Goal: Information Seeking & Learning: Compare options

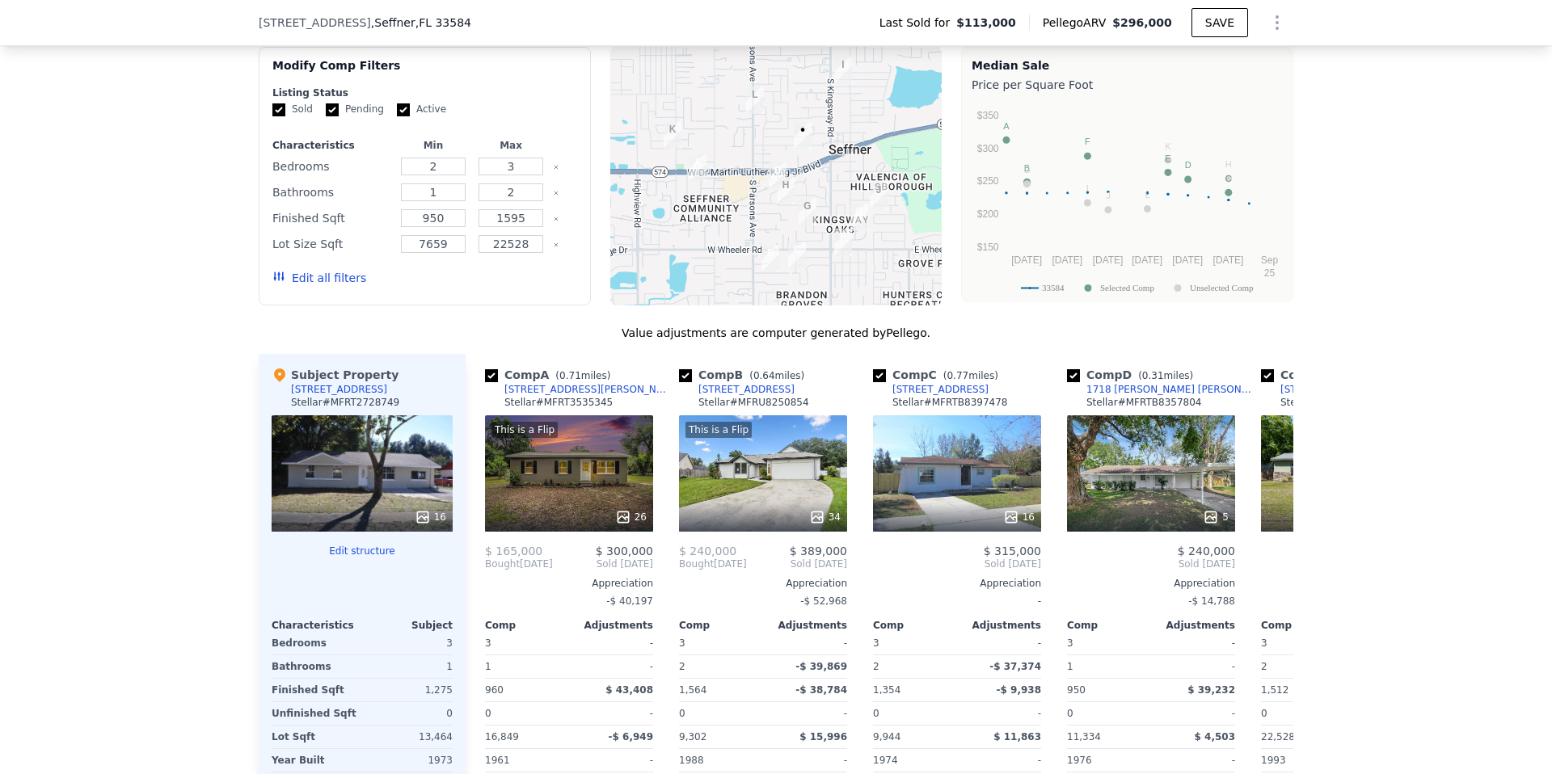
scroll to position [1365, 0]
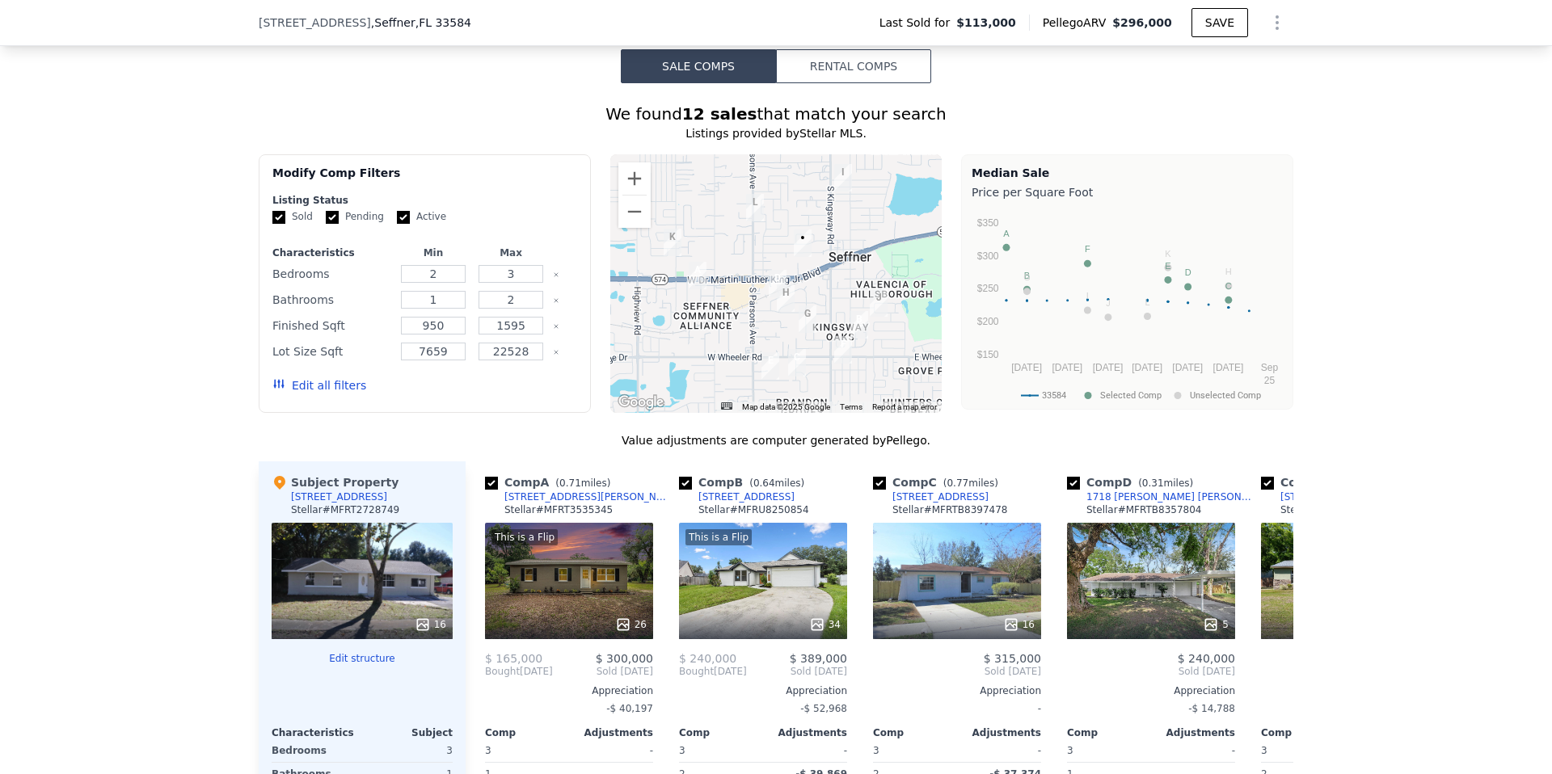
click at [318, 381] on button "Edit all filters" at bounding box center [319, 385] width 94 height 16
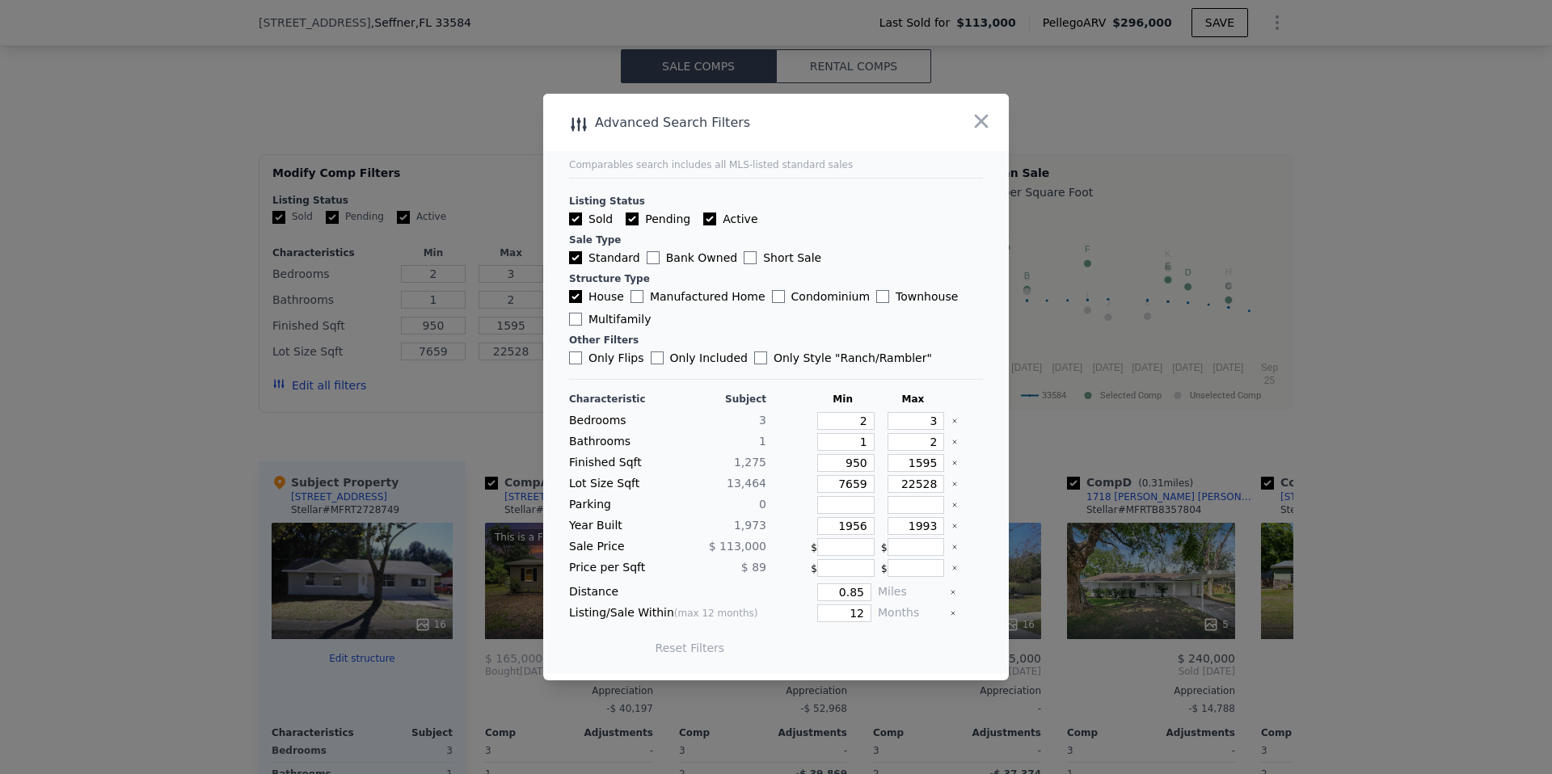
click at [954, 421] on icon "Clear" at bounding box center [954, 420] width 3 height 3
click at [954, 443] on icon "Clear" at bounding box center [954, 442] width 6 height 6
click at [954, 465] on icon "Clear" at bounding box center [954, 463] width 6 height 6
click at [951, 481] on icon "Clear" at bounding box center [954, 484] width 6 height 6
click at [951, 524] on icon "Clear" at bounding box center [954, 526] width 6 height 6
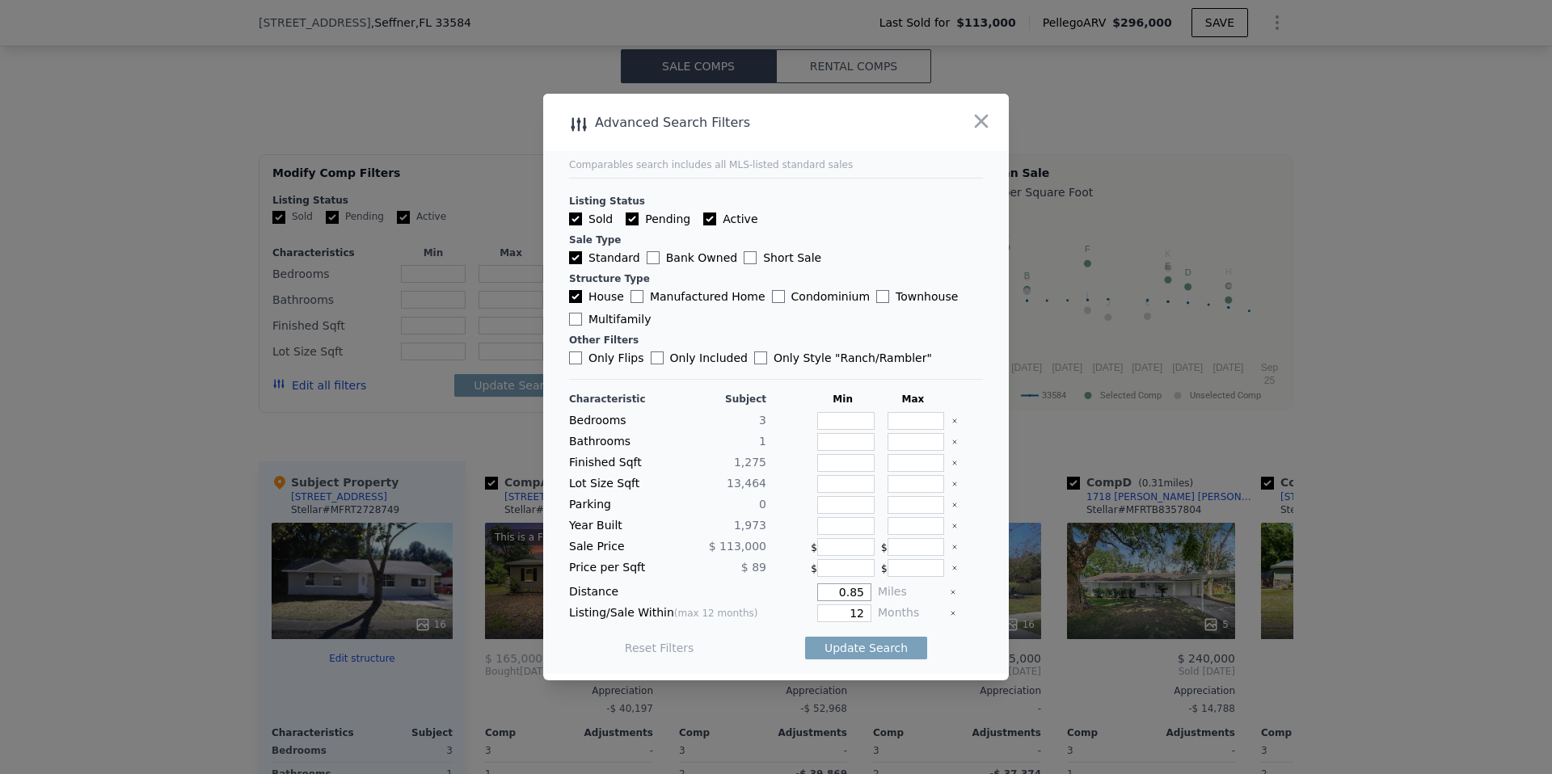
click at [853, 595] on input "0.85" at bounding box center [844, 592] width 54 height 18
type input "1"
click at [857, 642] on button "Update Search" at bounding box center [866, 648] width 122 height 23
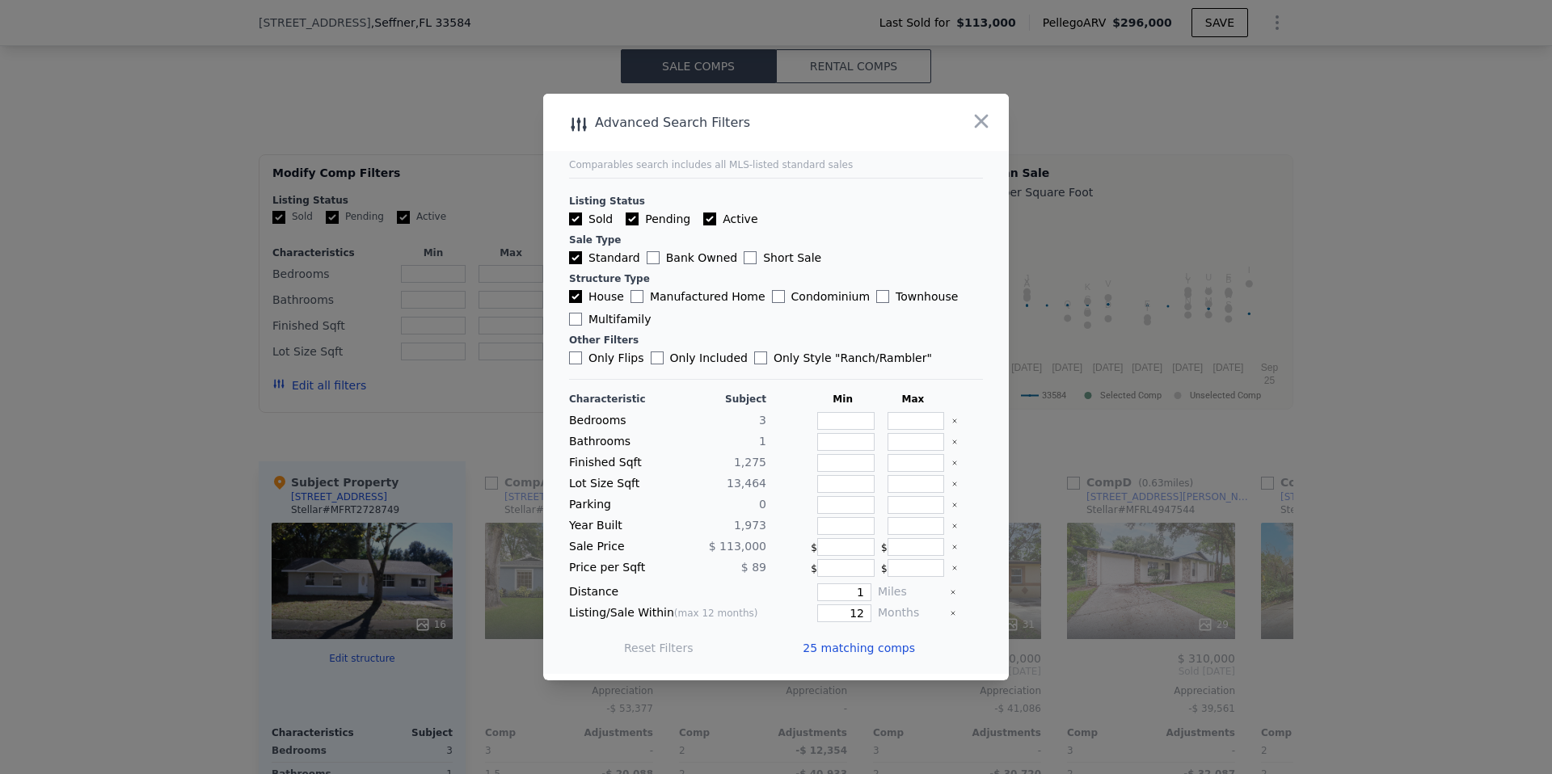
click at [837, 651] on span "25 matching comps" at bounding box center [858, 648] width 112 height 16
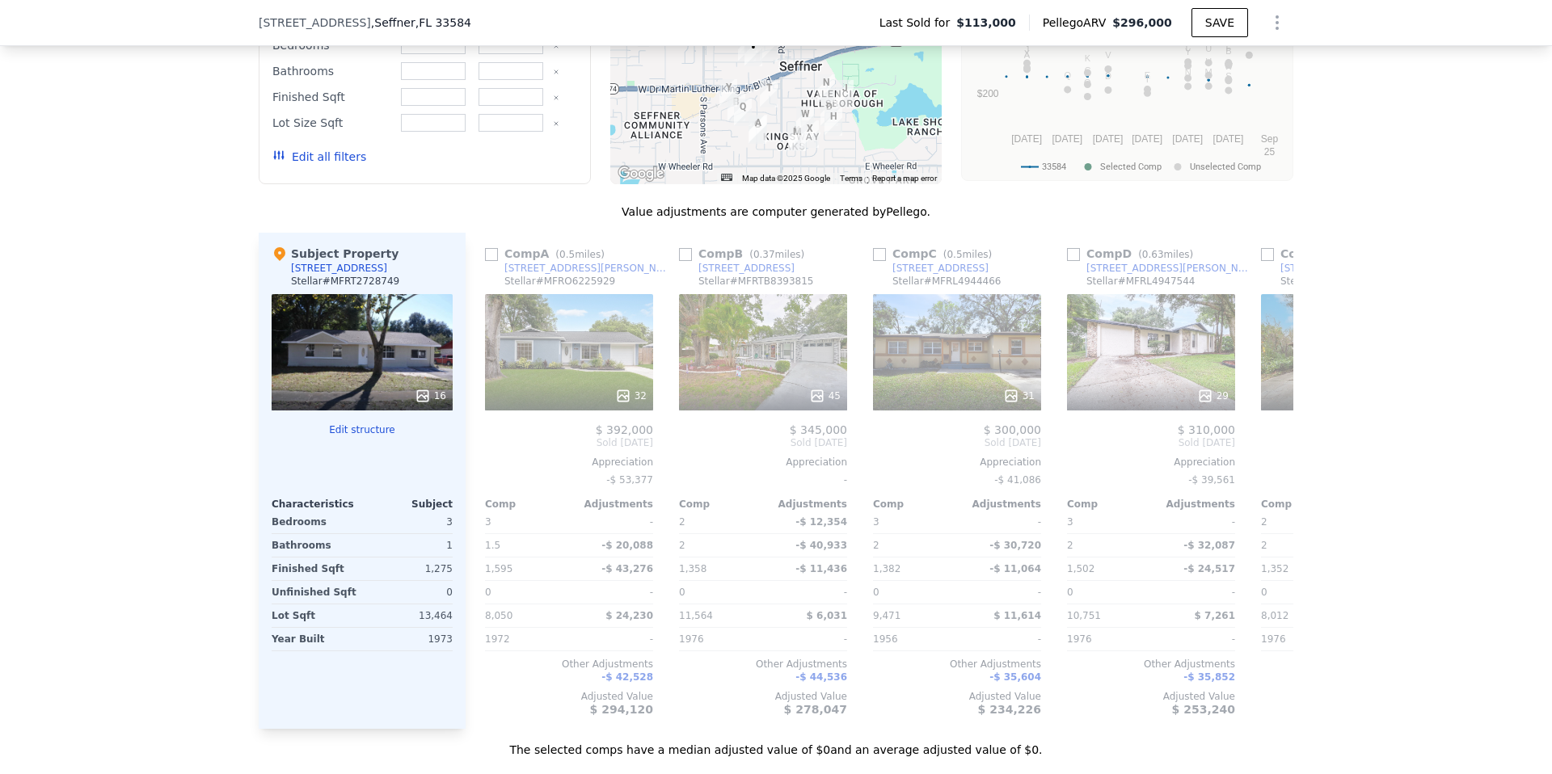
scroll to position [1641, 0]
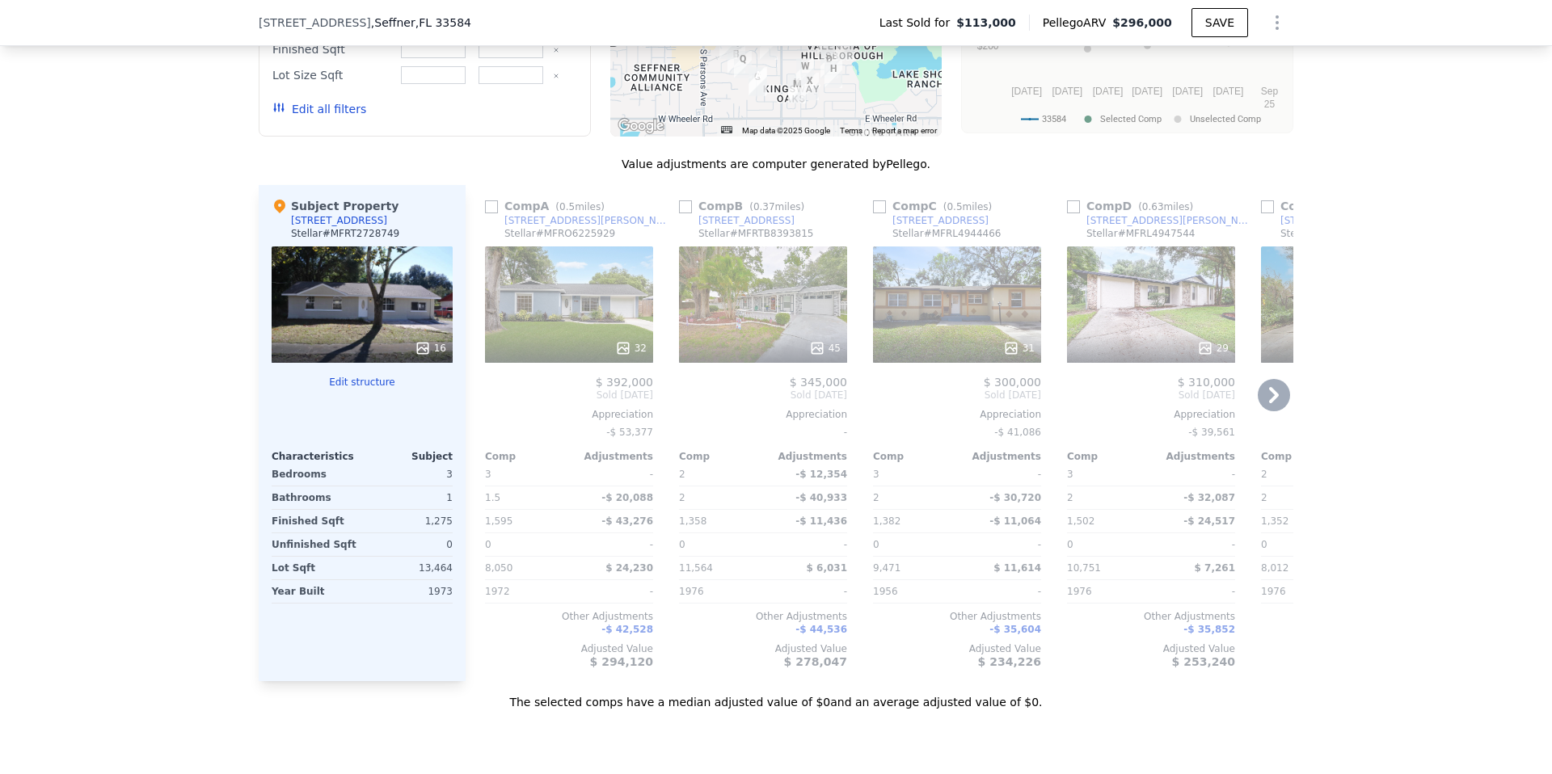
click at [581, 300] on div "32" at bounding box center [569, 304] width 168 height 116
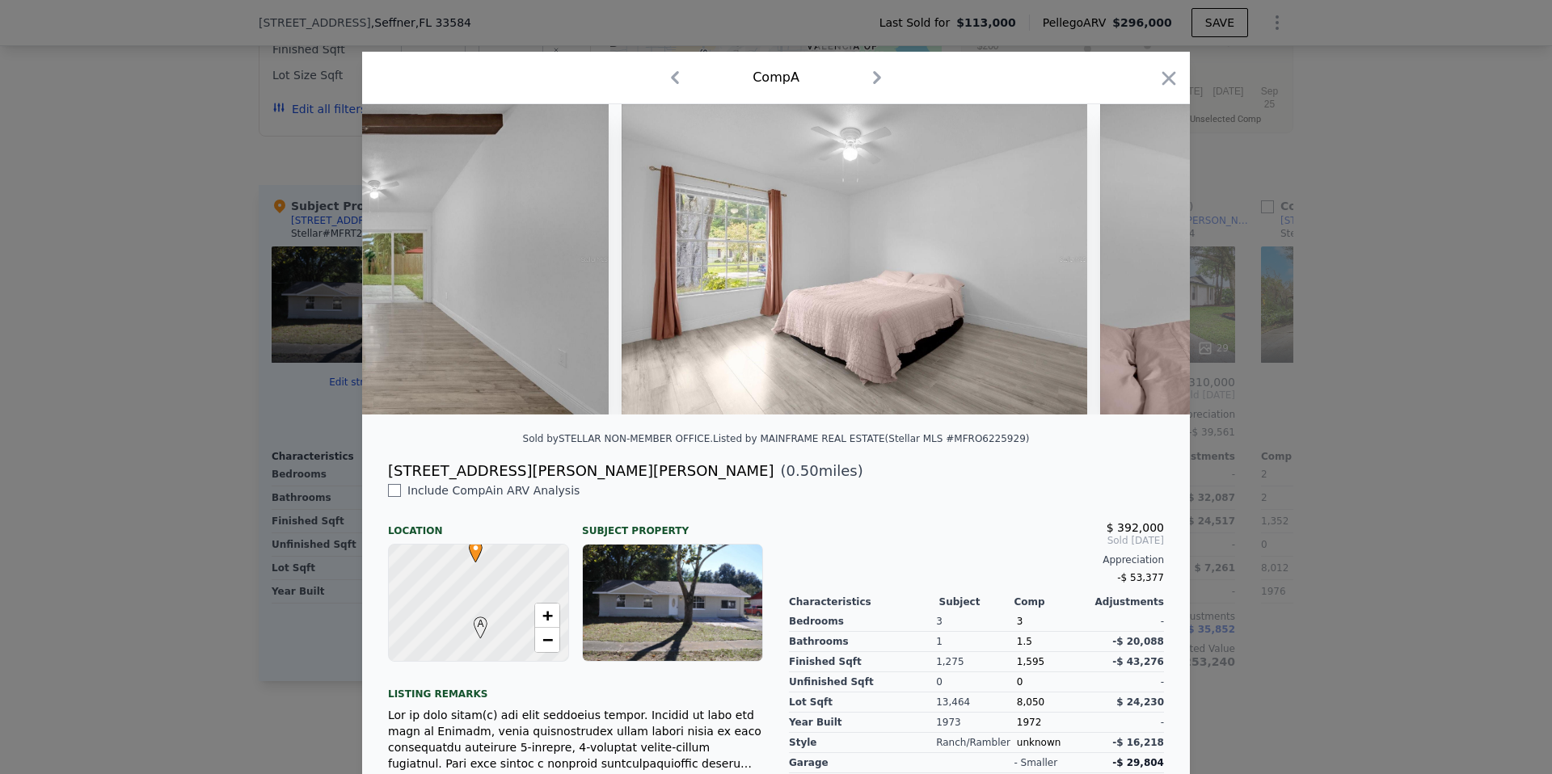
scroll to position [0, 5070]
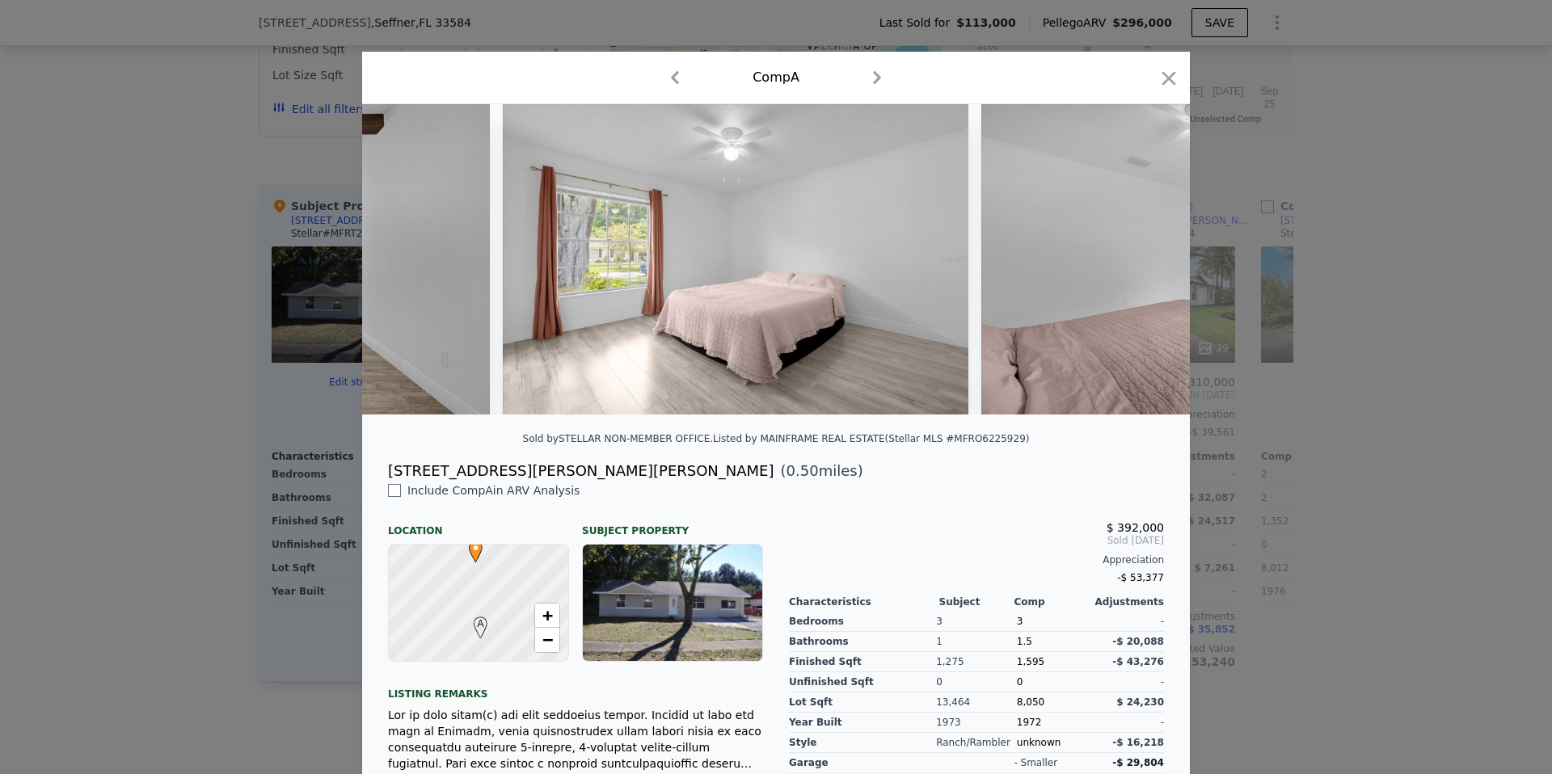
click at [239, 474] on div at bounding box center [776, 387] width 1552 height 774
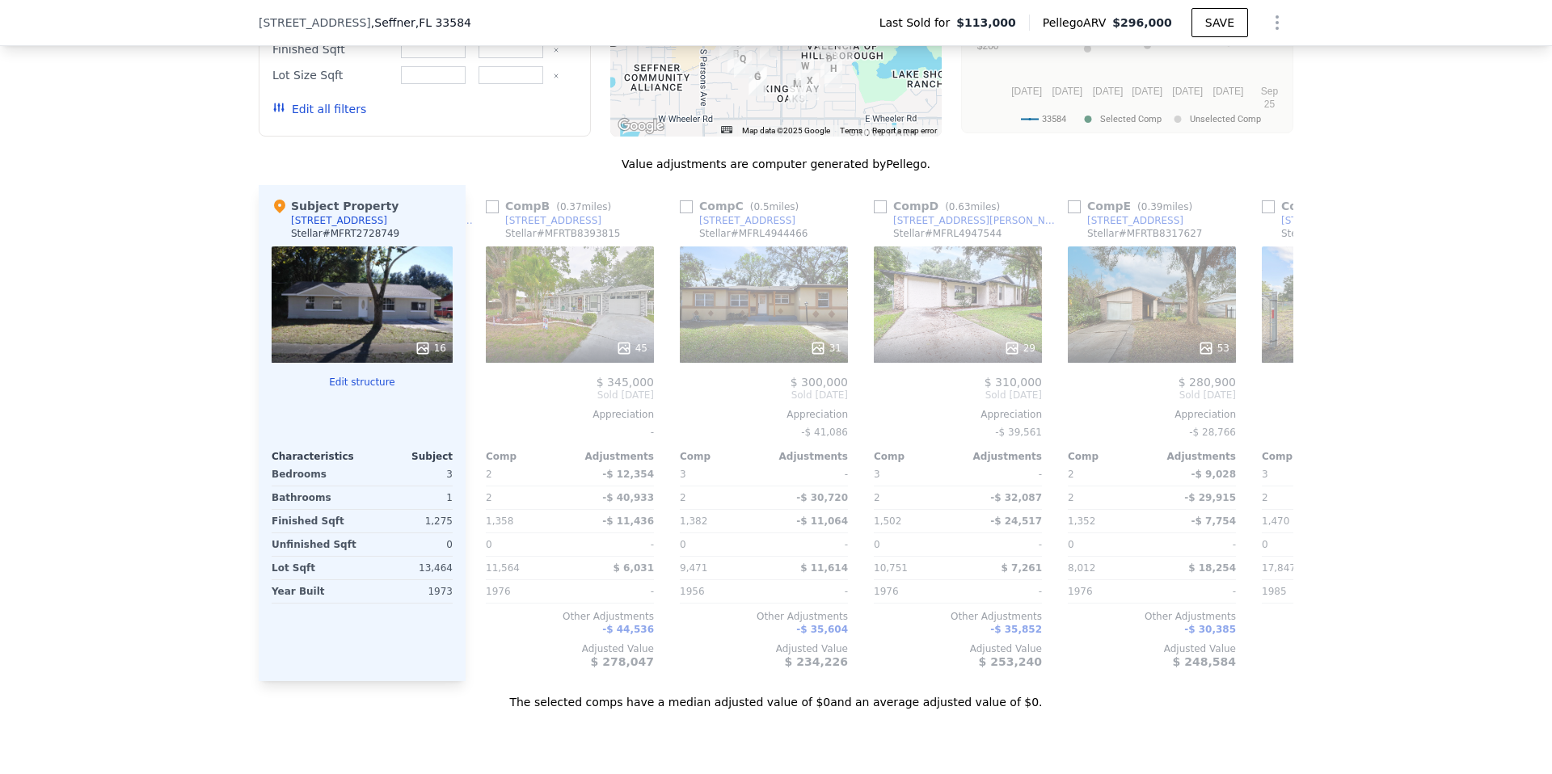
scroll to position [0, 194]
click at [571, 303] on div "45" at bounding box center [569, 304] width 168 height 116
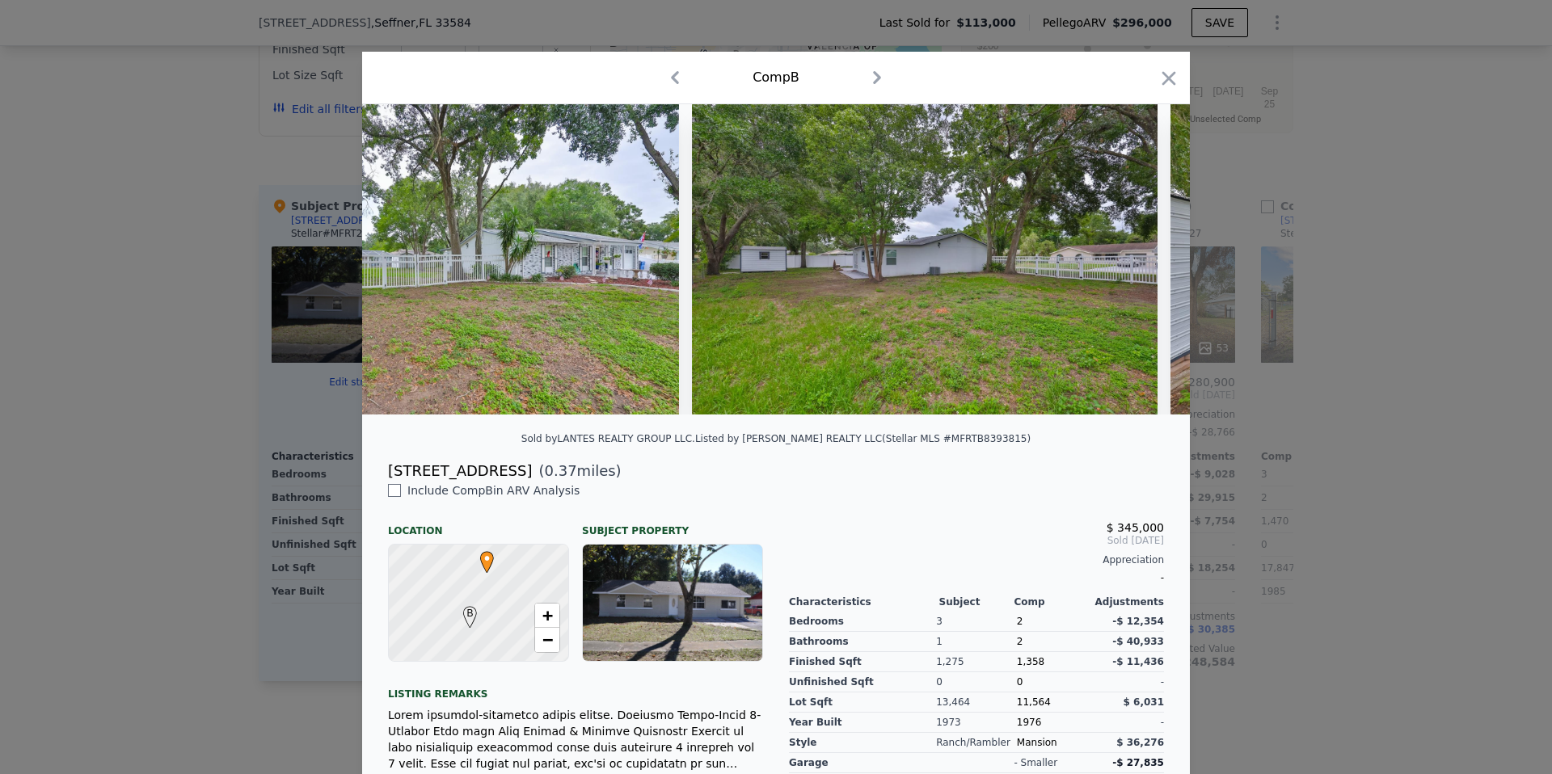
scroll to position [0, 3310]
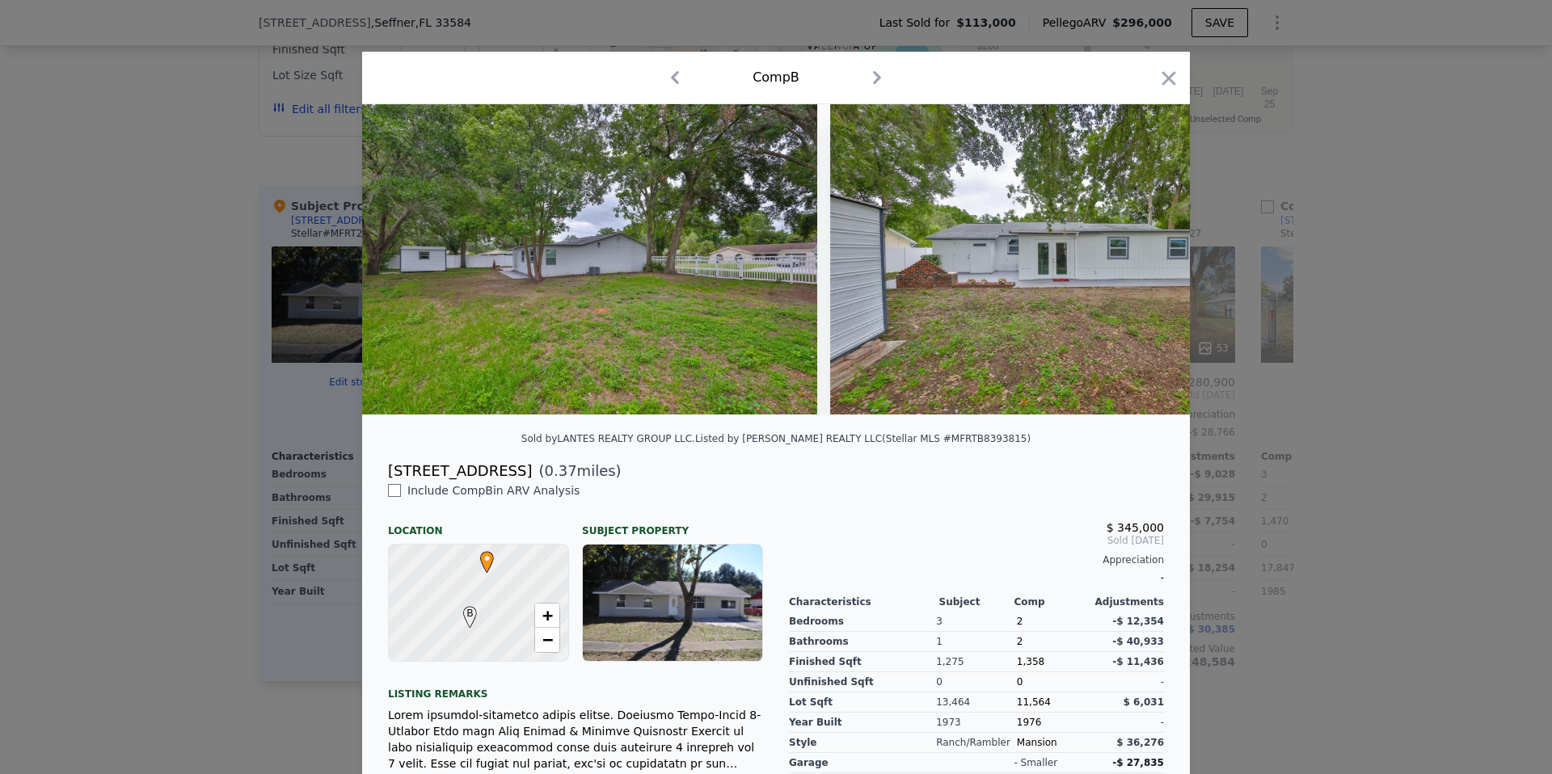
click at [241, 483] on div at bounding box center [776, 387] width 1552 height 774
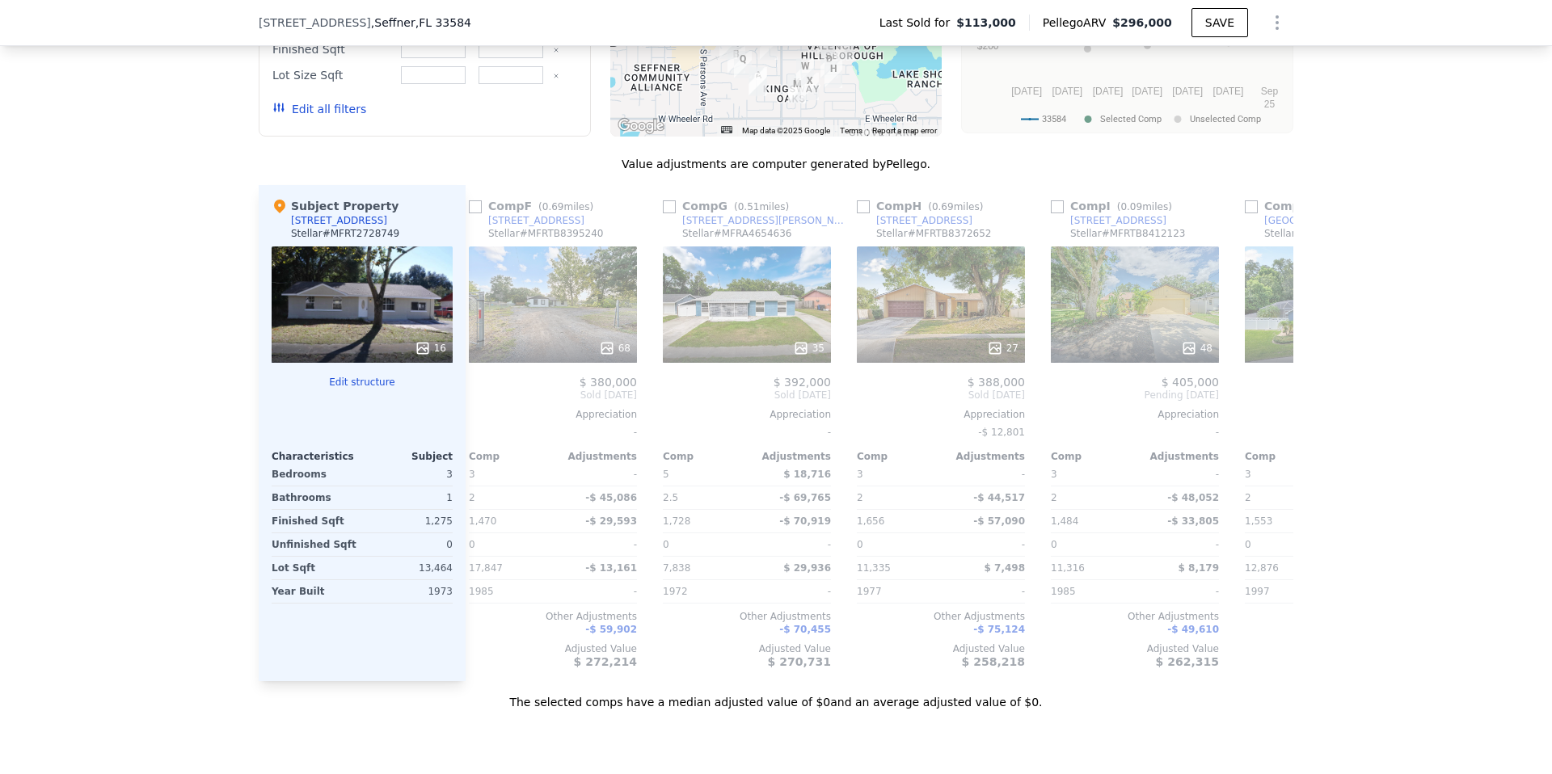
scroll to position [0, 988]
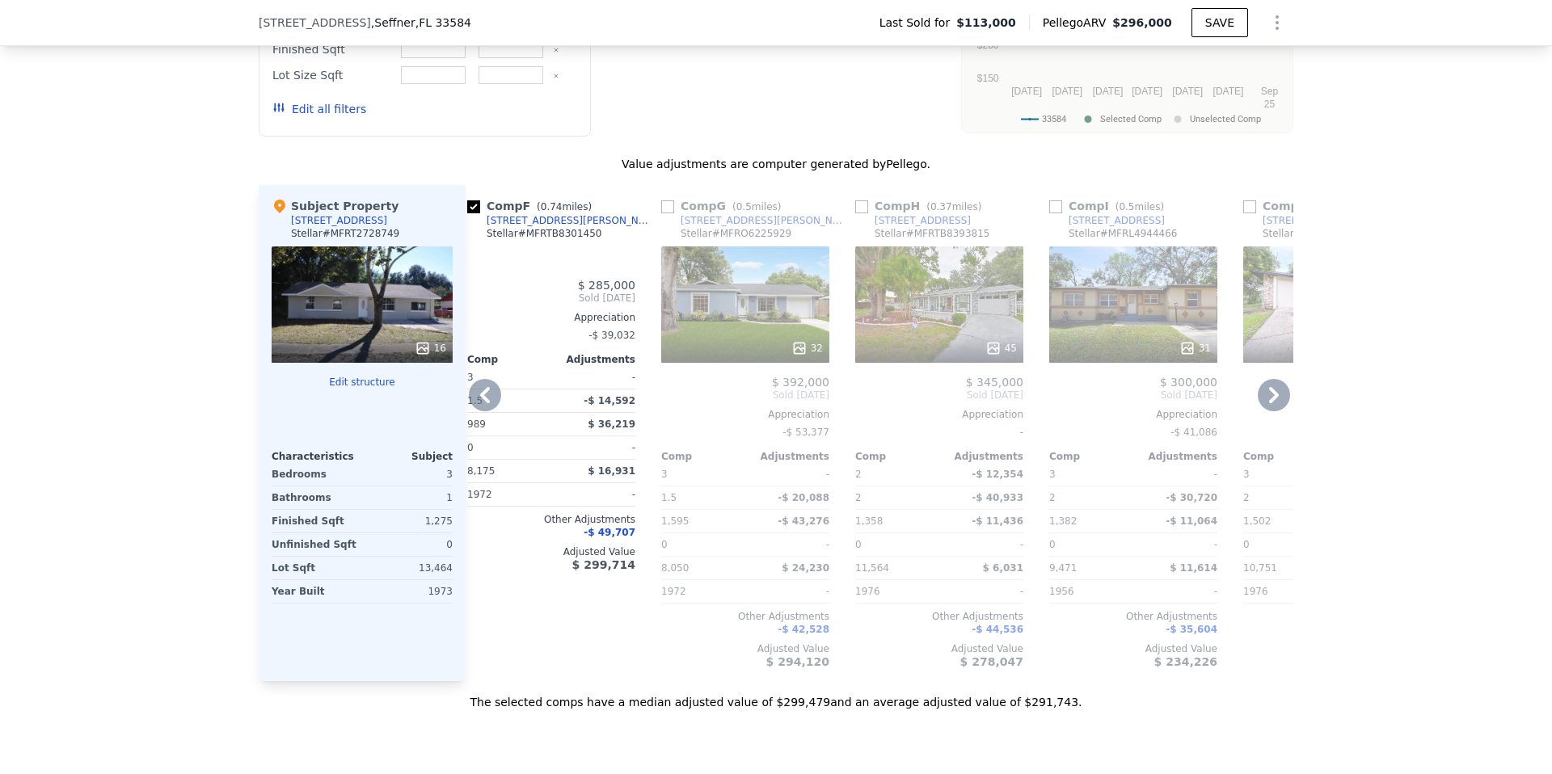
type input "2"
type input "3"
type input "1"
type input "2"
type input "950"
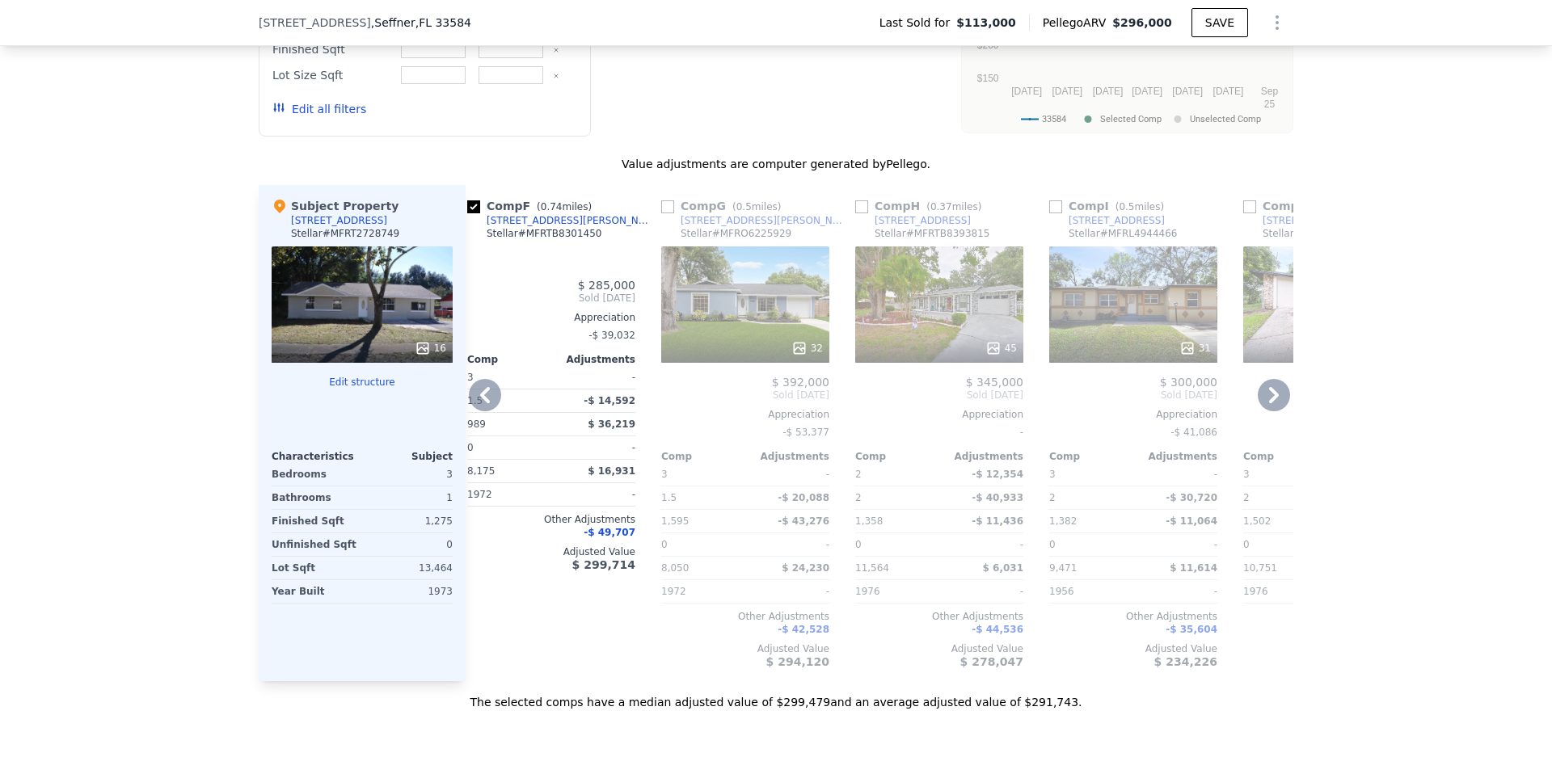
type input "1595"
type input "7659"
type input "22528"
checkbox input "true"
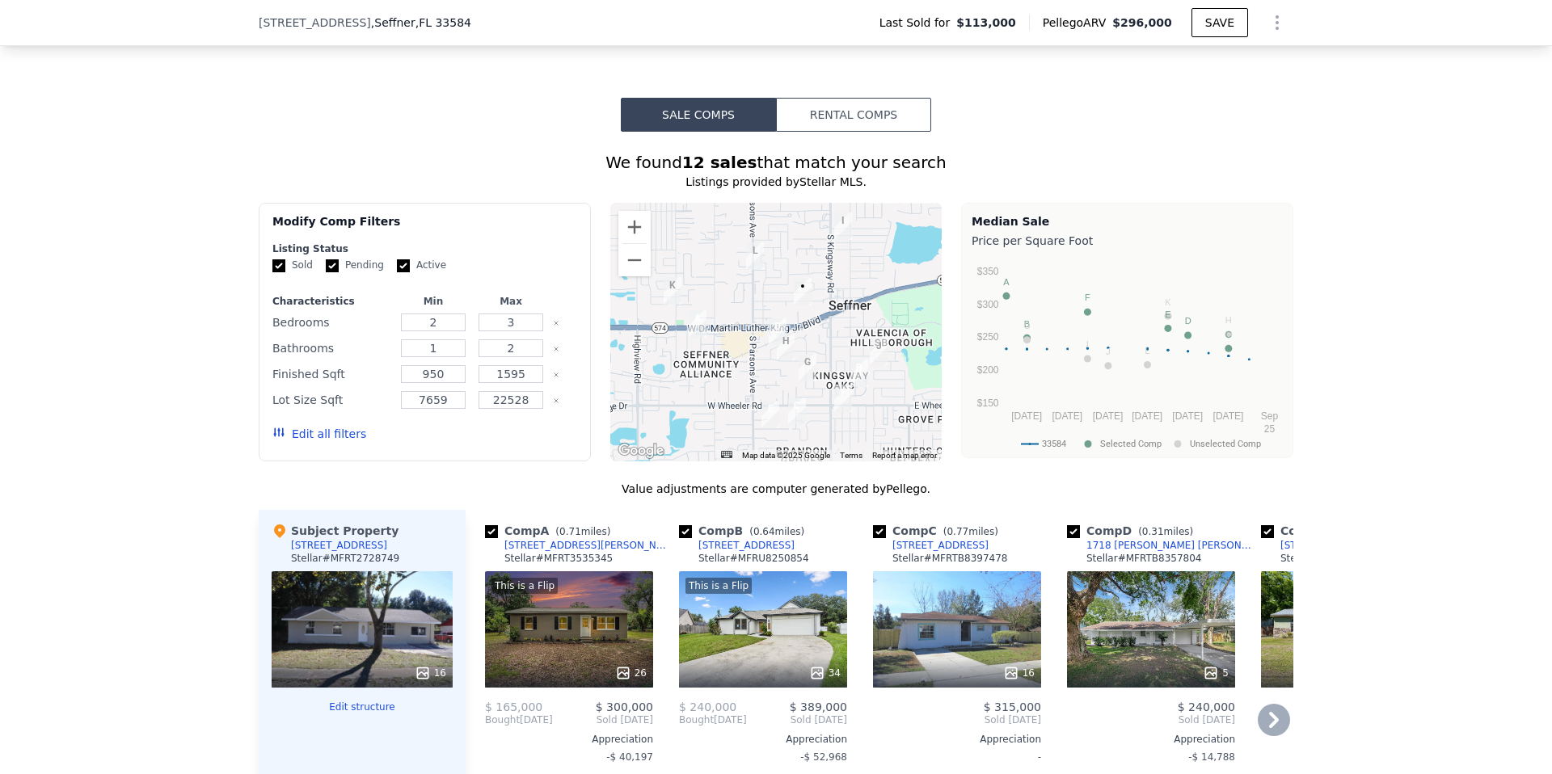
scroll to position [1327, 0]
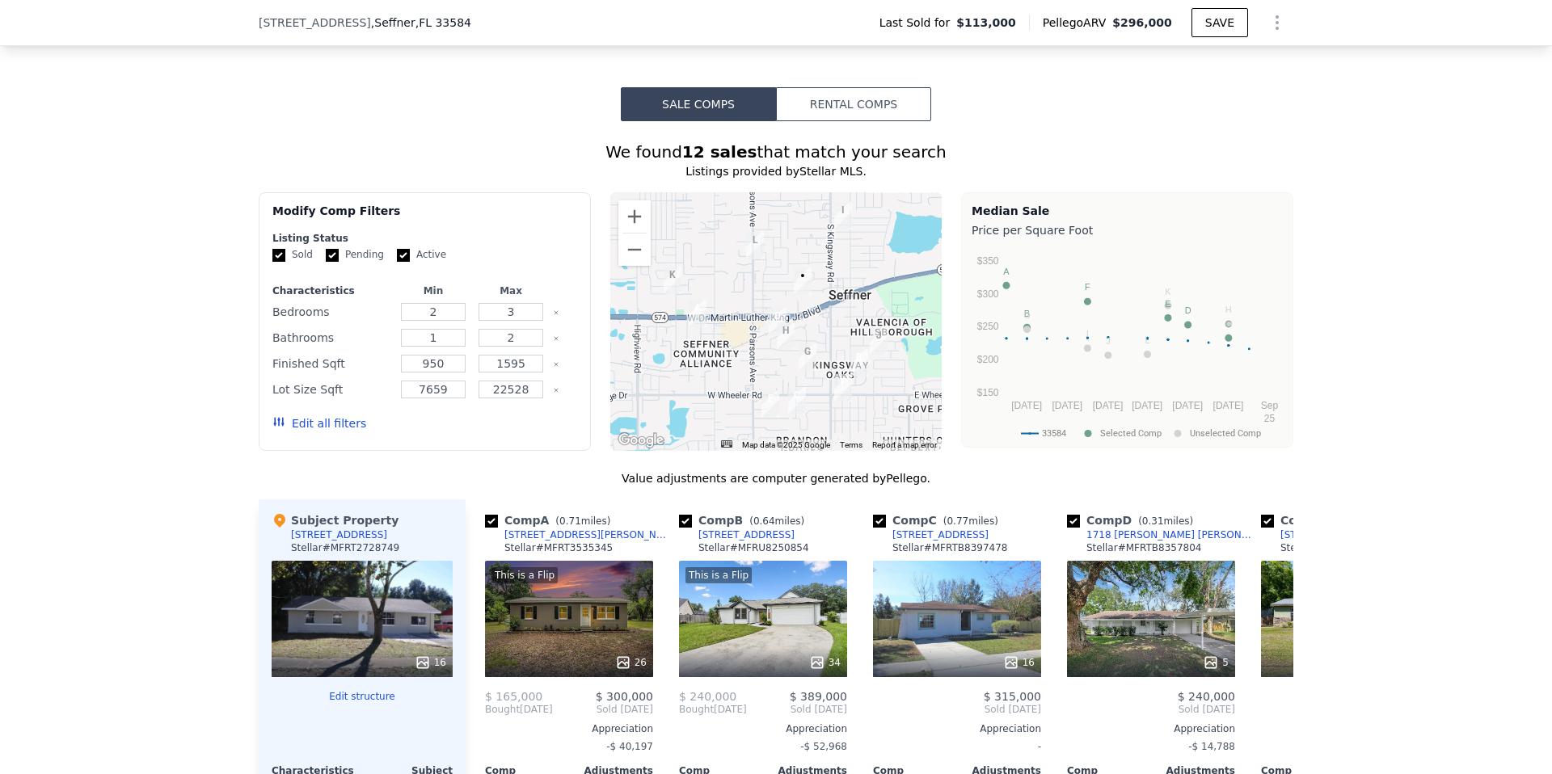
click at [333, 423] on button "Edit all filters" at bounding box center [319, 423] width 94 height 16
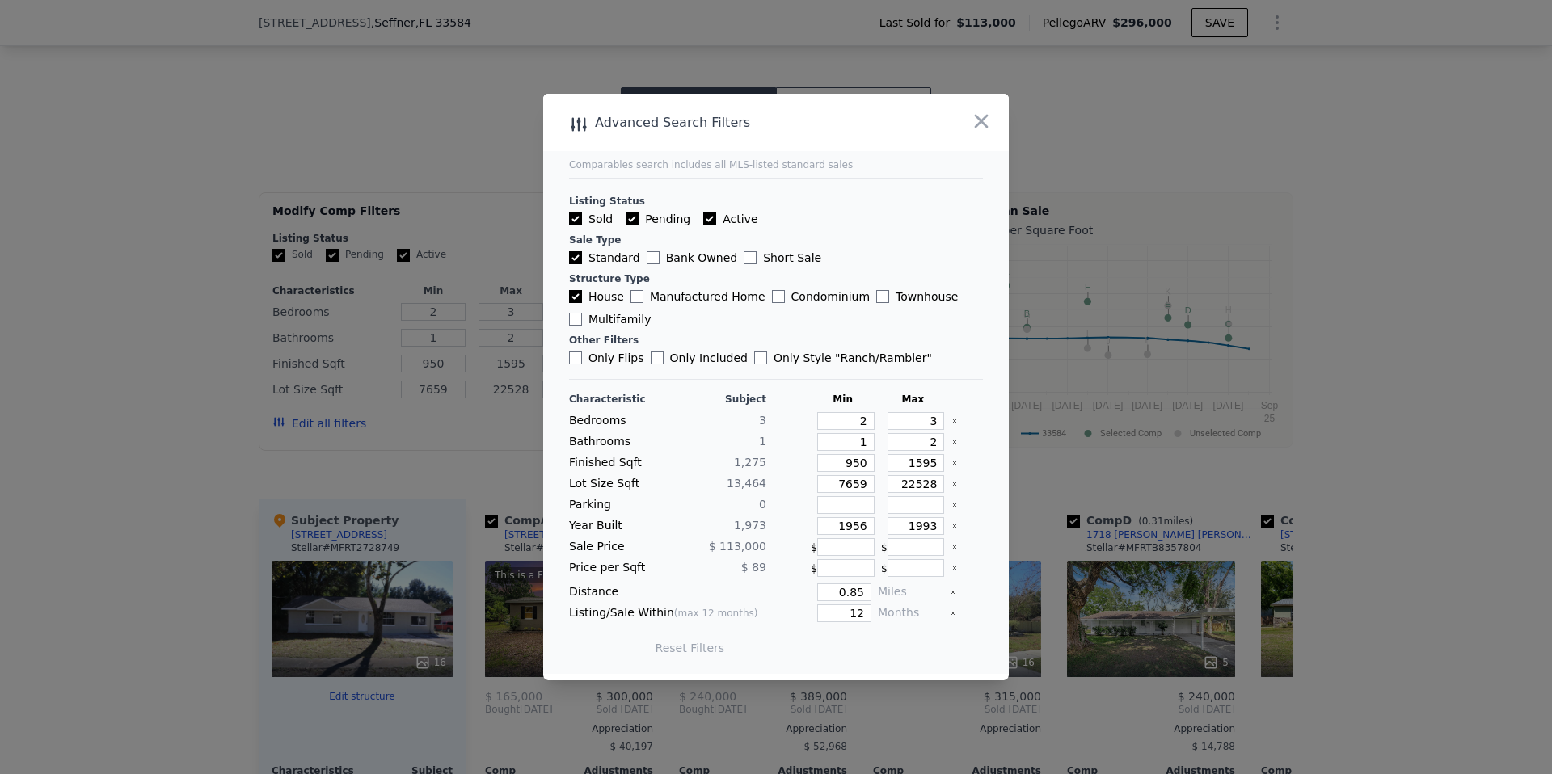
click at [953, 422] on icon "Clear" at bounding box center [954, 420] width 3 height 3
click at [953, 443] on icon "Clear" at bounding box center [954, 441] width 3 height 3
click at [953, 464] on icon "Clear" at bounding box center [954, 462] width 3 height 3
click at [956, 485] on icon "Clear" at bounding box center [954, 484] width 6 height 6
click at [954, 527] on icon "Clear" at bounding box center [954, 526] width 6 height 6
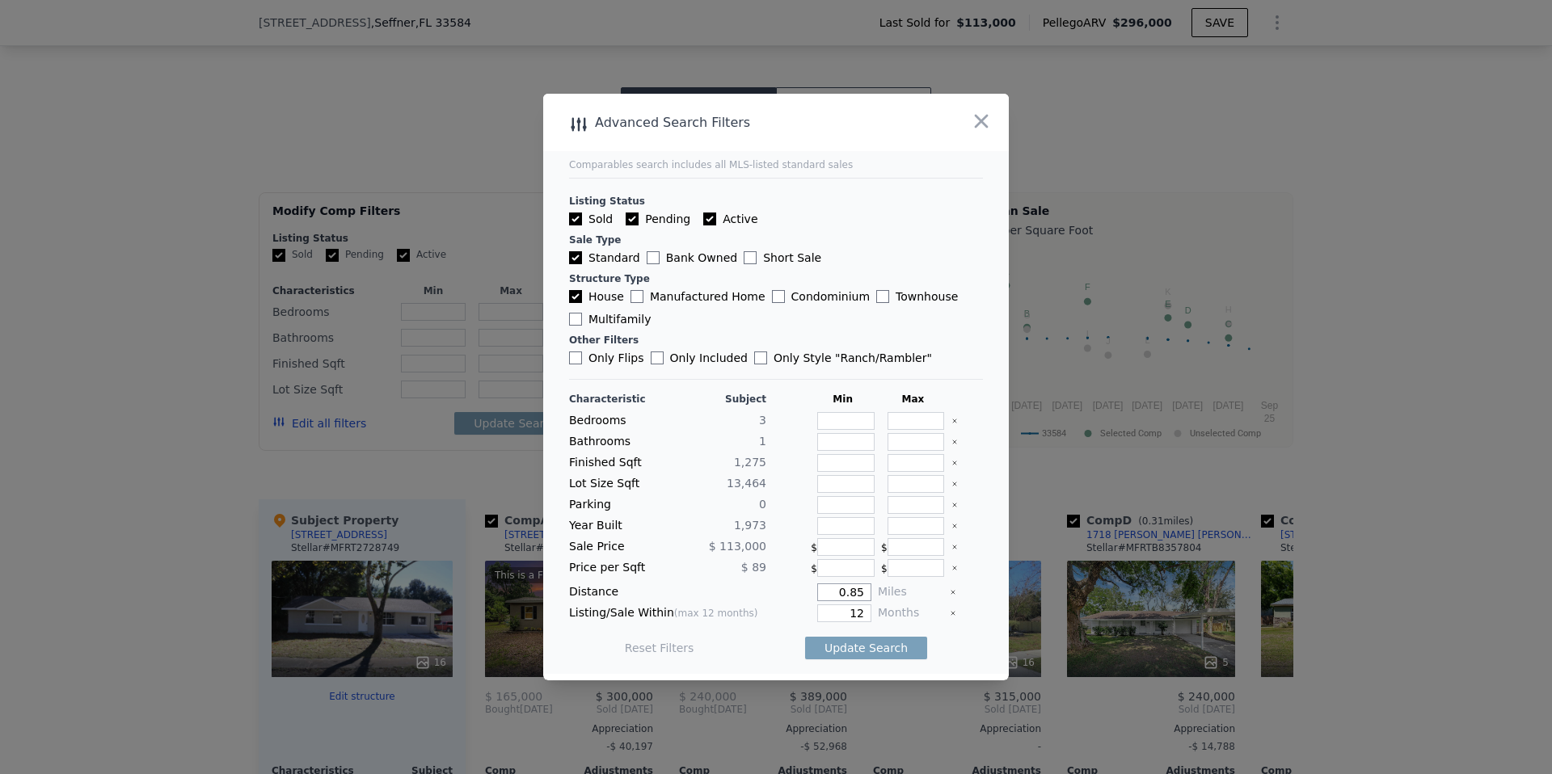
click at [849, 591] on input "0.85" at bounding box center [844, 592] width 54 height 18
type input "1"
click at [852, 663] on div "Update Search" at bounding box center [866, 647] width 122 height 45
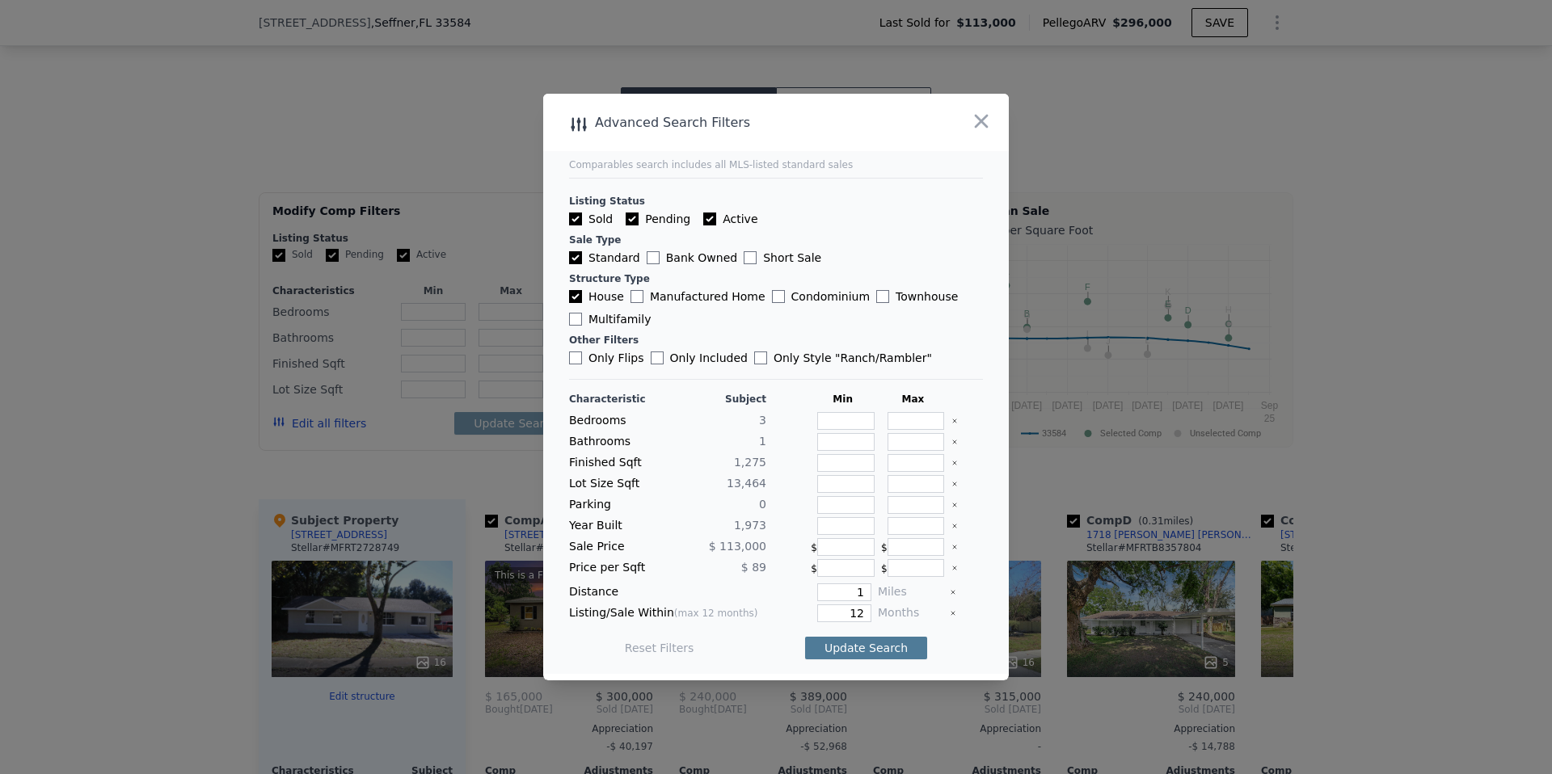
click at [855, 651] on button "Update Search" at bounding box center [866, 648] width 122 height 23
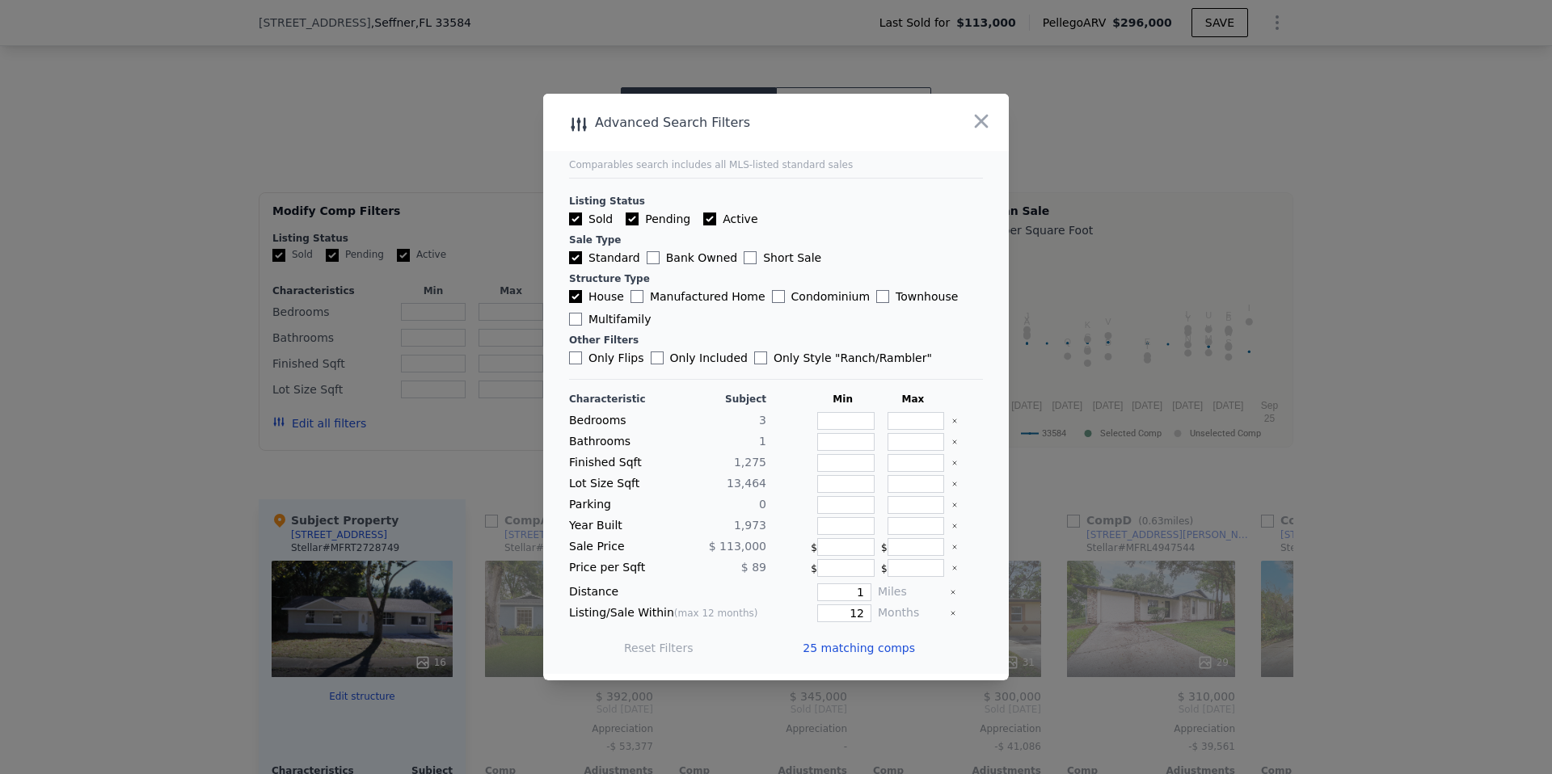
click at [845, 652] on span "25 matching comps" at bounding box center [858, 648] width 112 height 16
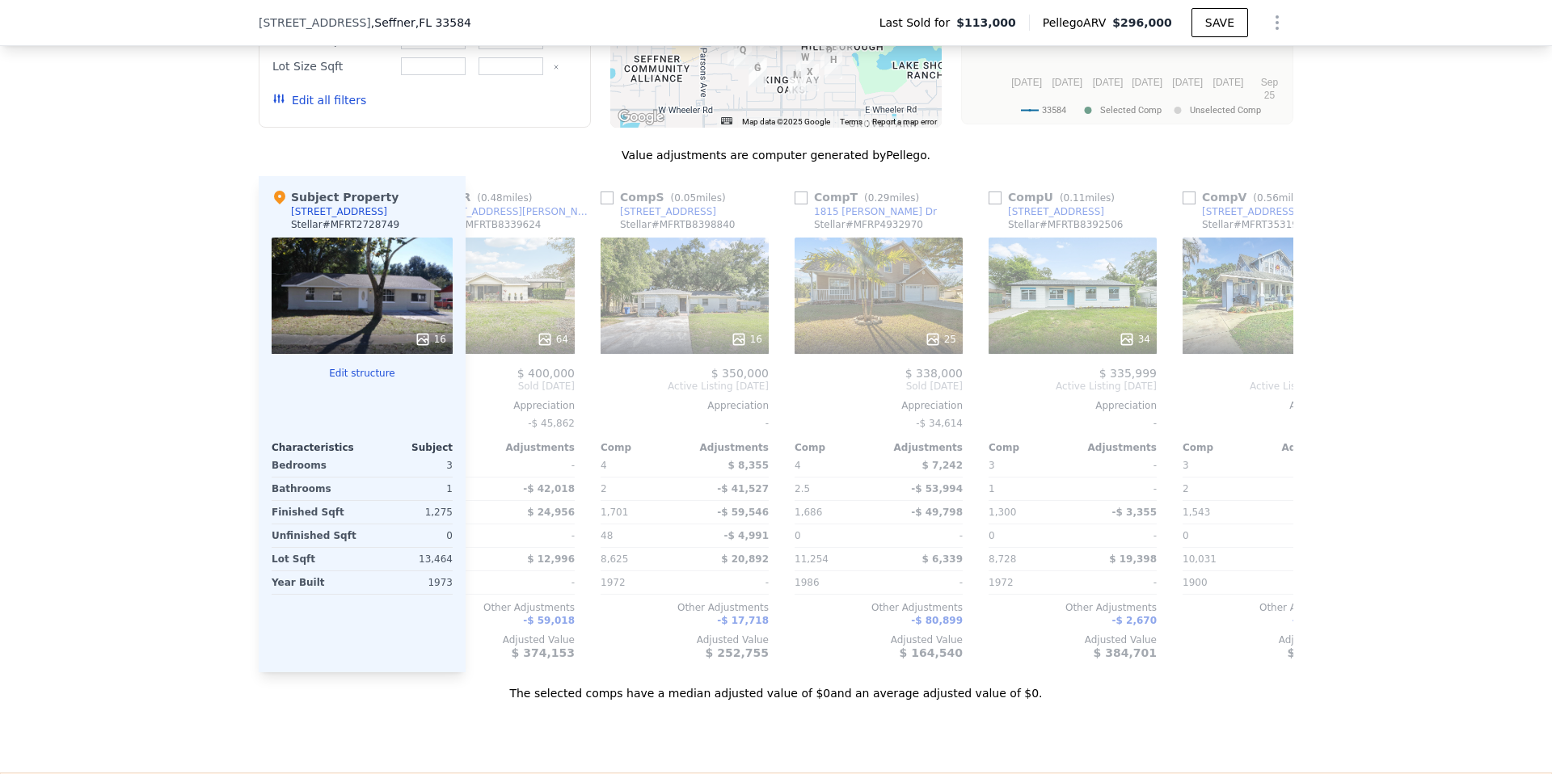
scroll to position [1653, 0]
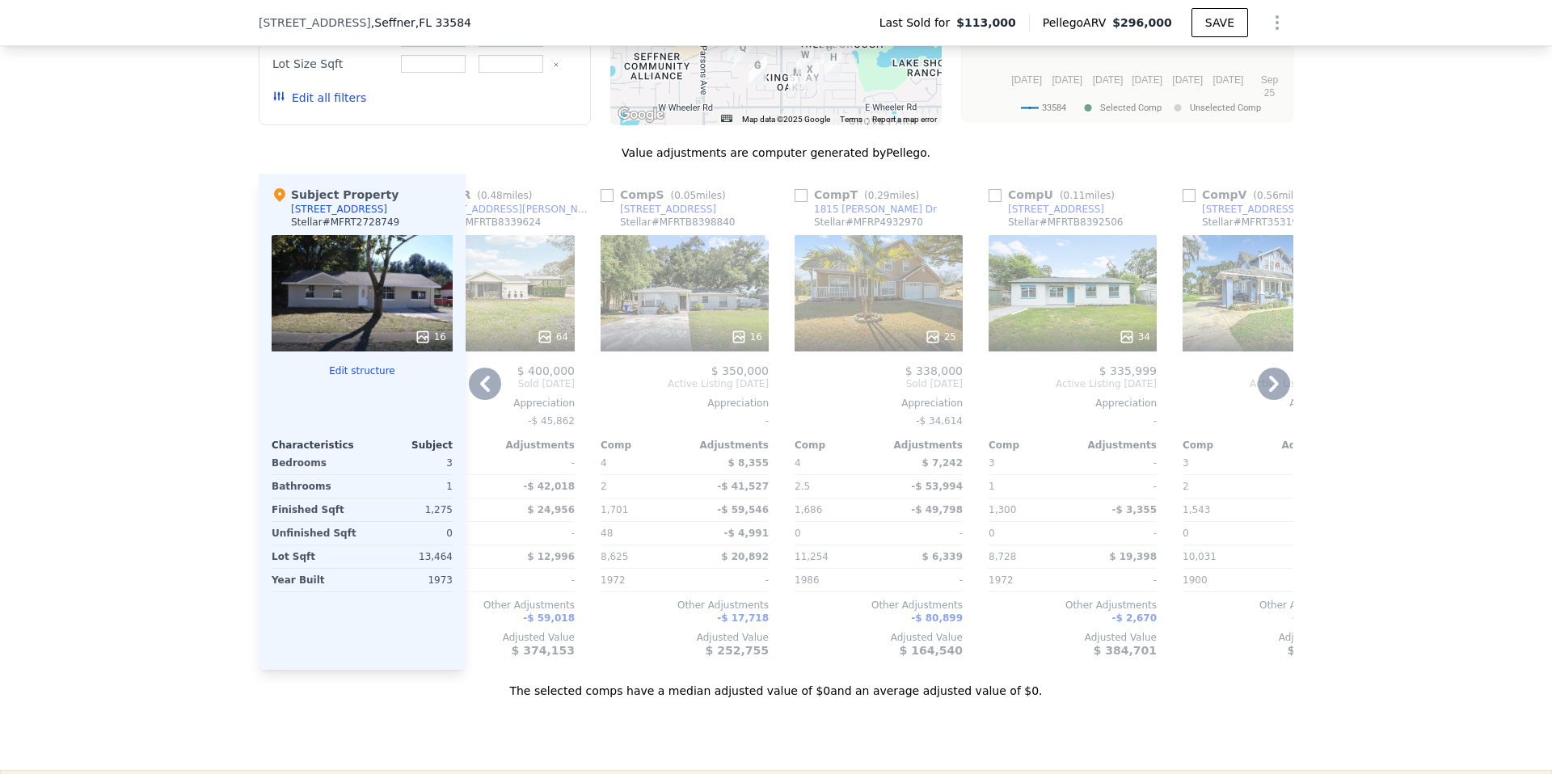
click at [681, 317] on div "16" at bounding box center [684, 293] width 168 height 116
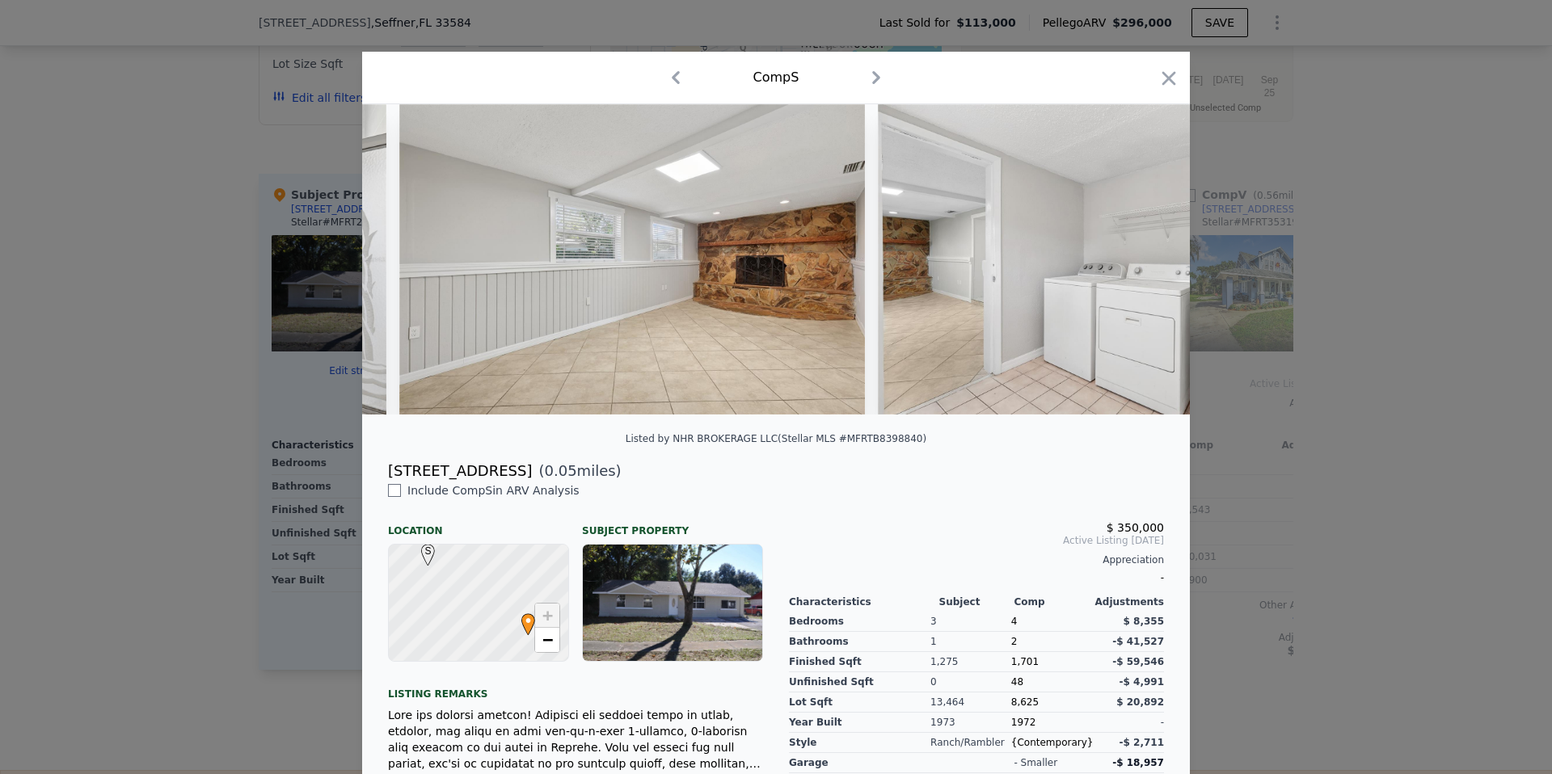
scroll to position [0, 3653]
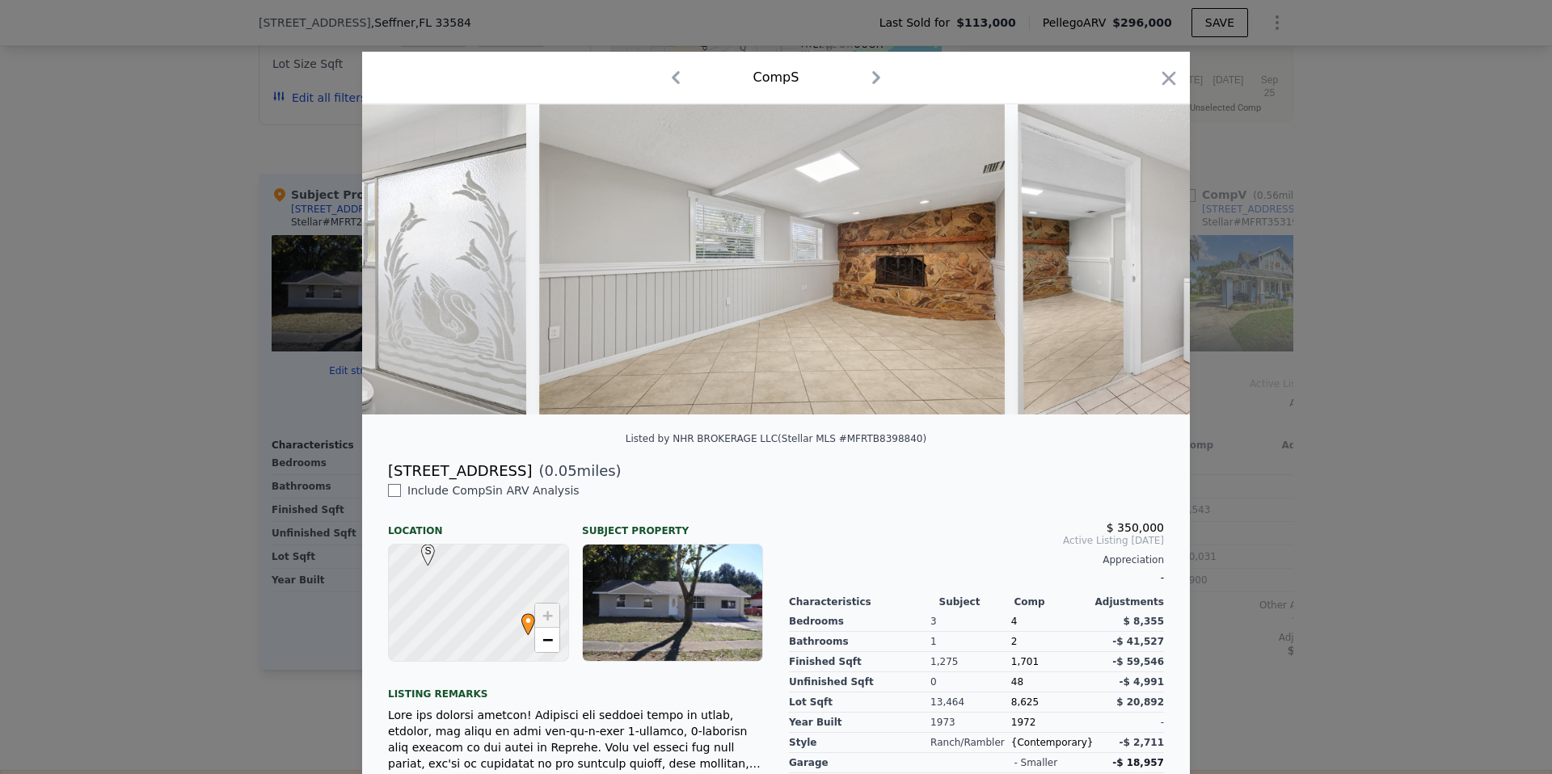
click at [228, 490] on div at bounding box center [776, 387] width 1552 height 774
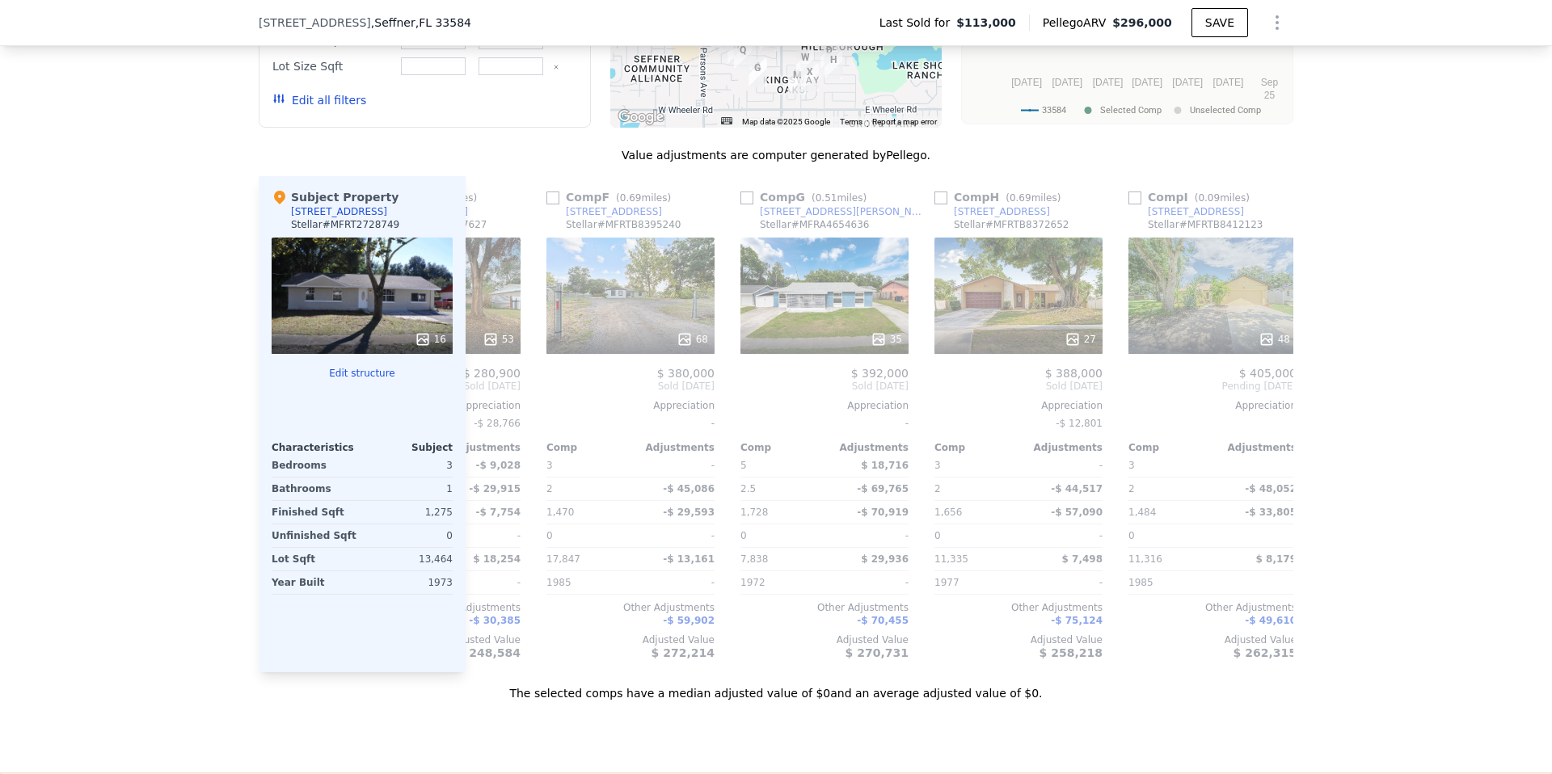
scroll to position [0, 913]
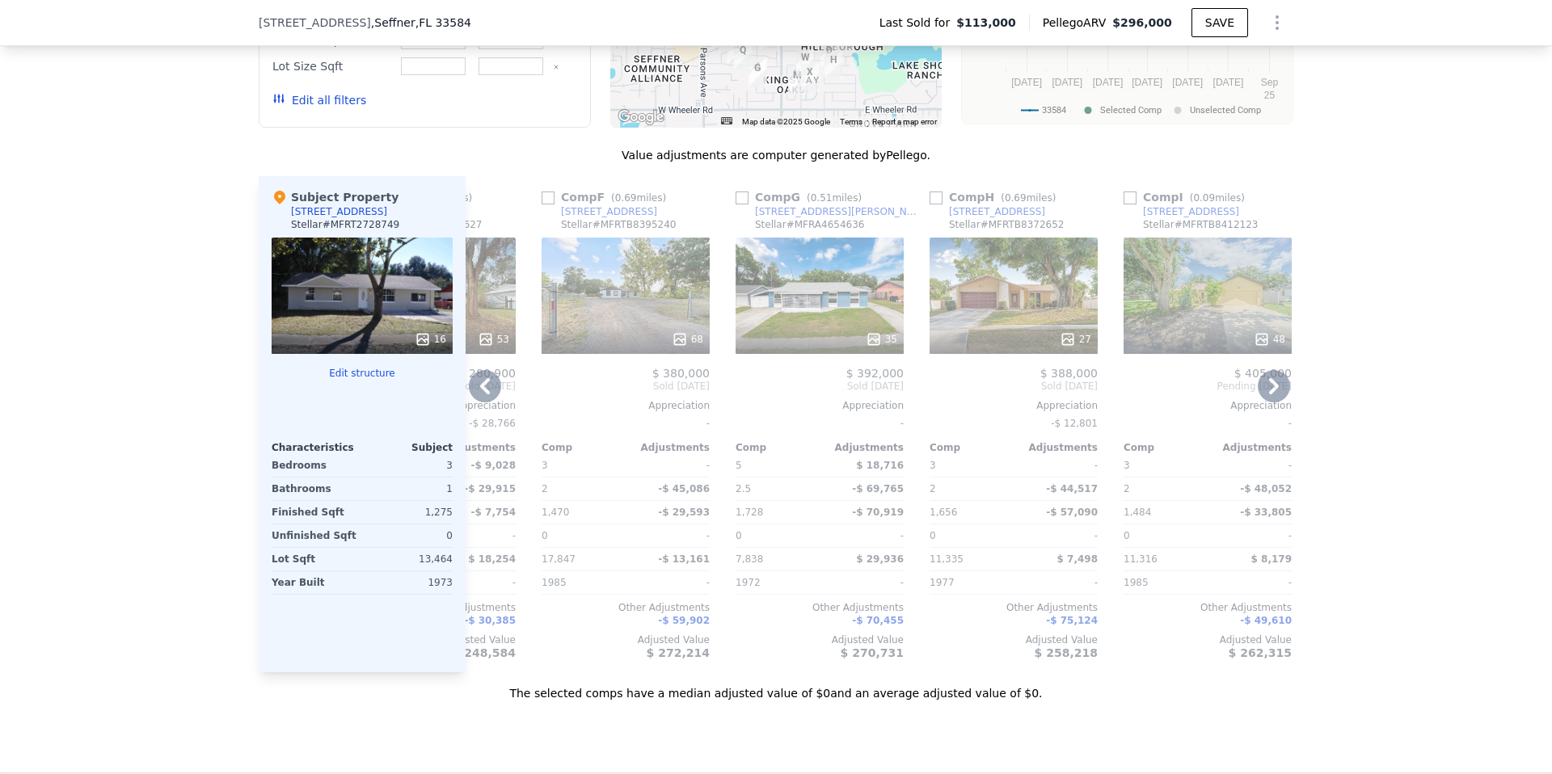
click at [634, 326] on div at bounding box center [625, 339] width 168 height 29
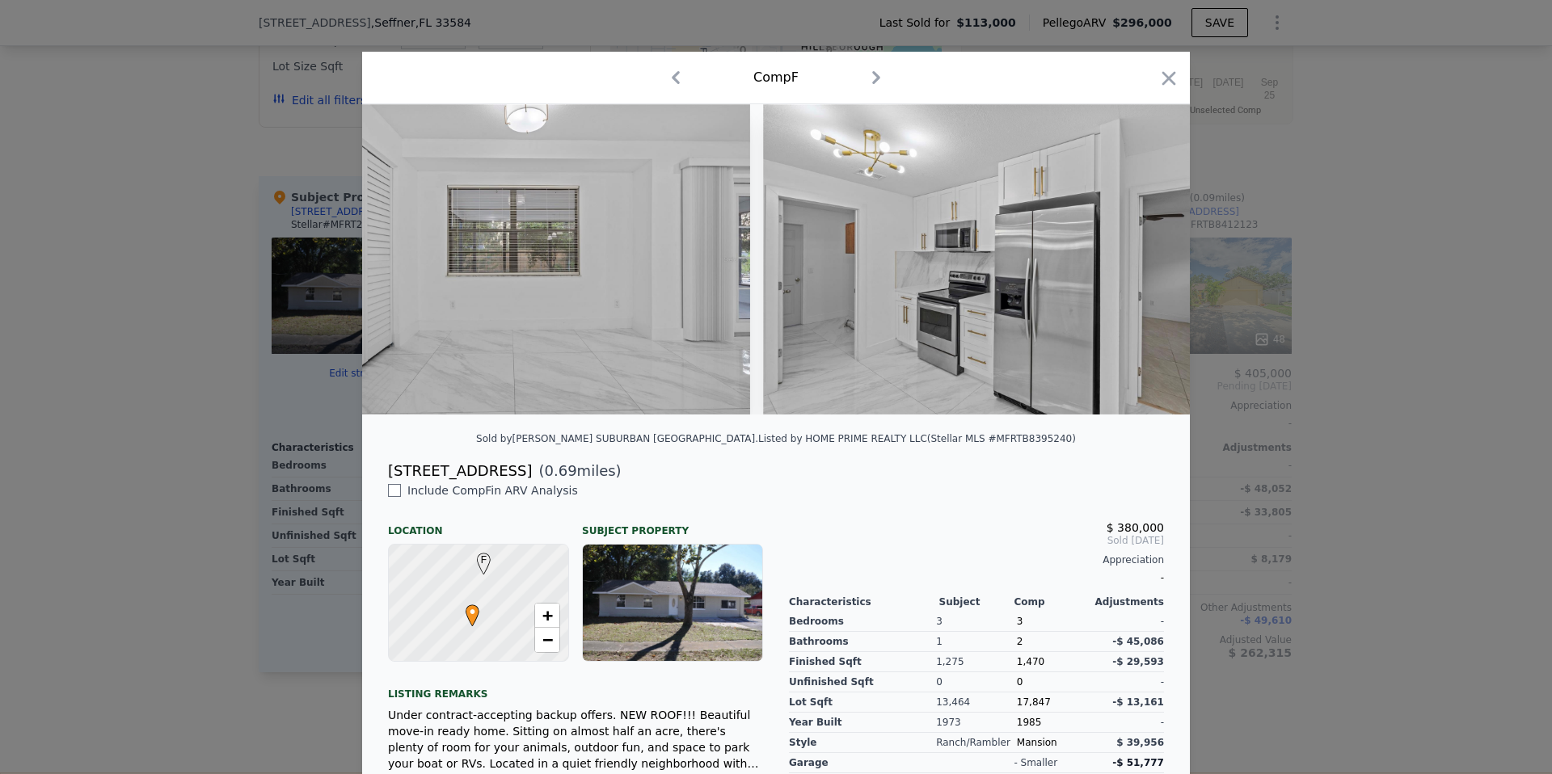
scroll to position [0, 11982]
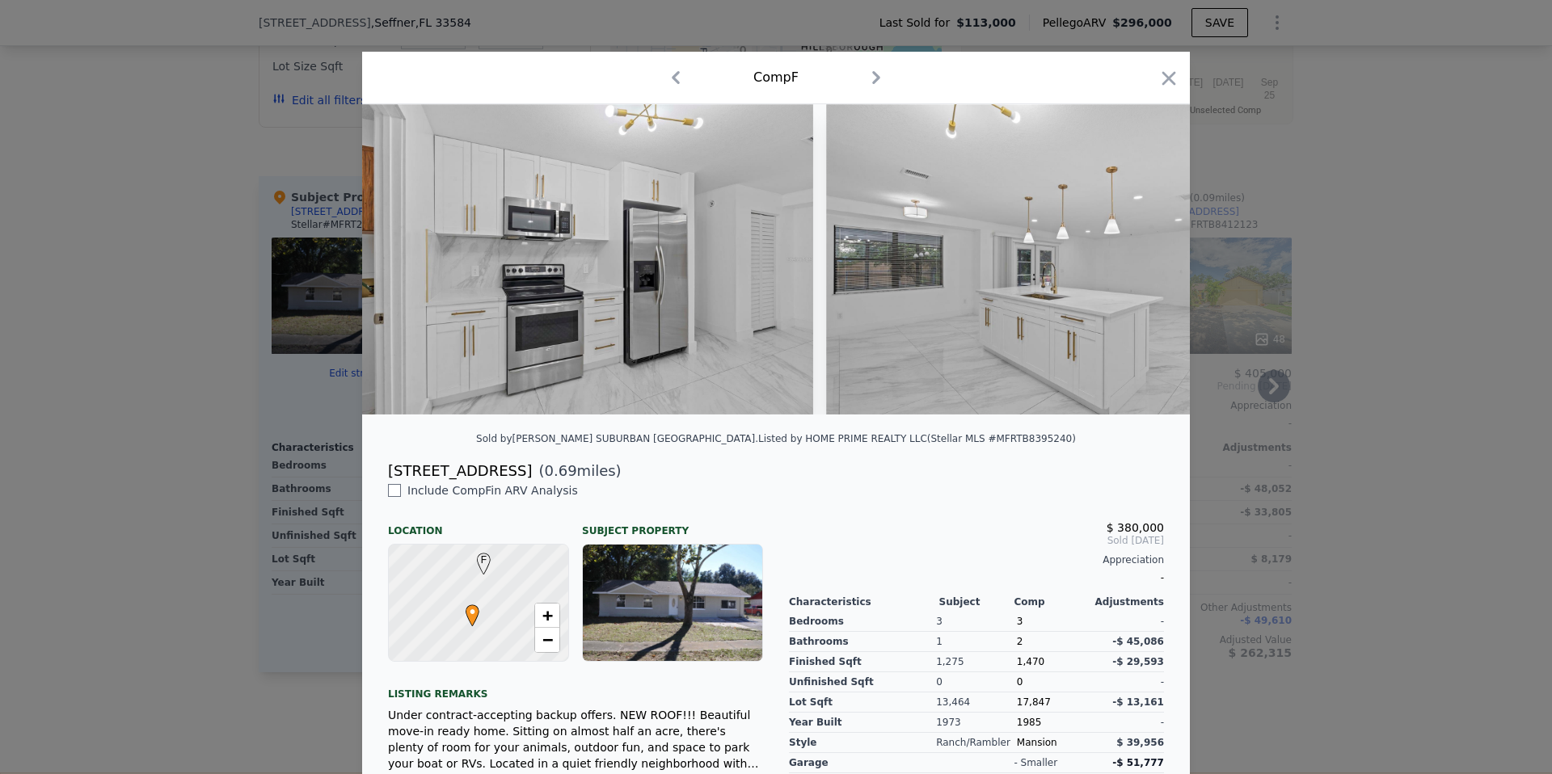
drag, startPoint x: 221, startPoint y: 588, endPoint x: 736, endPoint y: 413, distance: 544.3
click at [221, 588] on div at bounding box center [776, 387] width 1552 height 774
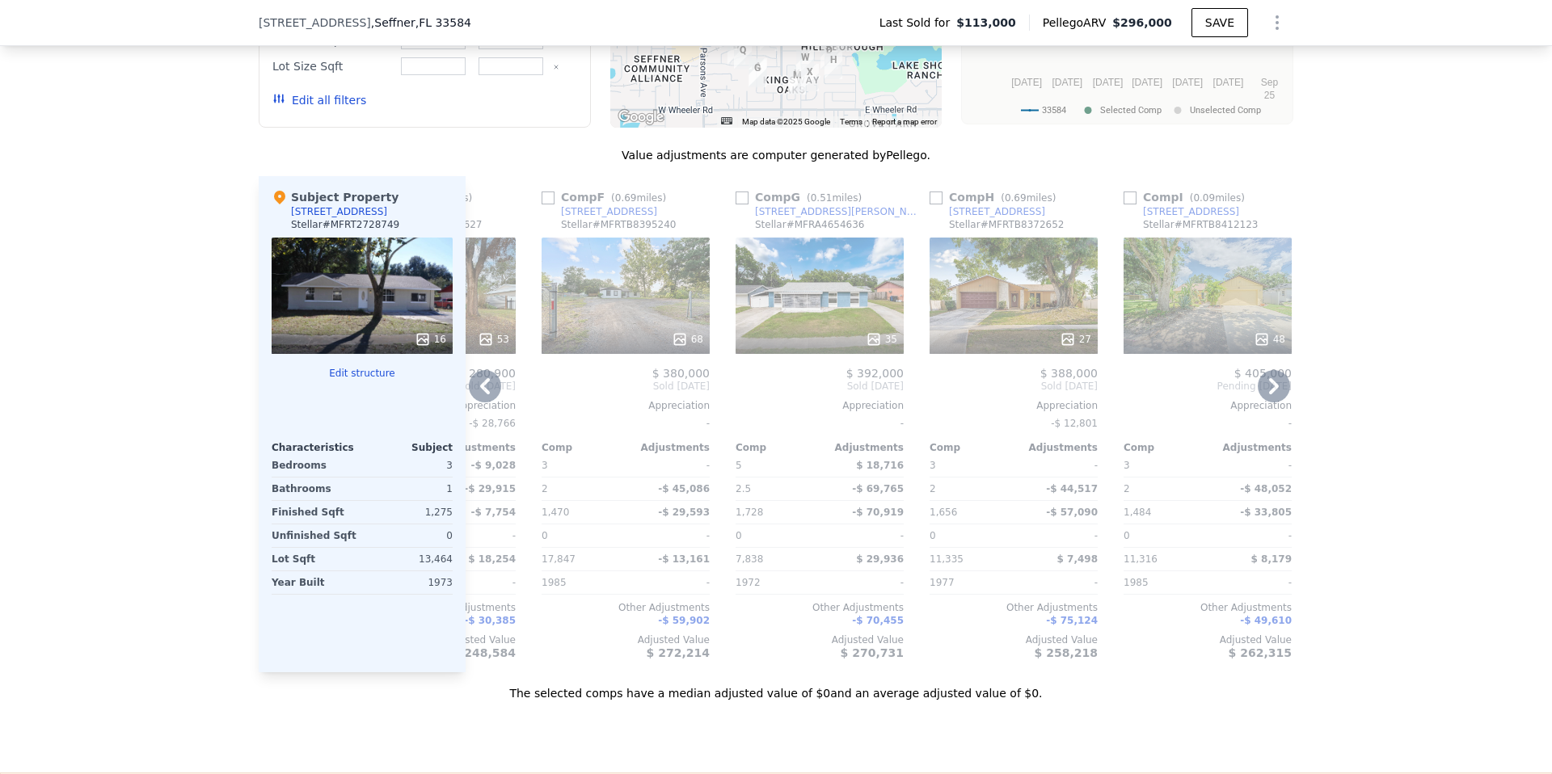
click at [552, 197] on input "checkbox" at bounding box center [547, 198] width 13 height 13
checkbox input "true"
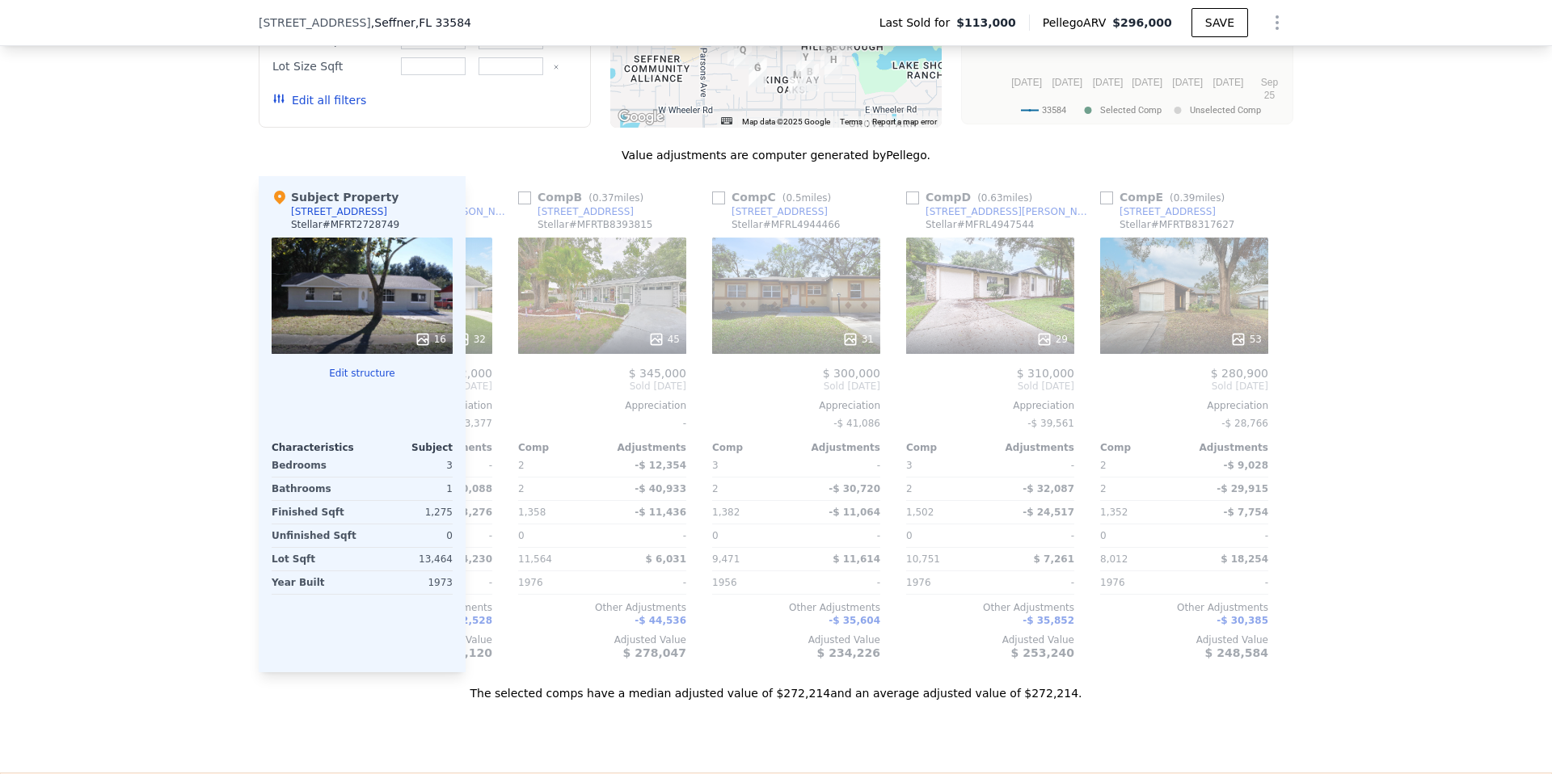
scroll to position [0, 741]
click at [526, 199] on input "checkbox" at bounding box center [526, 198] width 13 height 13
checkbox input "true"
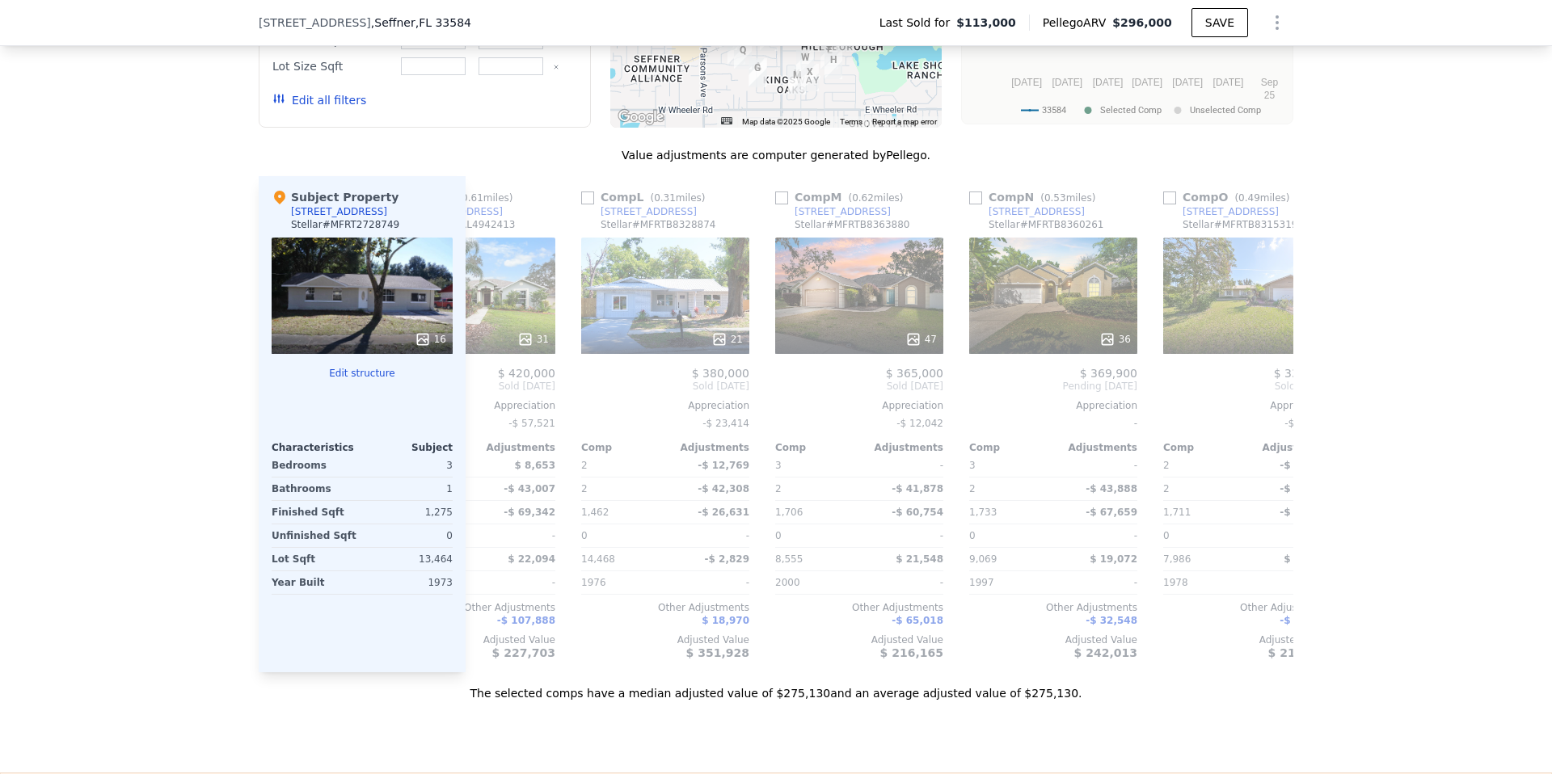
scroll to position [0, 2039]
click at [587, 199] on input "checkbox" at bounding box center [585, 198] width 13 height 13
checkbox input "true"
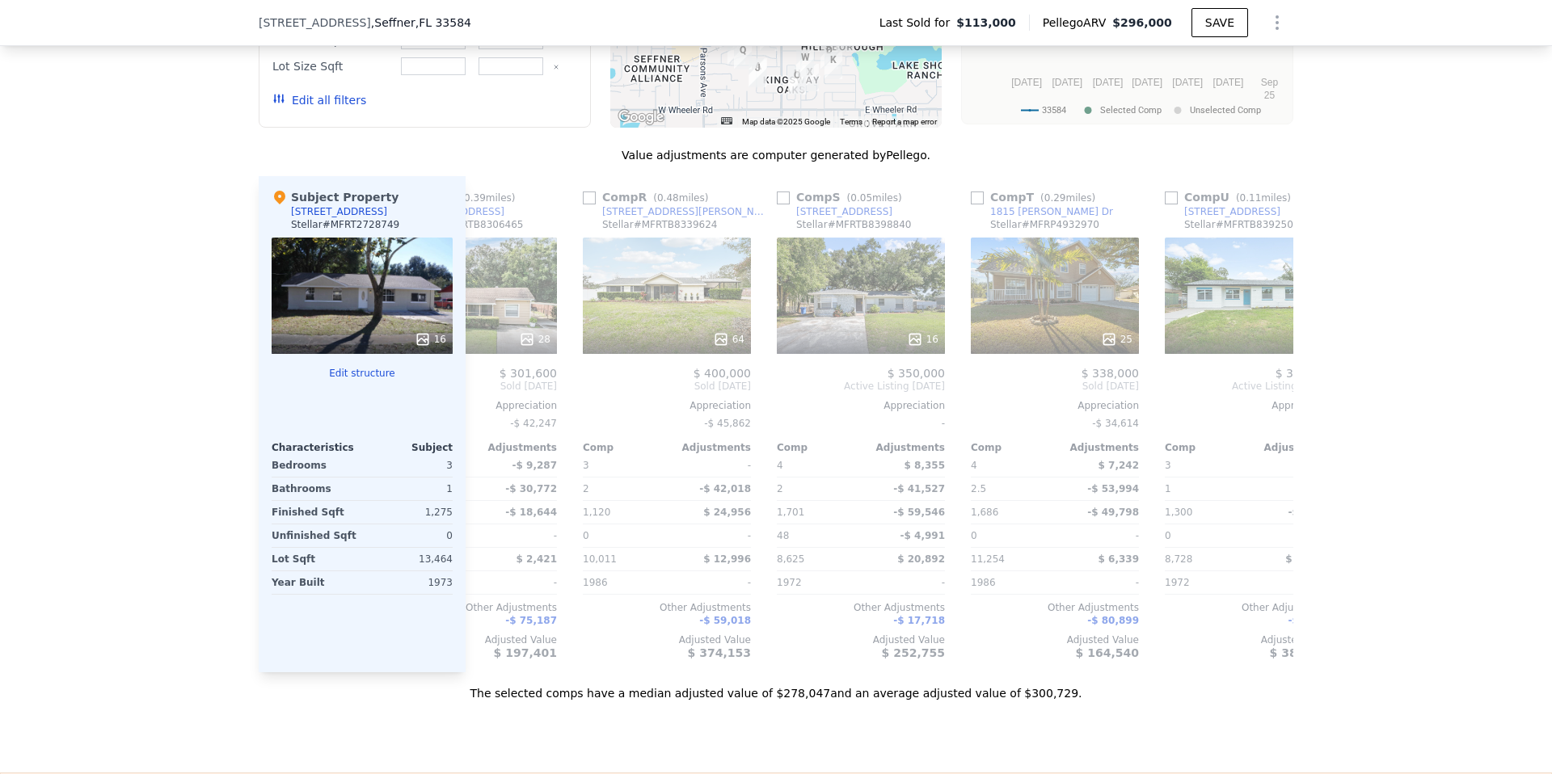
scroll to position [0, 3604]
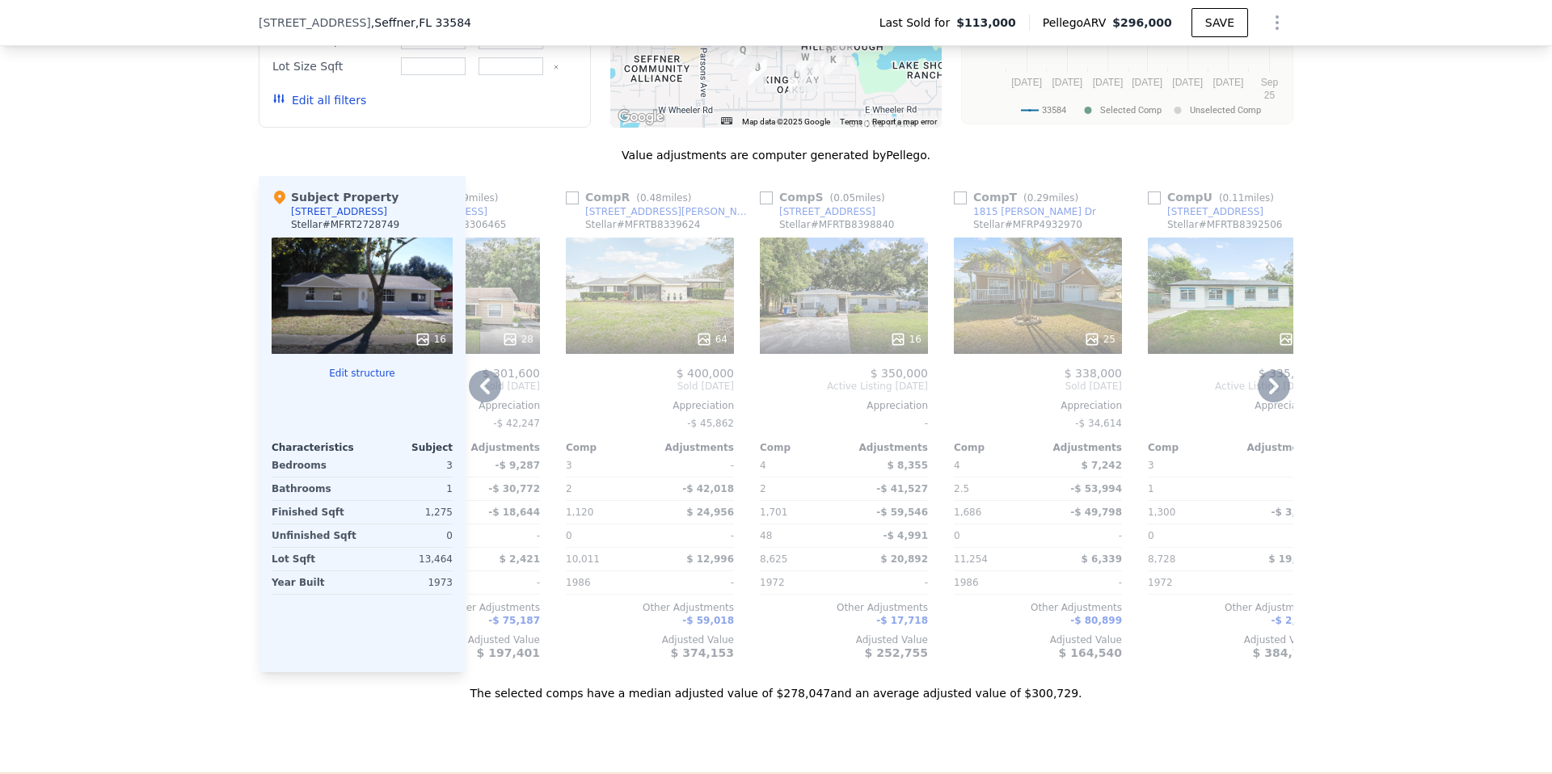
click at [654, 322] on div "64" at bounding box center [650, 296] width 168 height 116
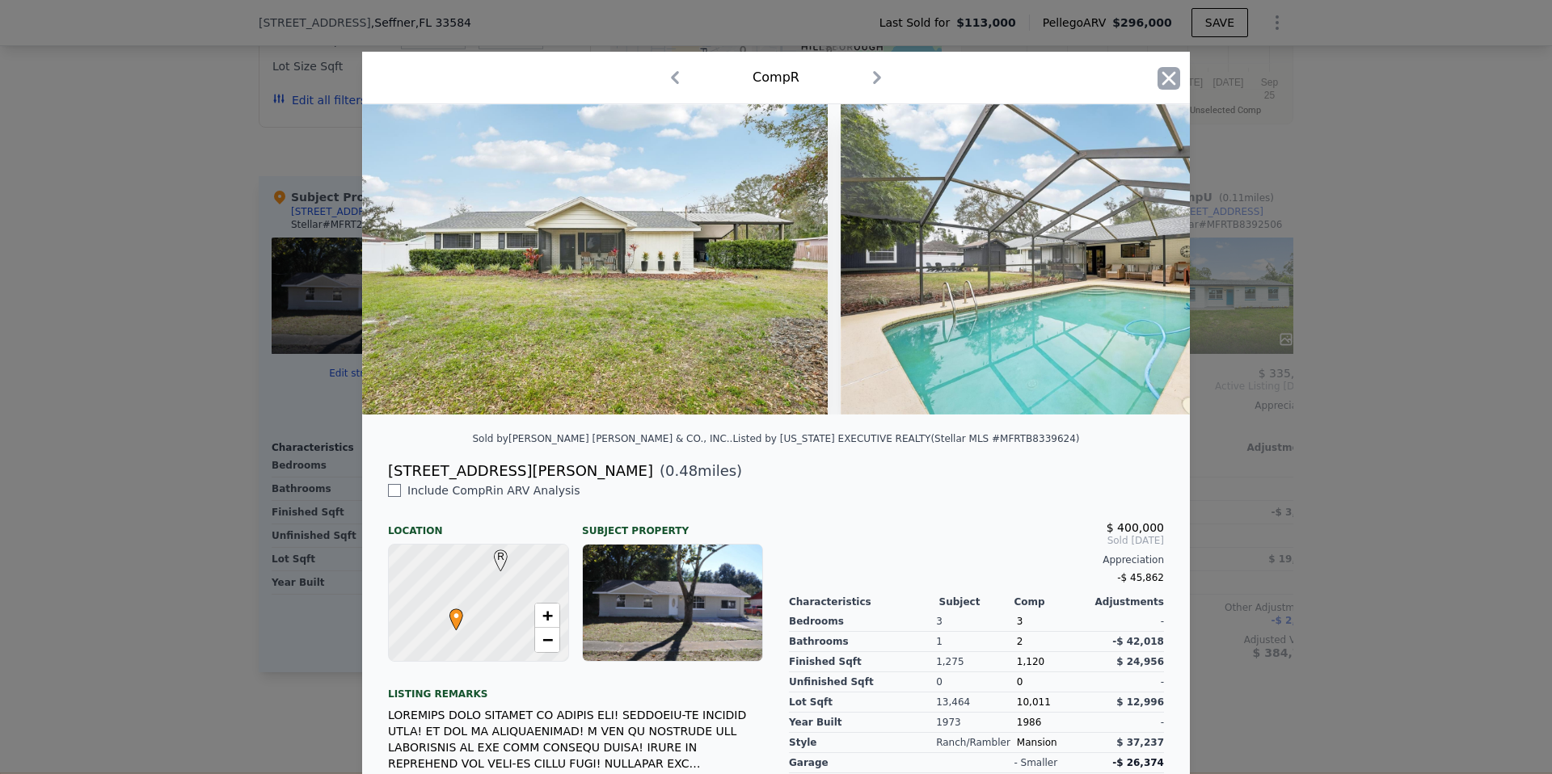
click at [1165, 78] on icon "button" at bounding box center [1168, 78] width 23 height 23
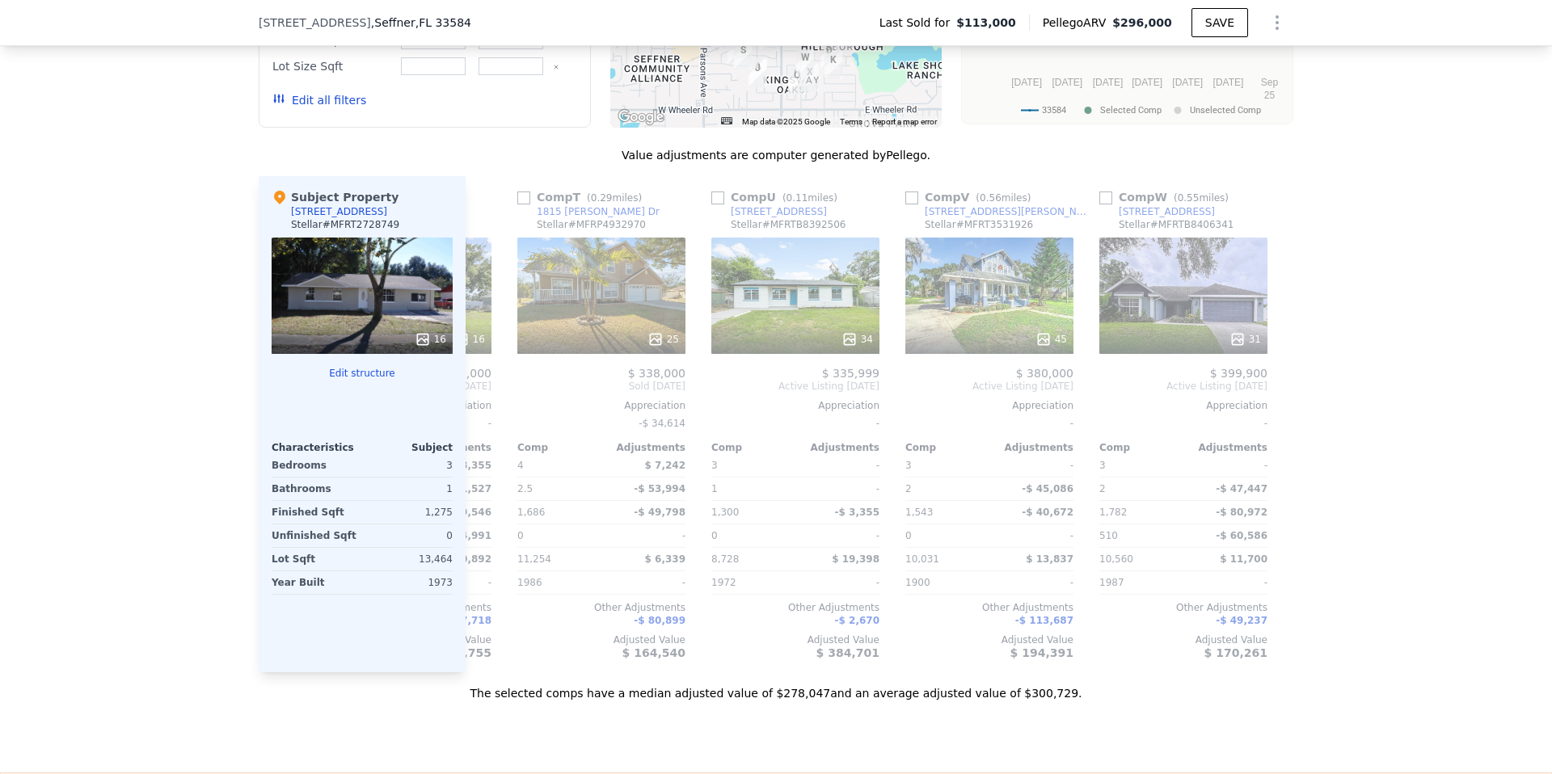
scroll to position [0, 4060]
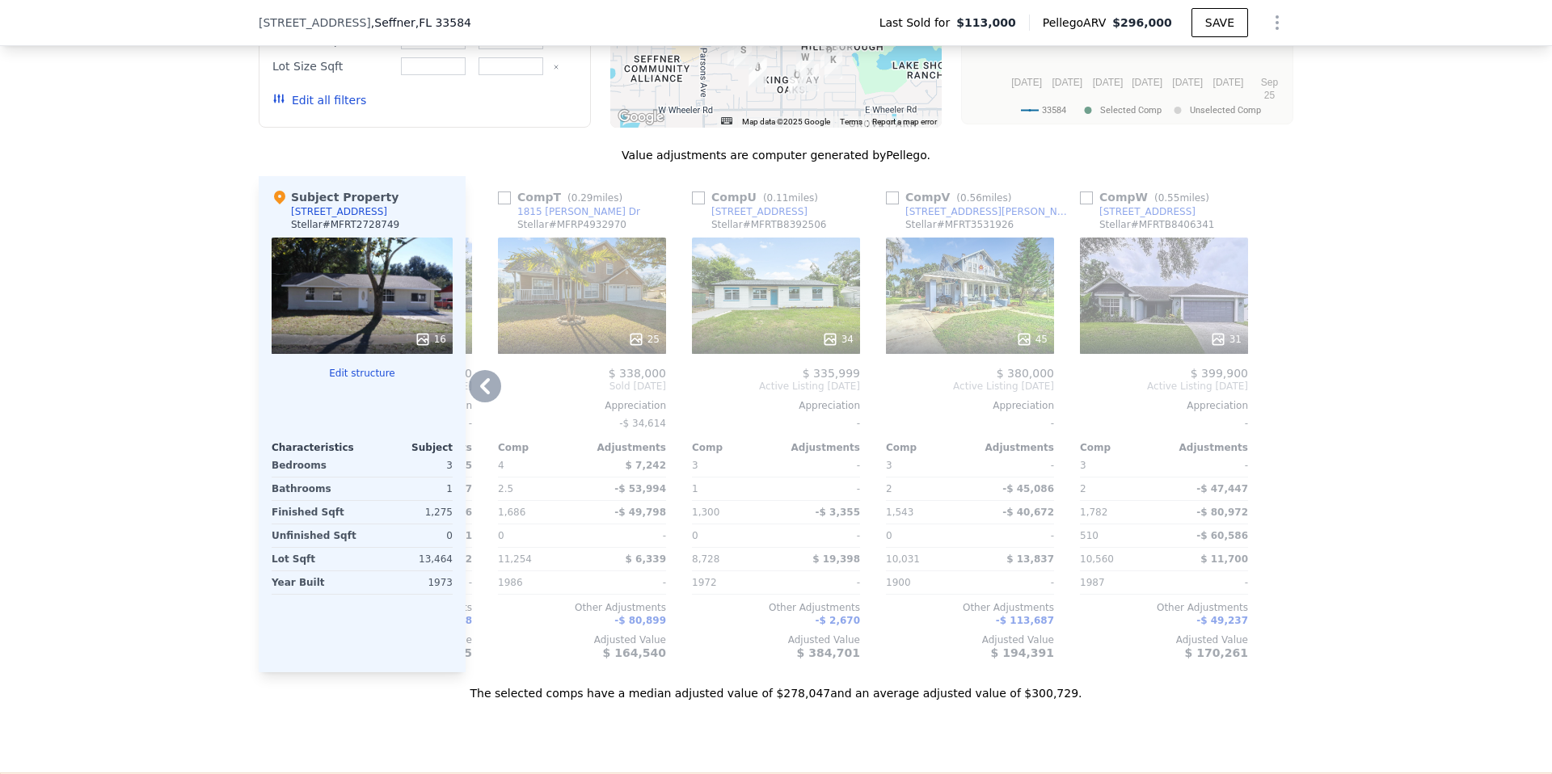
click at [789, 297] on div "34" at bounding box center [776, 296] width 168 height 116
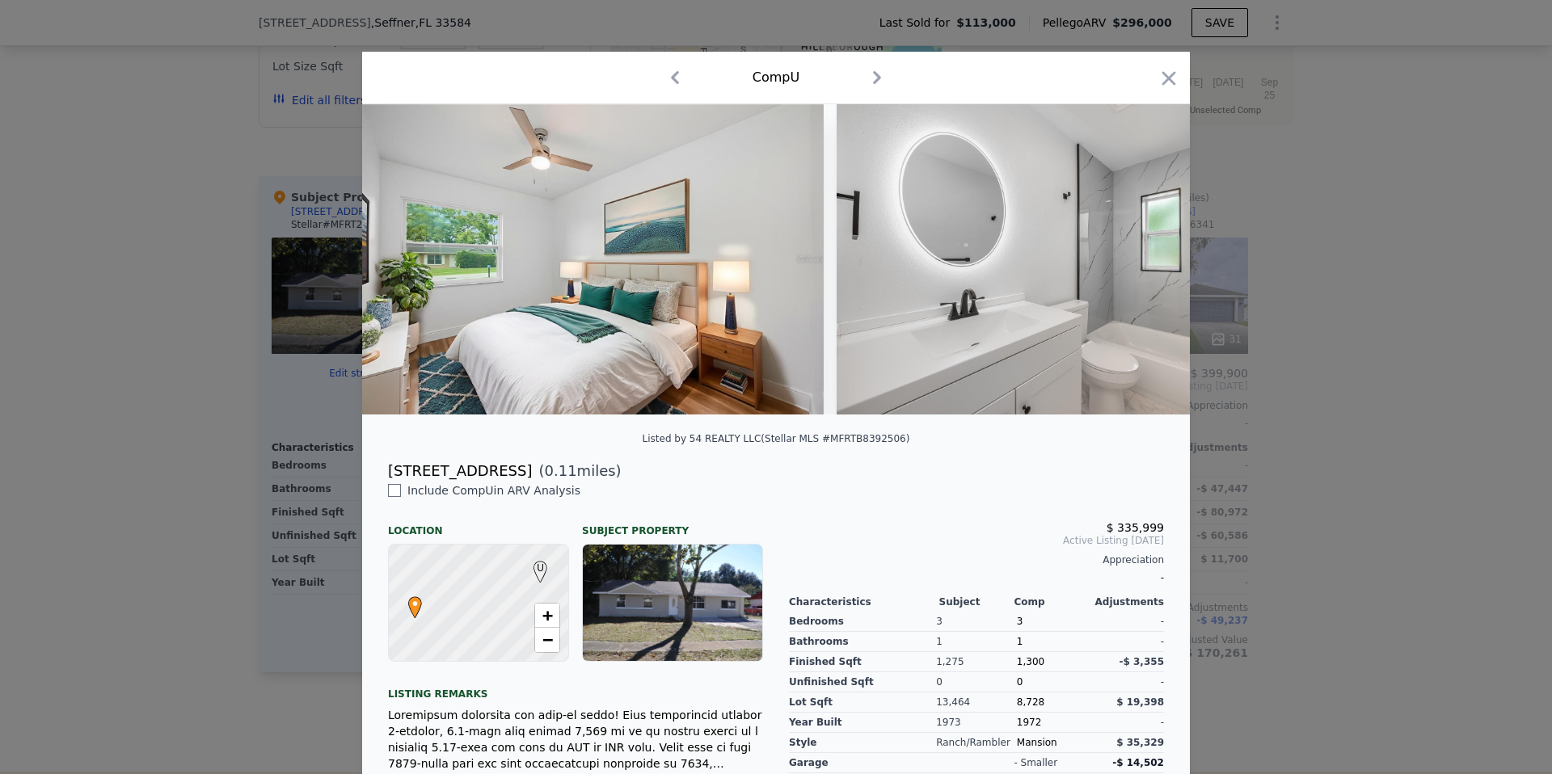
scroll to position [0, 5448]
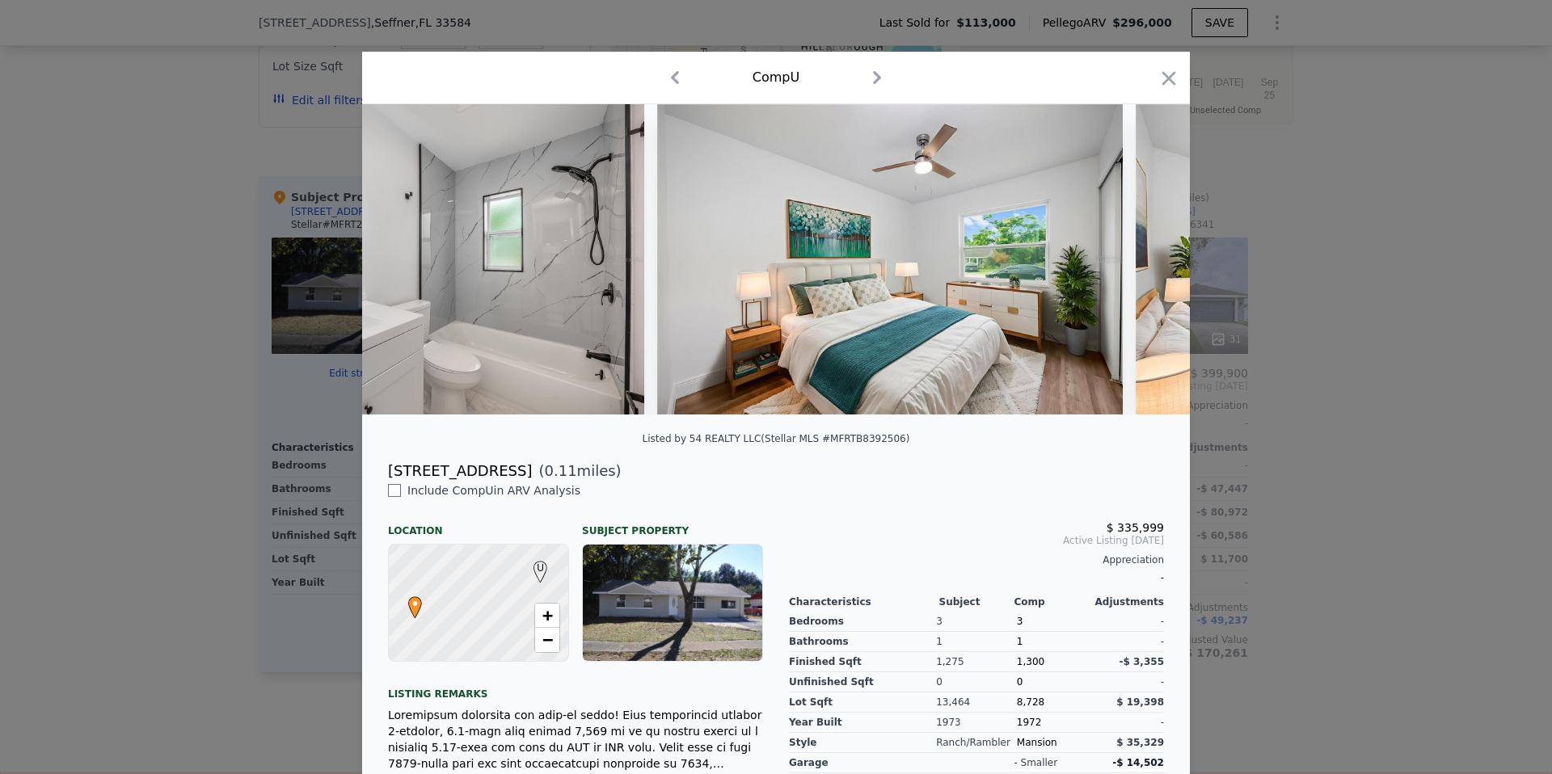
click at [1263, 573] on div at bounding box center [776, 387] width 1552 height 774
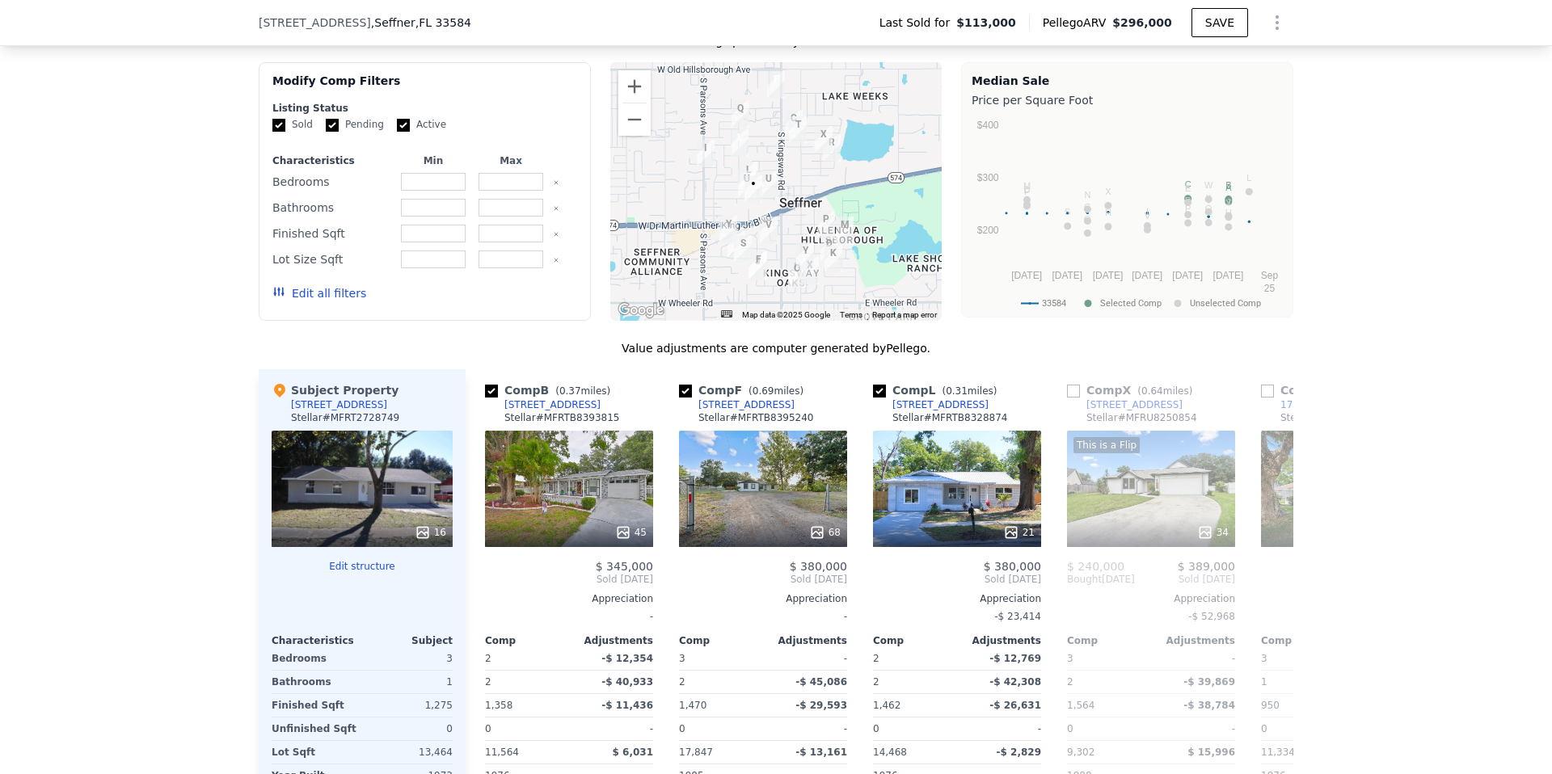
scroll to position [1423, 0]
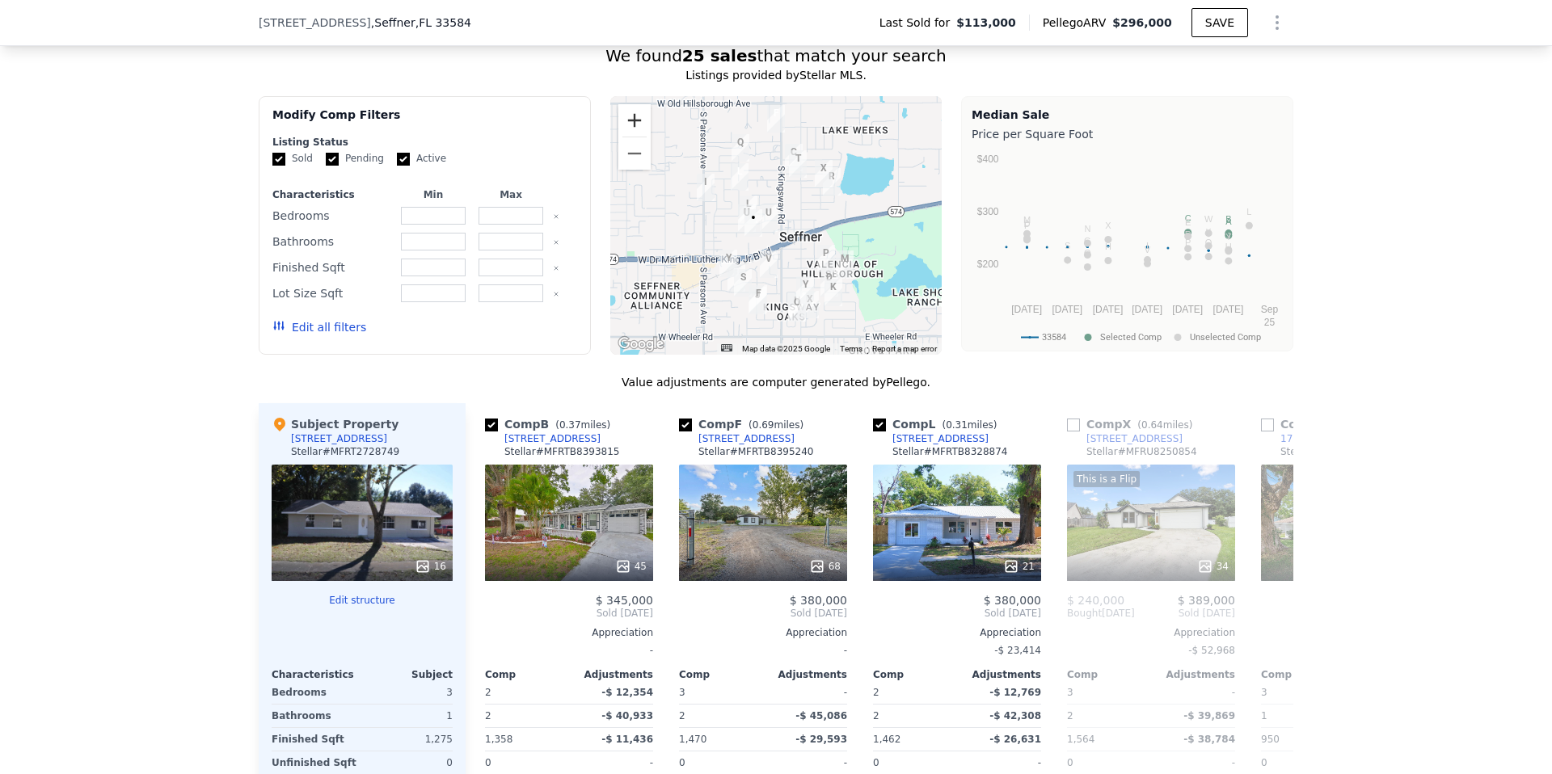
click at [635, 116] on button "Zoom in" at bounding box center [634, 120] width 32 height 32
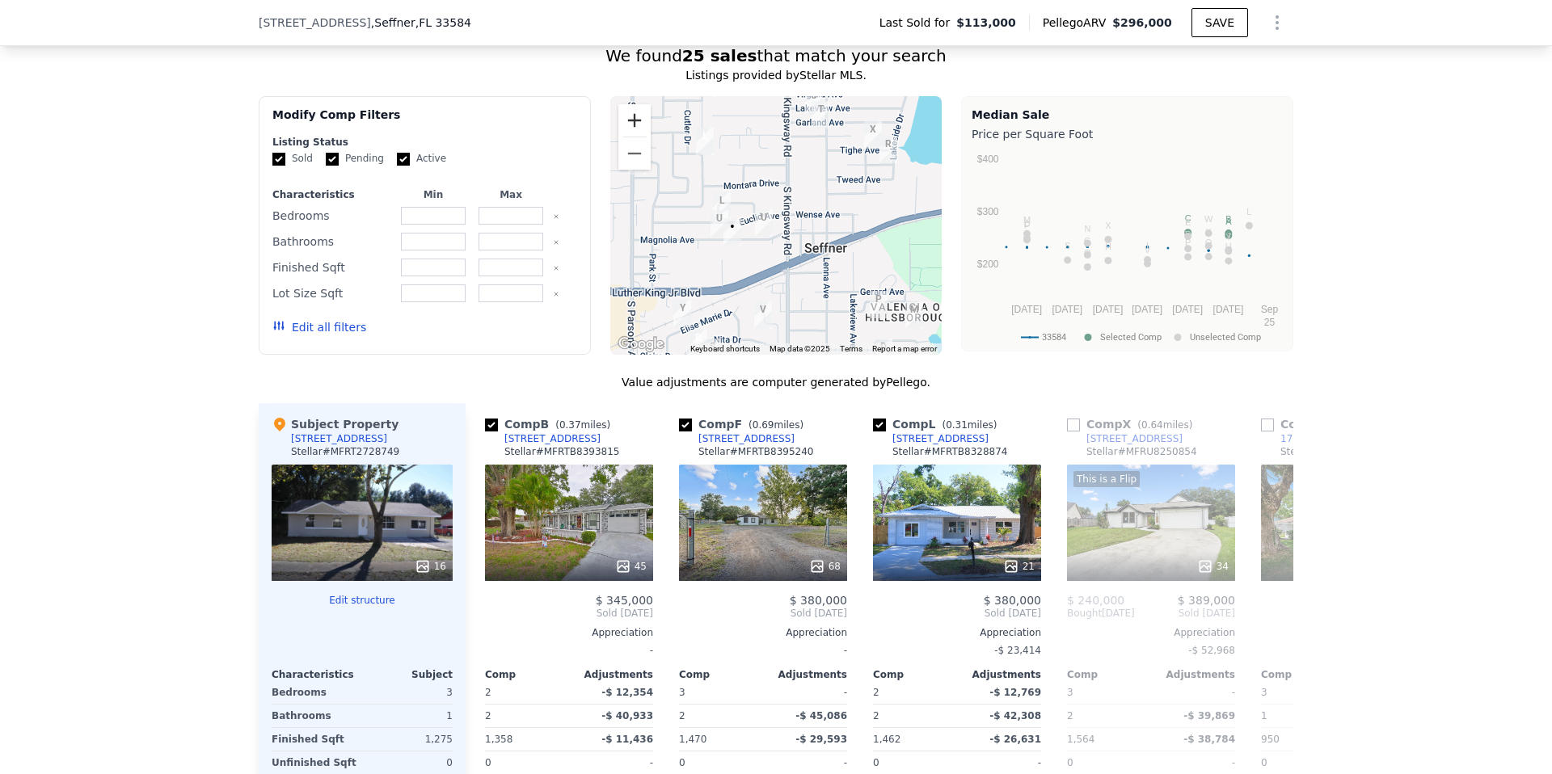
click at [635, 116] on button "Zoom in" at bounding box center [634, 120] width 32 height 32
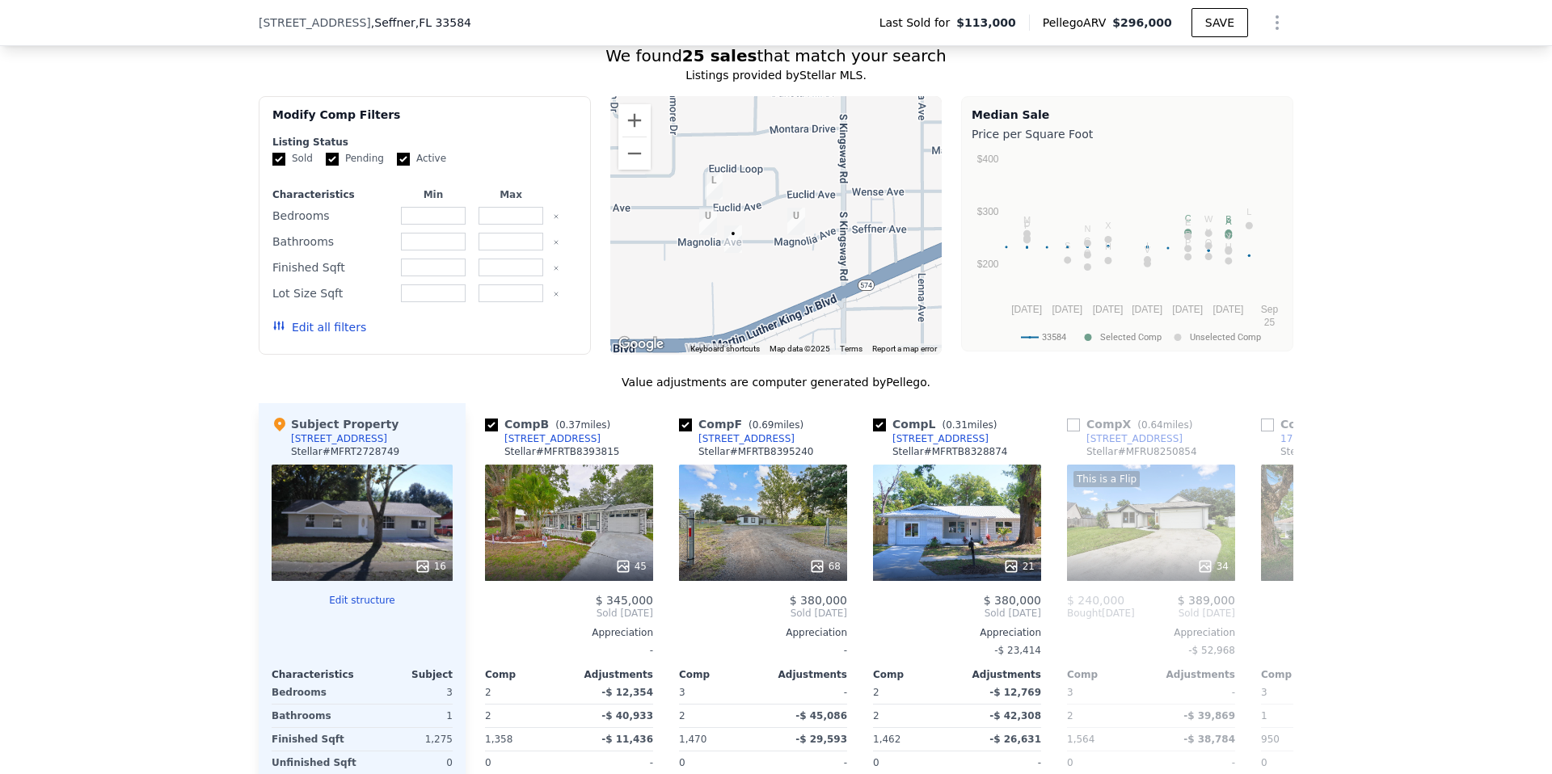
drag, startPoint x: 724, startPoint y: 217, endPoint x: 774, endPoint y: 204, distance: 51.5
click at [774, 204] on div at bounding box center [776, 225] width 332 height 259
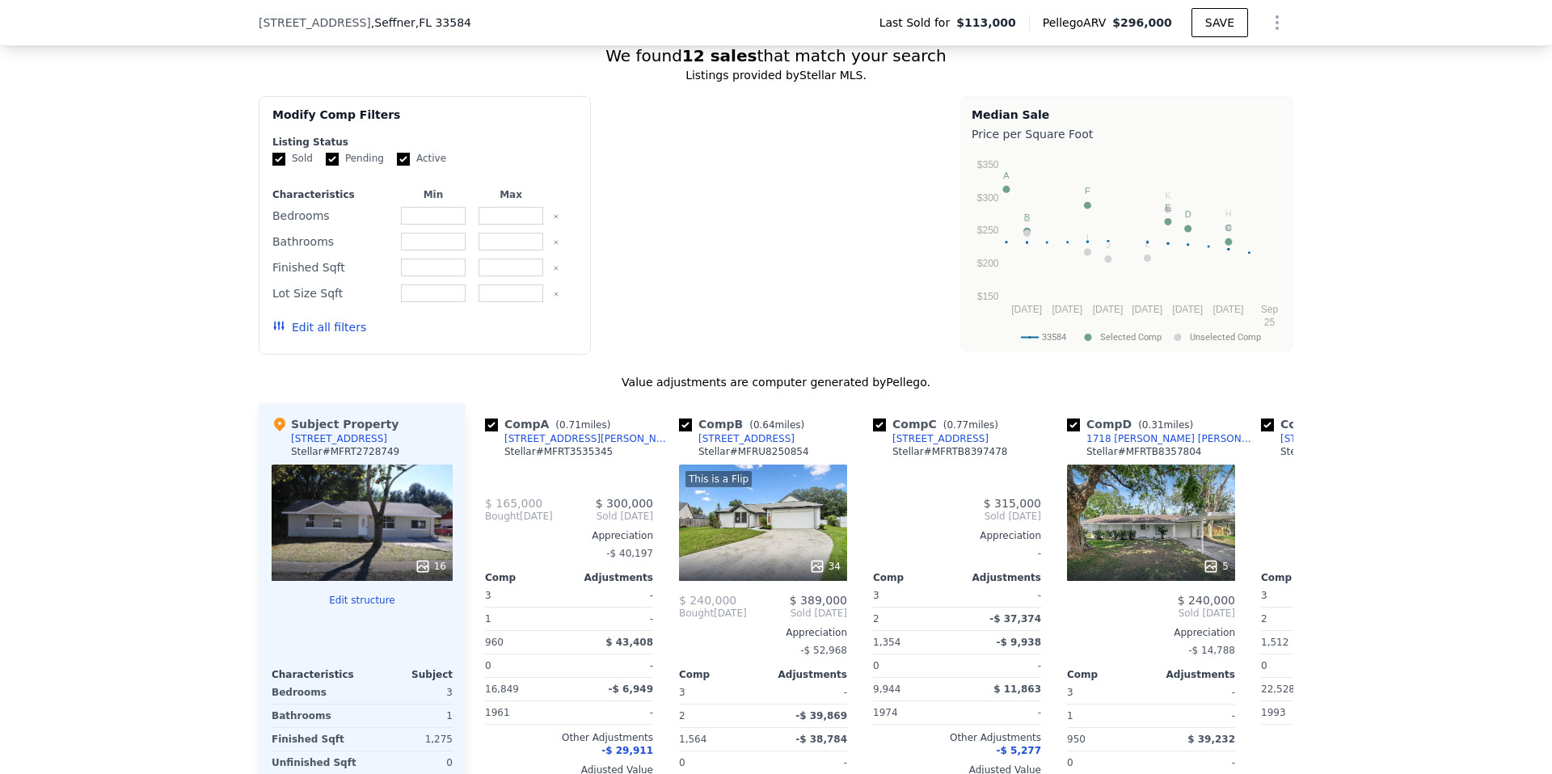
type input "2"
type input "3"
type input "1"
type input "2"
type input "950"
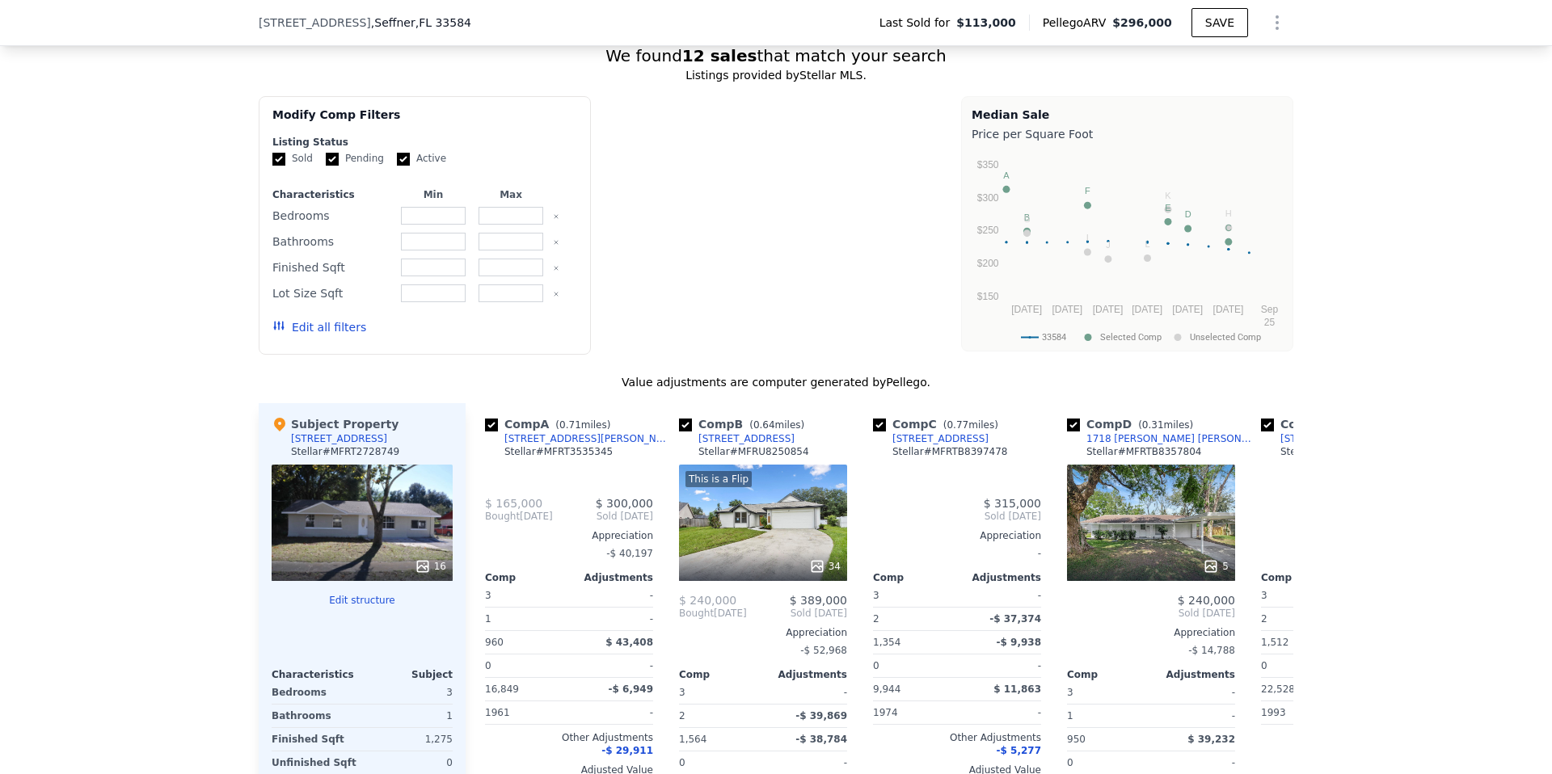
type input "1595"
type input "7659"
type input "22528"
checkbox input "true"
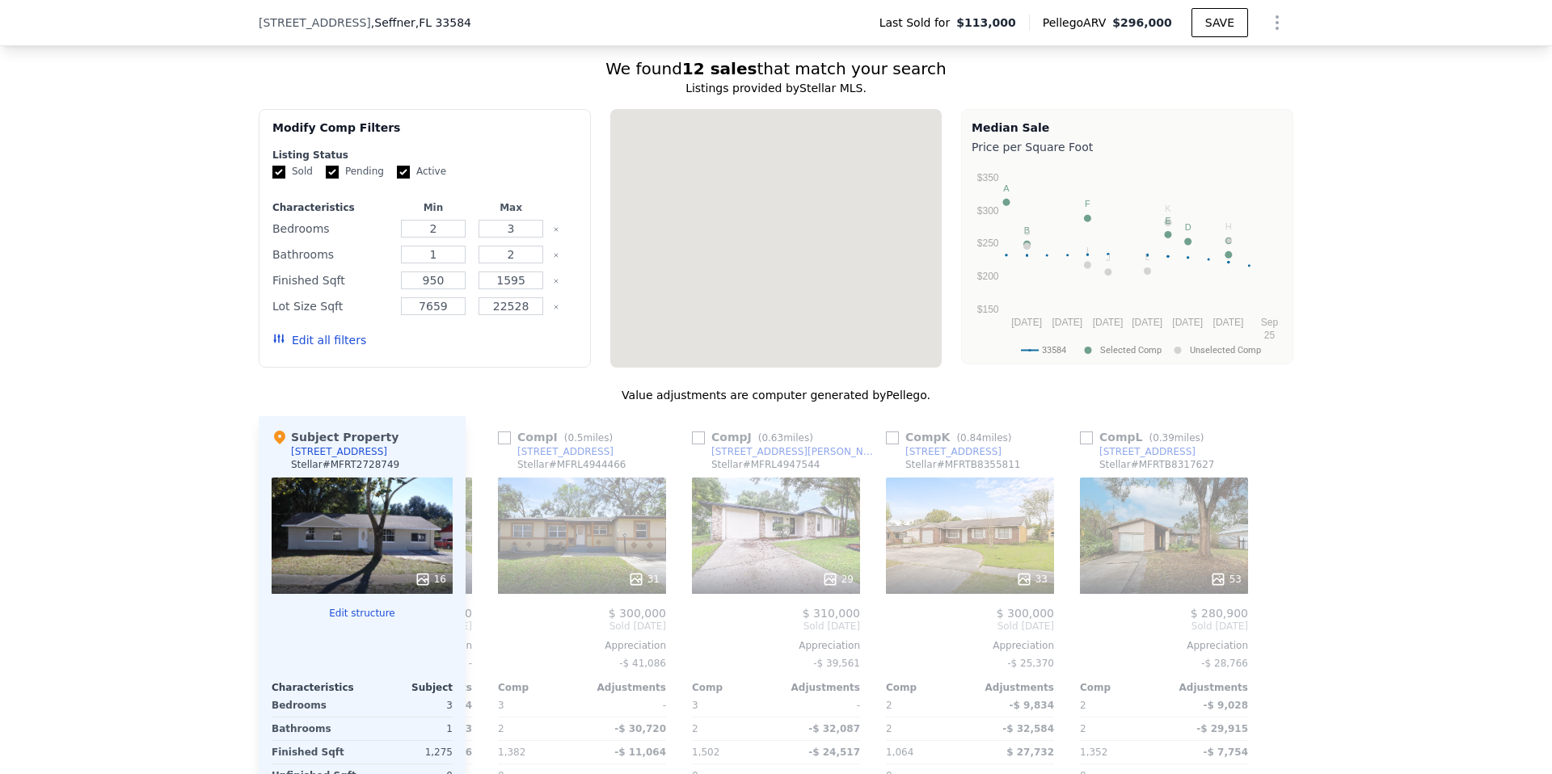
scroll to position [1372, 0]
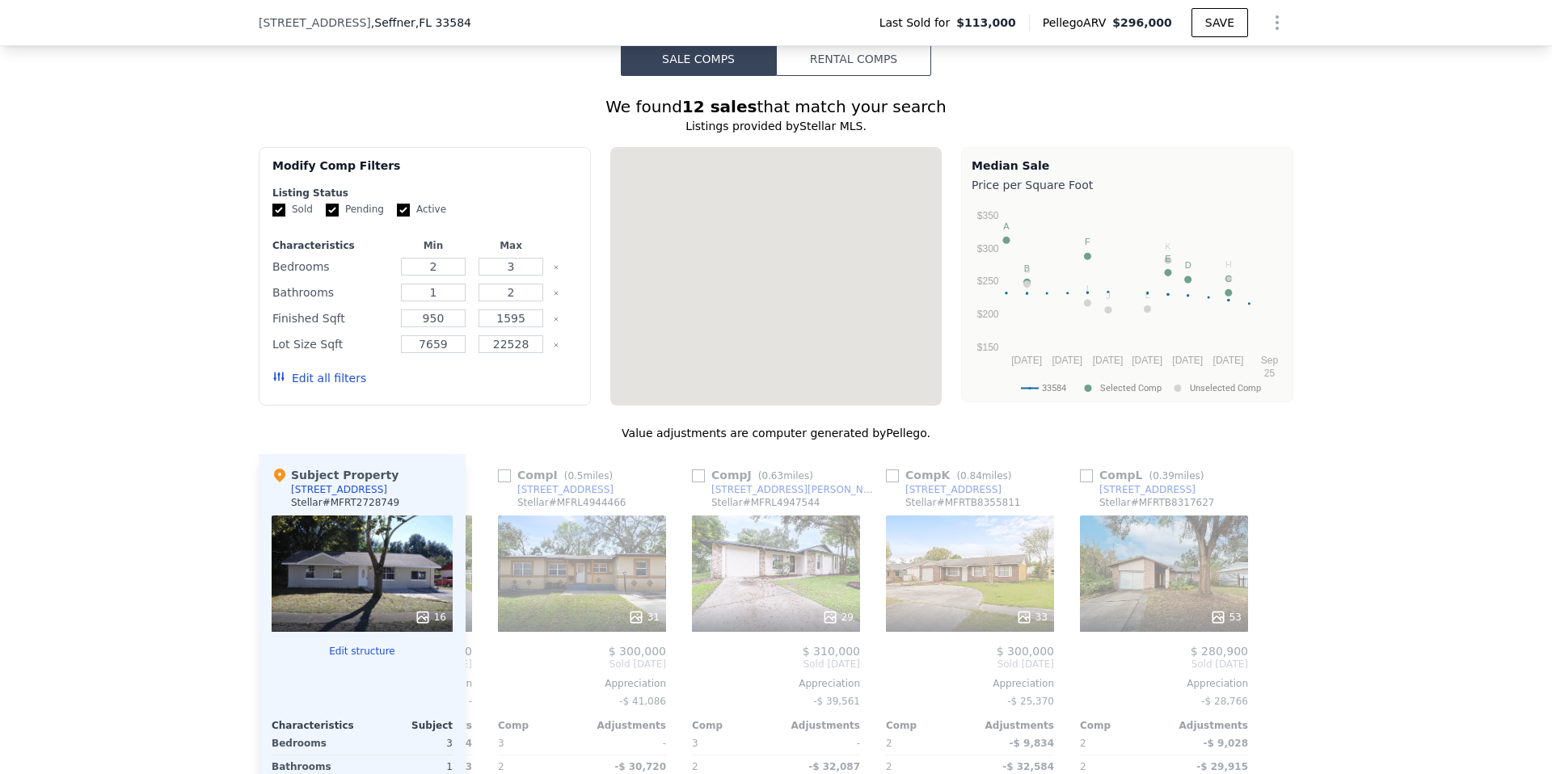
click at [335, 377] on button "Edit all filters" at bounding box center [319, 378] width 94 height 16
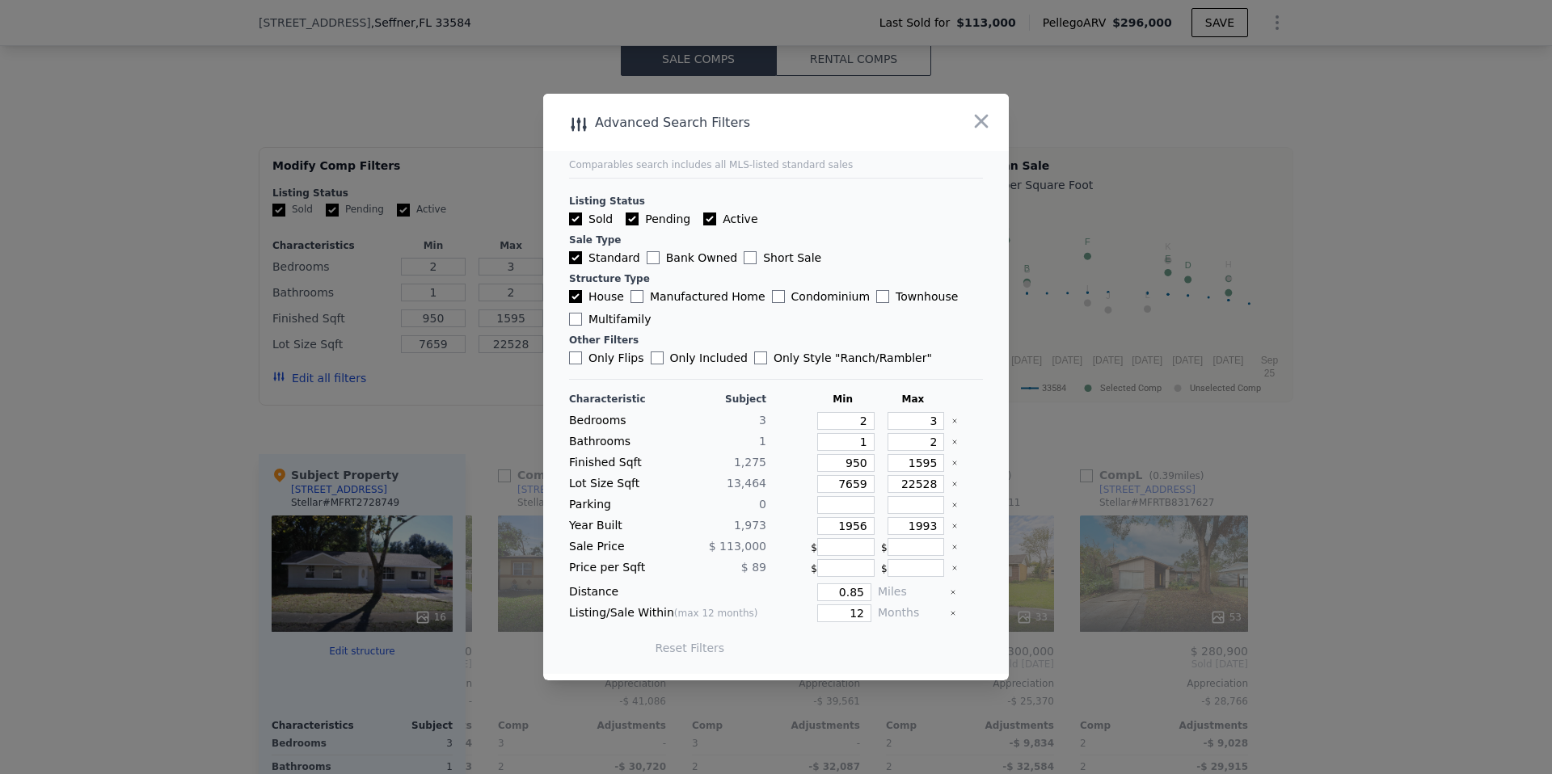
click at [705, 646] on button "Reset Filters" at bounding box center [689, 648] width 69 height 16
click at [953, 419] on icon "Clear" at bounding box center [954, 421] width 6 height 6
click at [951, 440] on icon "Clear" at bounding box center [954, 442] width 6 height 6
click at [951, 461] on icon "Clear" at bounding box center [954, 463] width 6 height 6
click at [953, 483] on icon "Clear" at bounding box center [954, 484] width 6 height 6
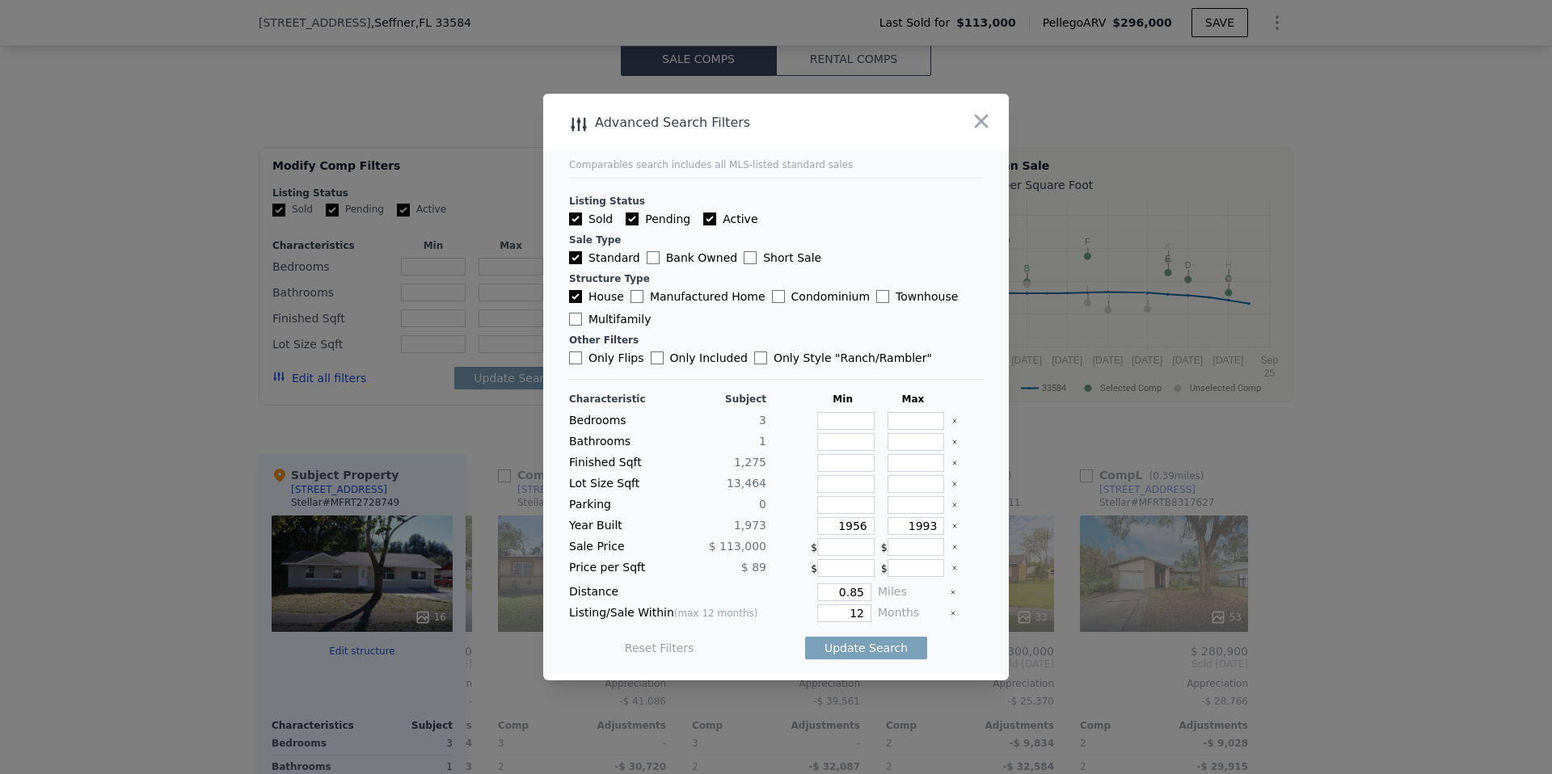
click at [954, 526] on icon "Clear" at bounding box center [954, 525] width 3 height 3
click at [850, 591] on input "0.85" at bounding box center [844, 592] width 54 height 18
type input "1"
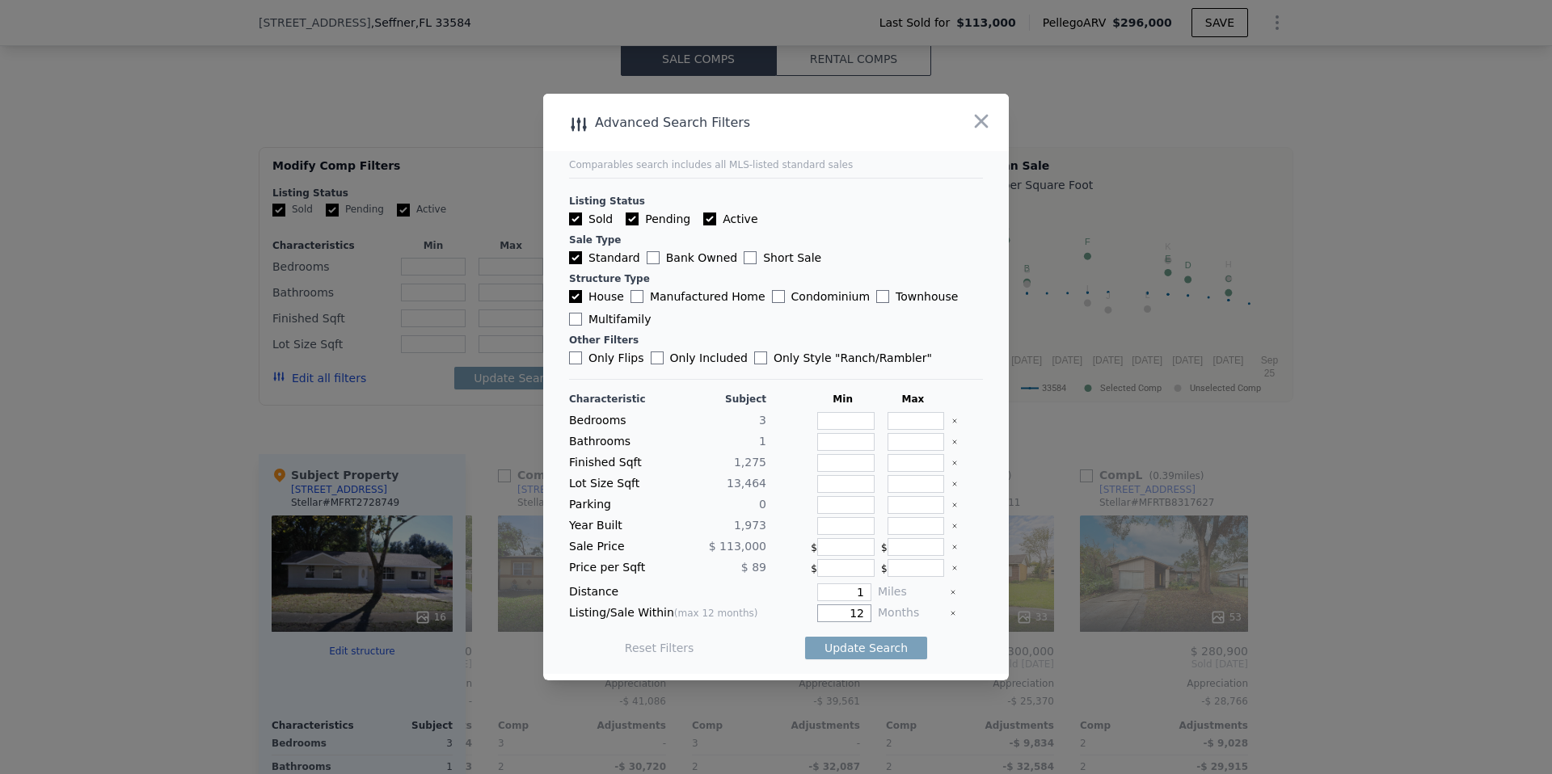
click at [846, 619] on input "12" at bounding box center [844, 613] width 54 height 18
type input "12"
click at [852, 647] on button "Update Search" at bounding box center [866, 648] width 122 height 23
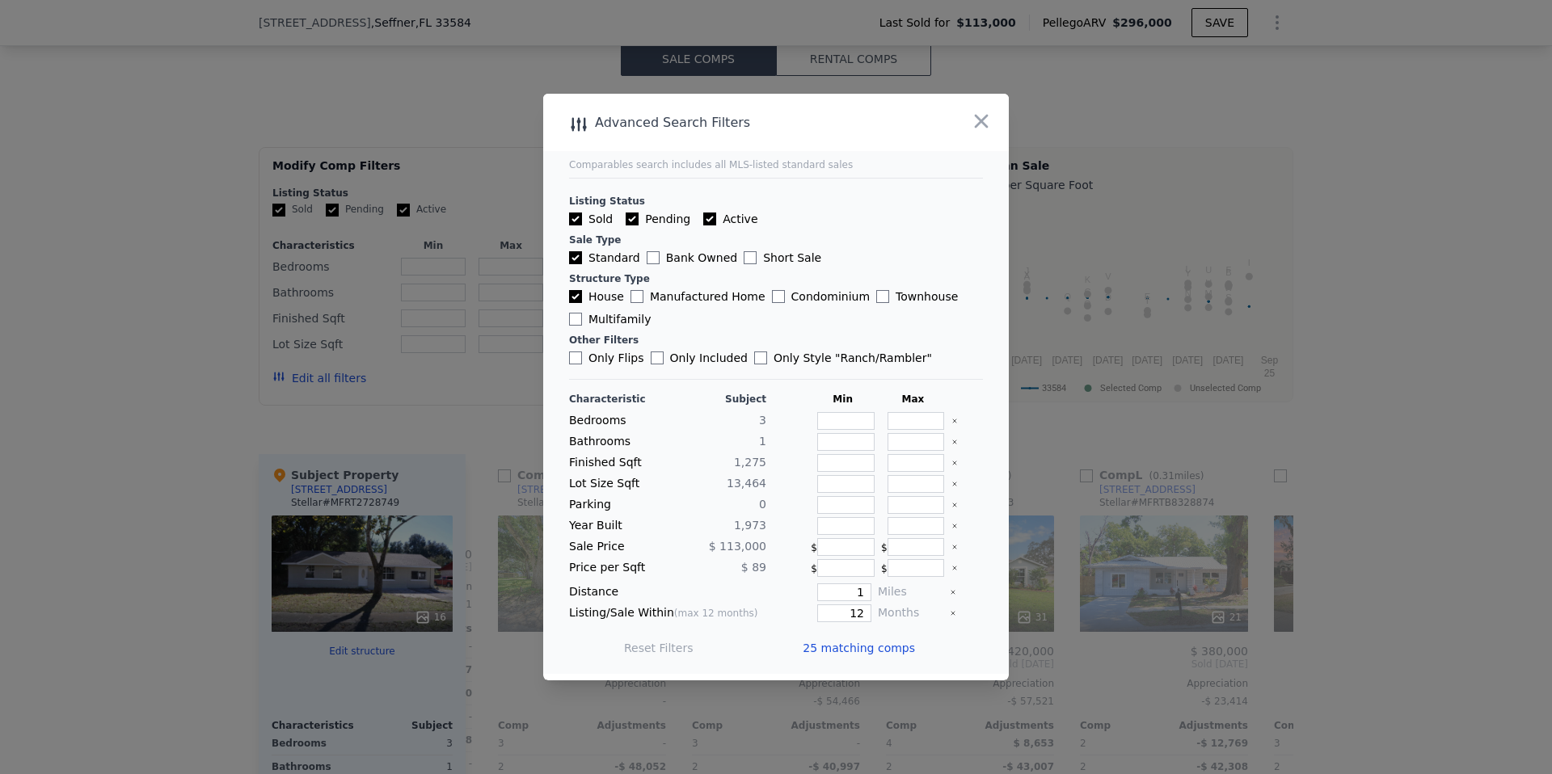
click at [824, 646] on span "25 matching comps" at bounding box center [858, 648] width 112 height 16
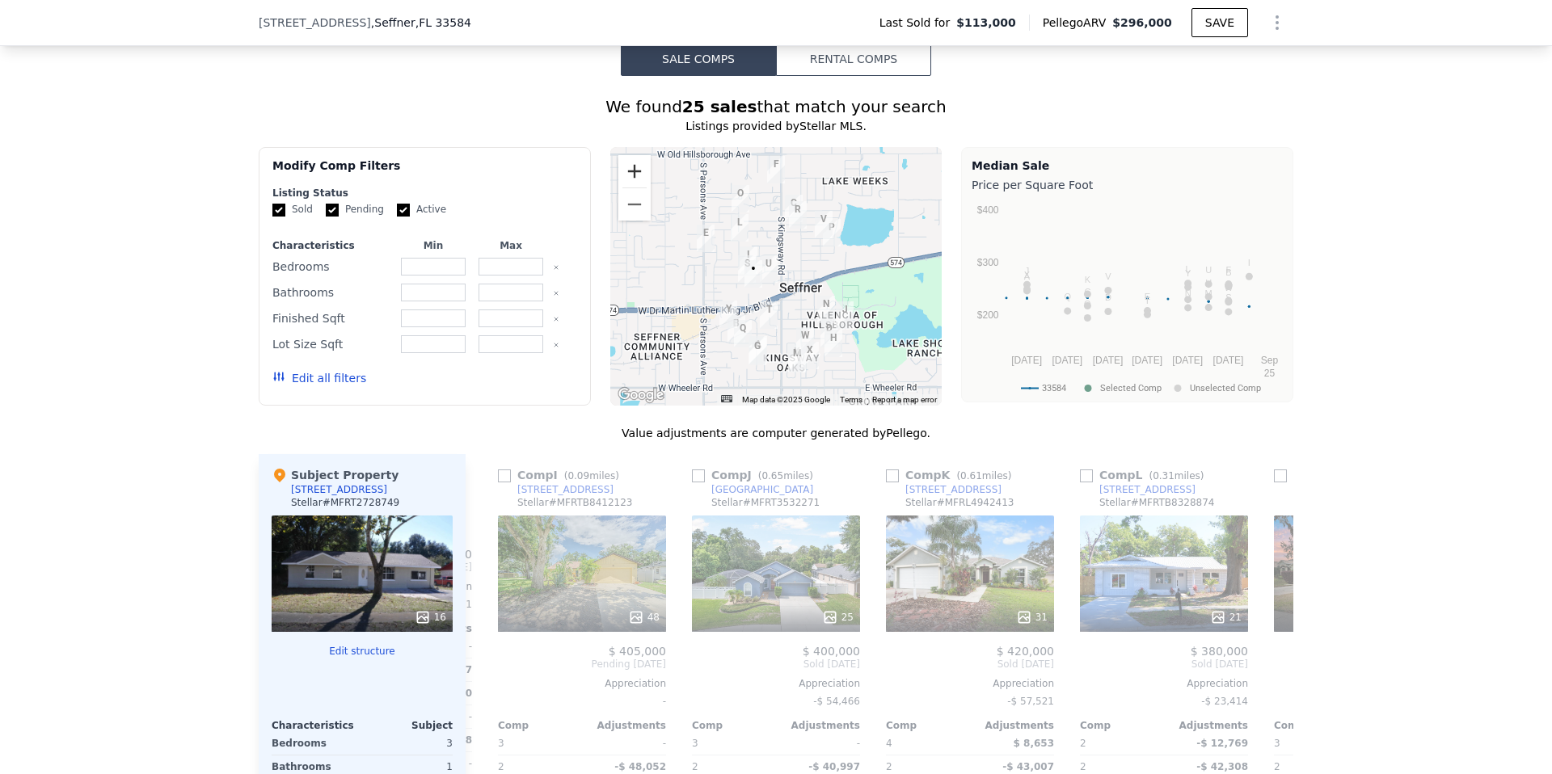
click at [638, 176] on button "Zoom in" at bounding box center [634, 171] width 32 height 32
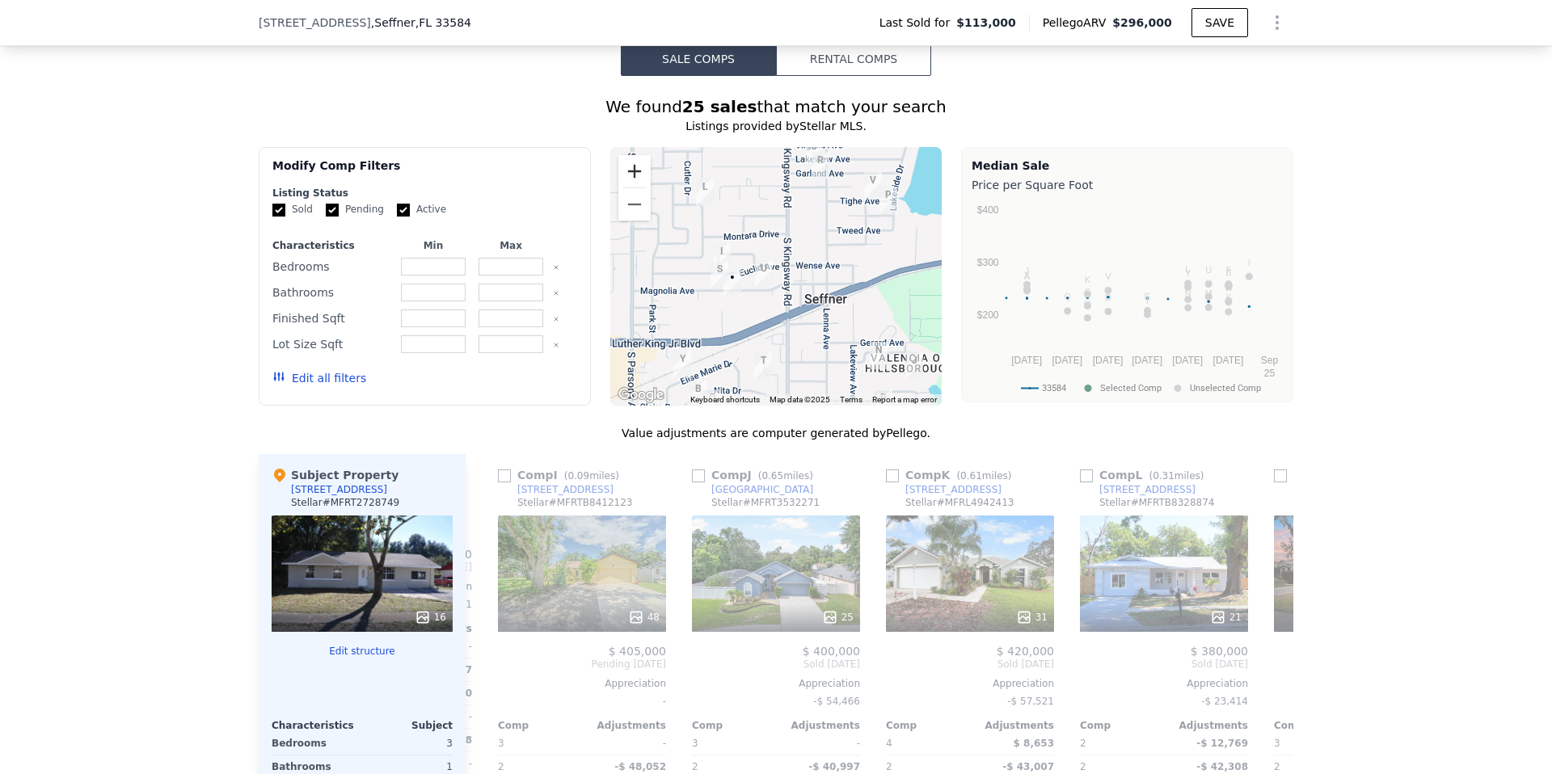
click at [638, 176] on button "Zoom in" at bounding box center [634, 171] width 32 height 32
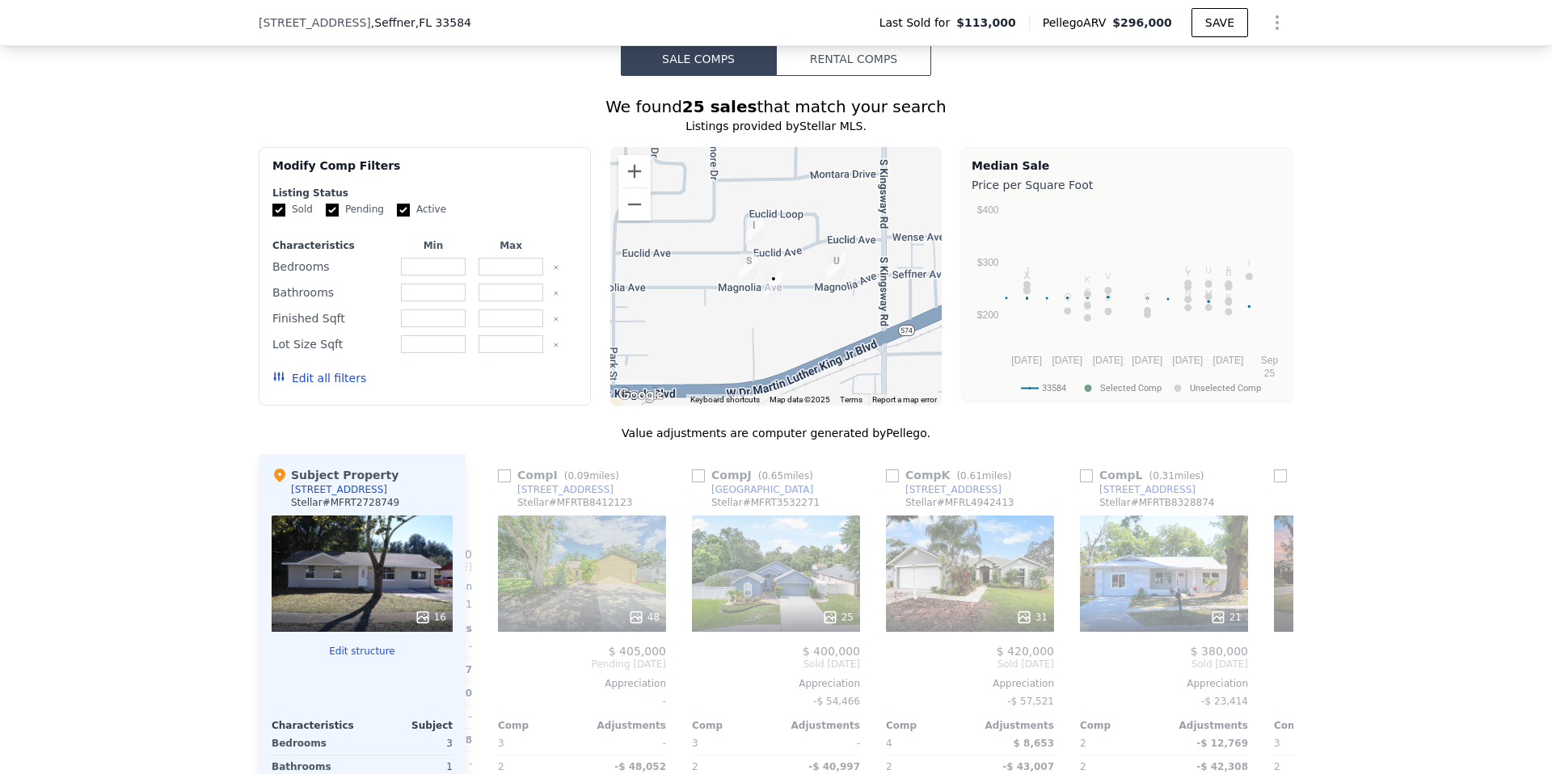
drag, startPoint x: 735, startPoint y: 259, endPoint x: 823, endPoint y: 242, distance: 89.9
click at [823, 242] on div at bounding box center [776, 276] width 332 height 259
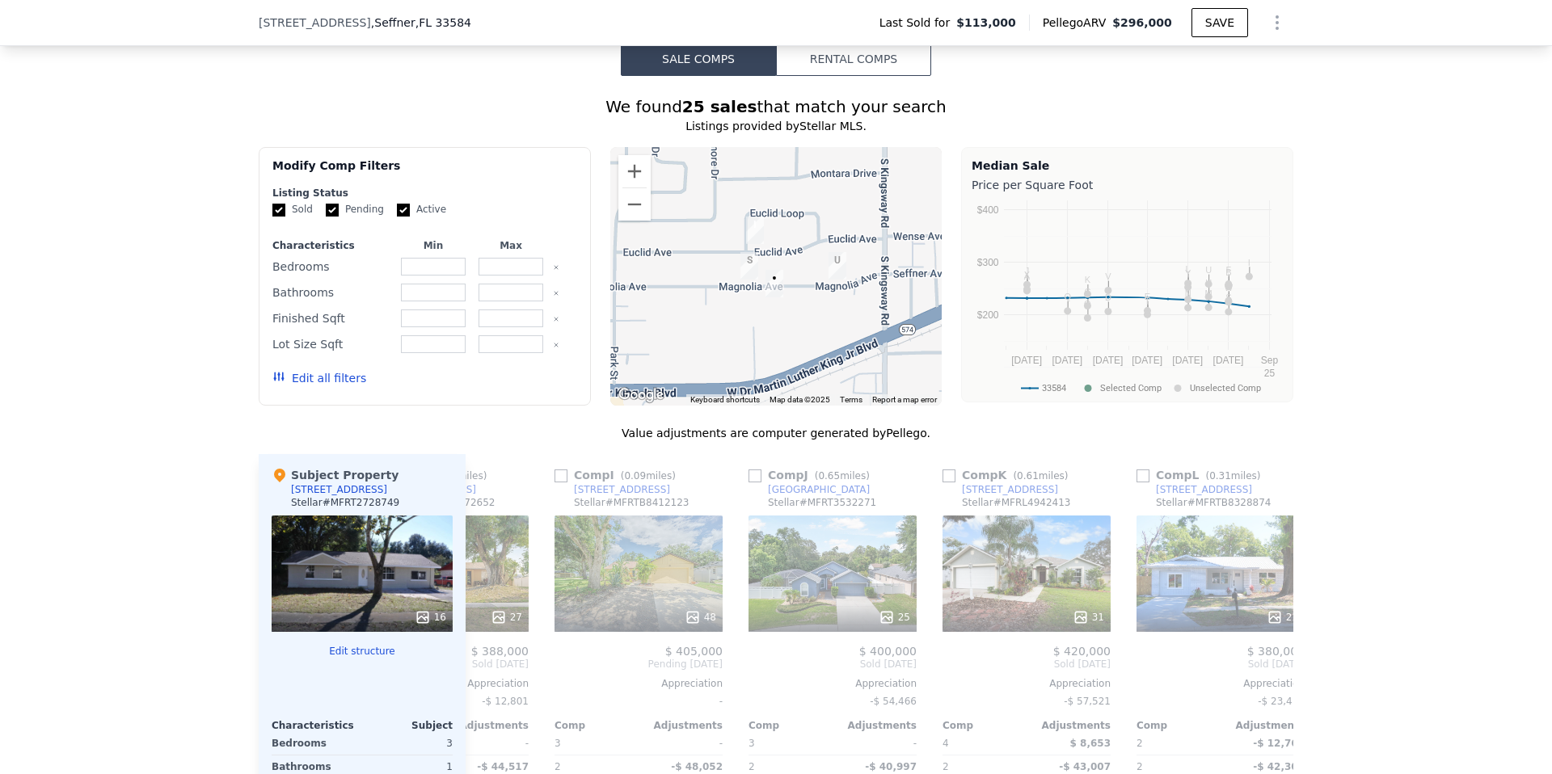
scroll to position [0, 1483]
click at [630, 576] on div "48" at bounding box center [638, 574] width 168 height 116
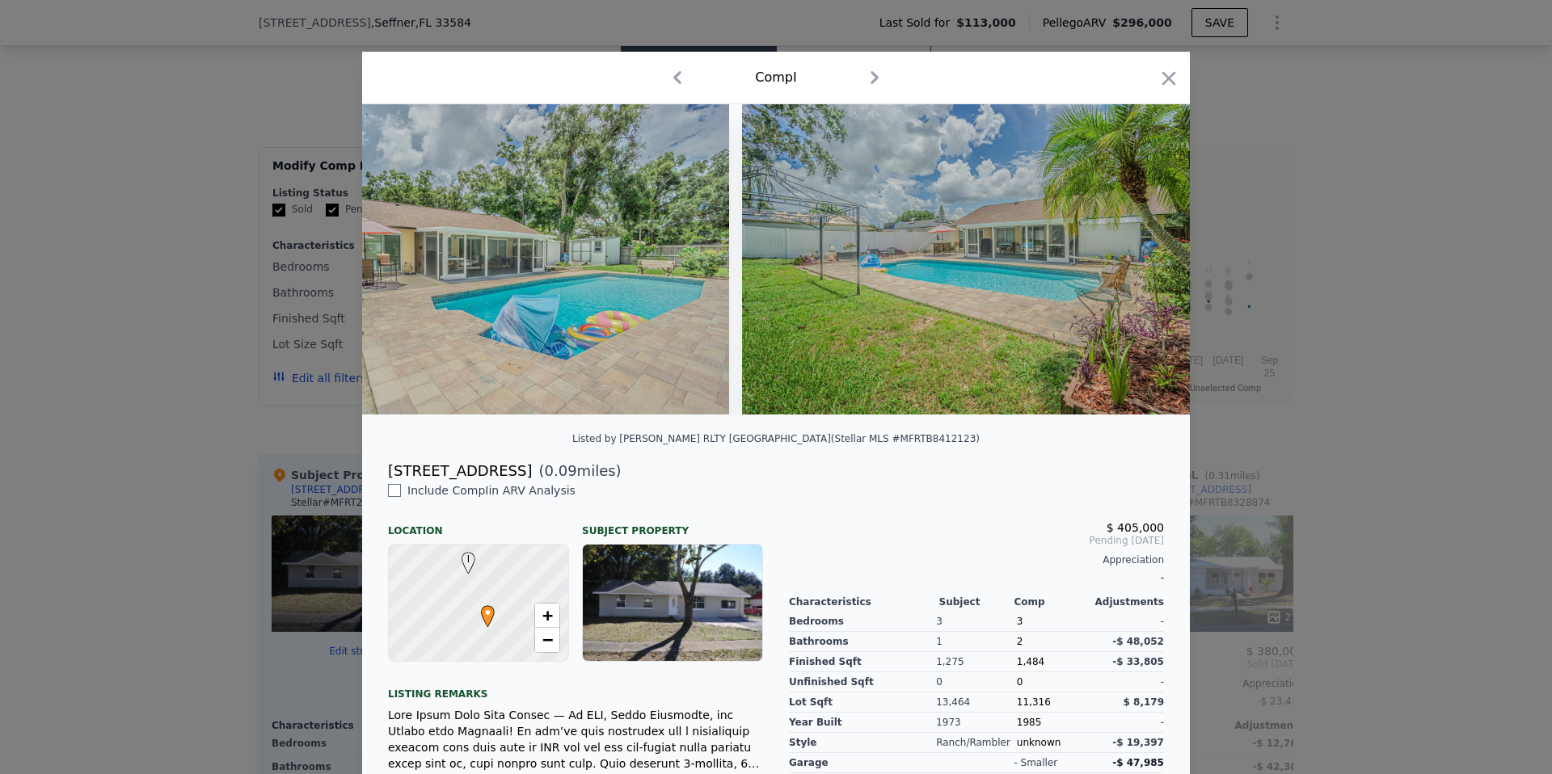
scroll to position [0, 11466]
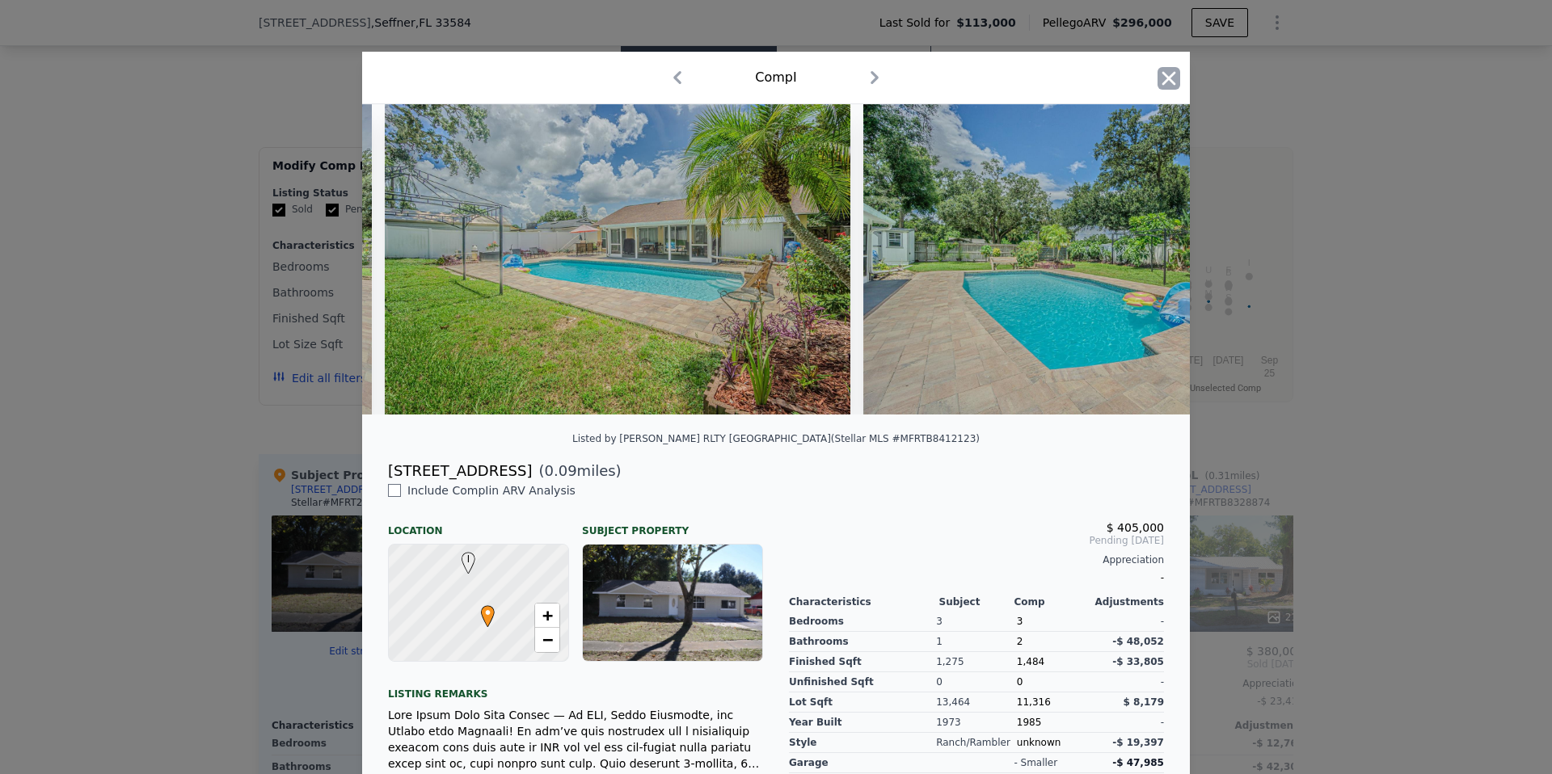
click at [1168, 84] on icon "button" at bounding box center [1168, 78] width 23 height 23
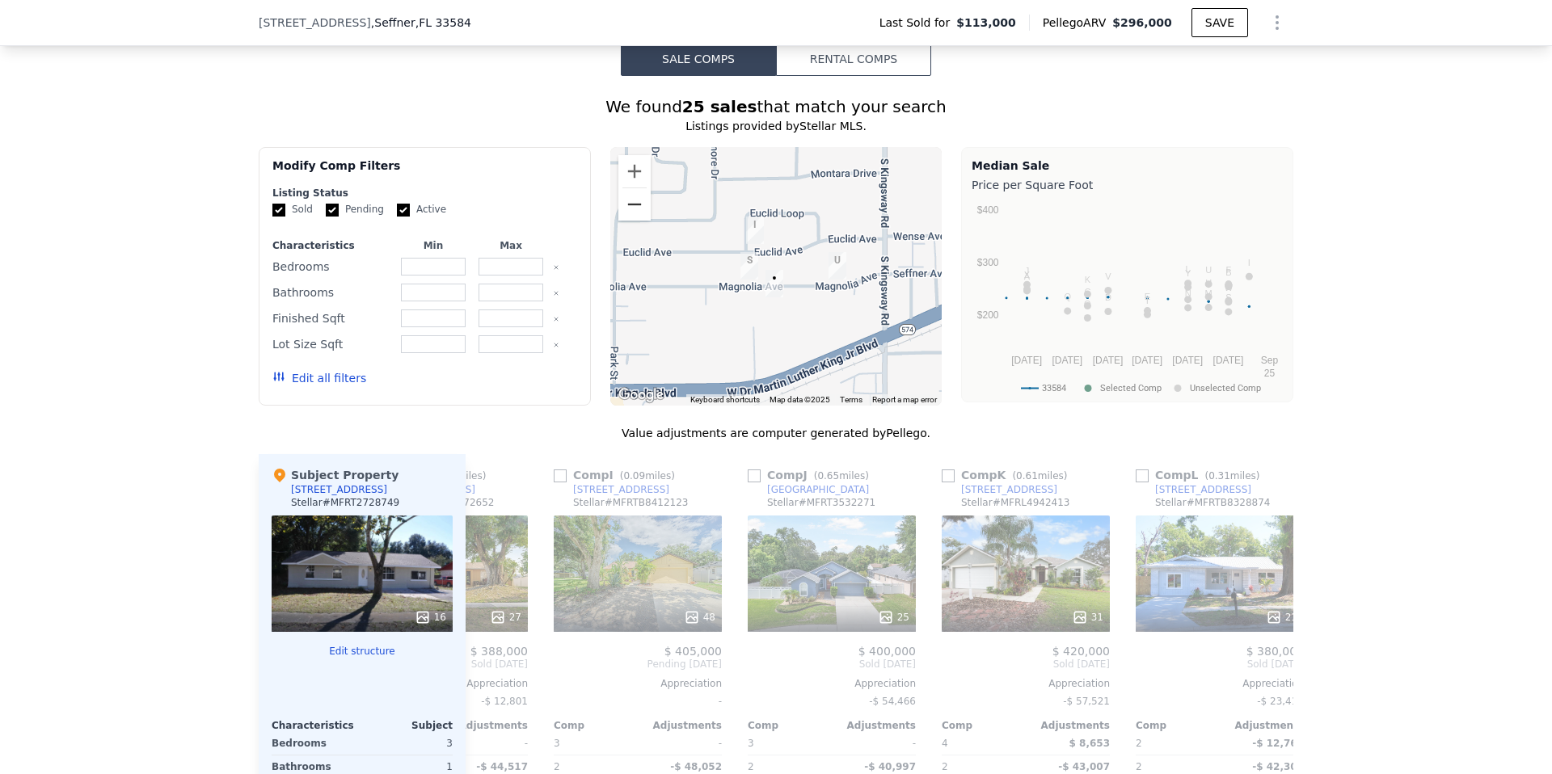
click at [637, 209] on button "Zoom out" at bounding box center [634, 204] width 32 height 32
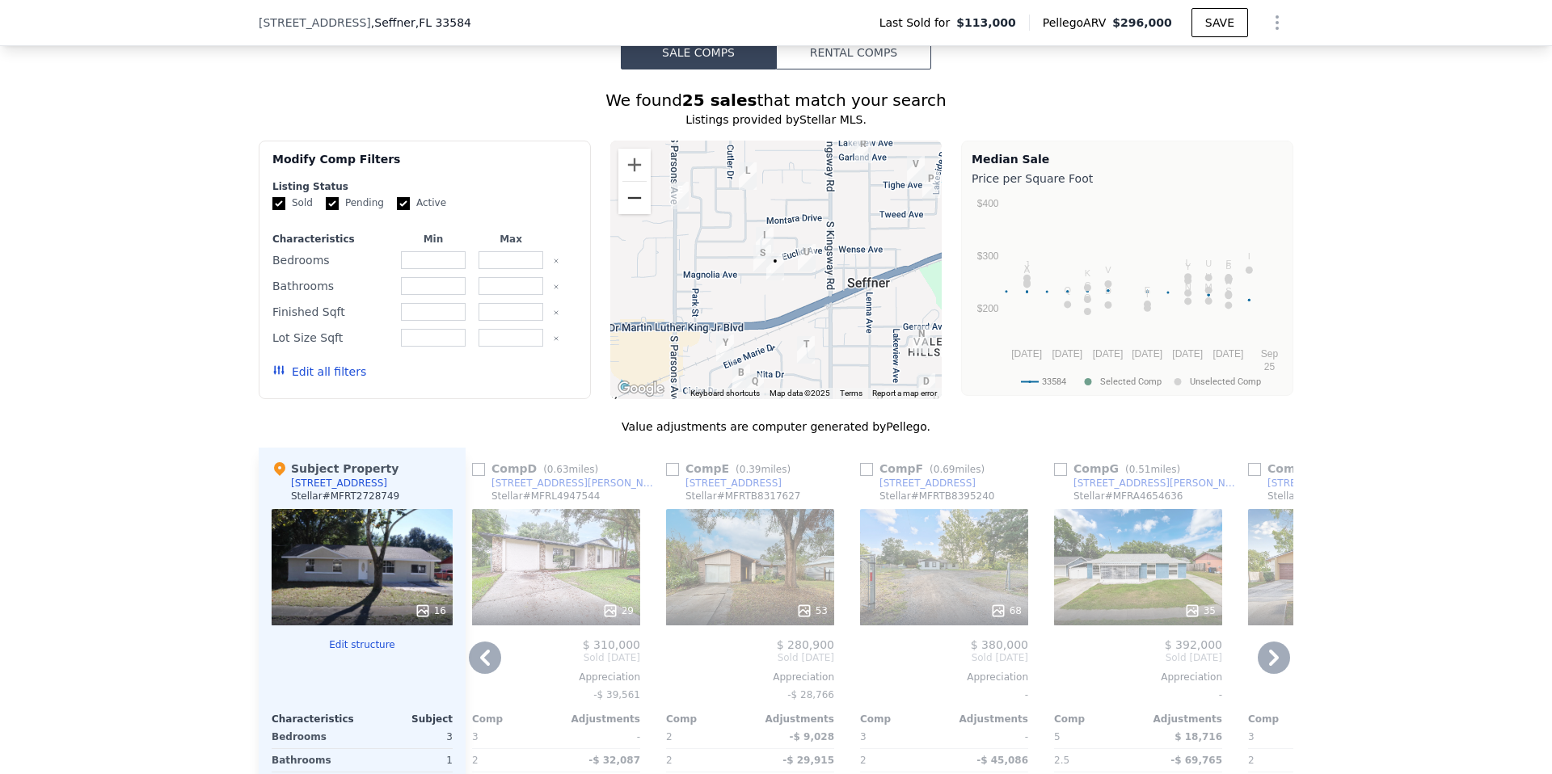
scroll to position [1379, 0]
click at [752, 578] on div "53" at bounding box center [750, 566] width 168 height 116
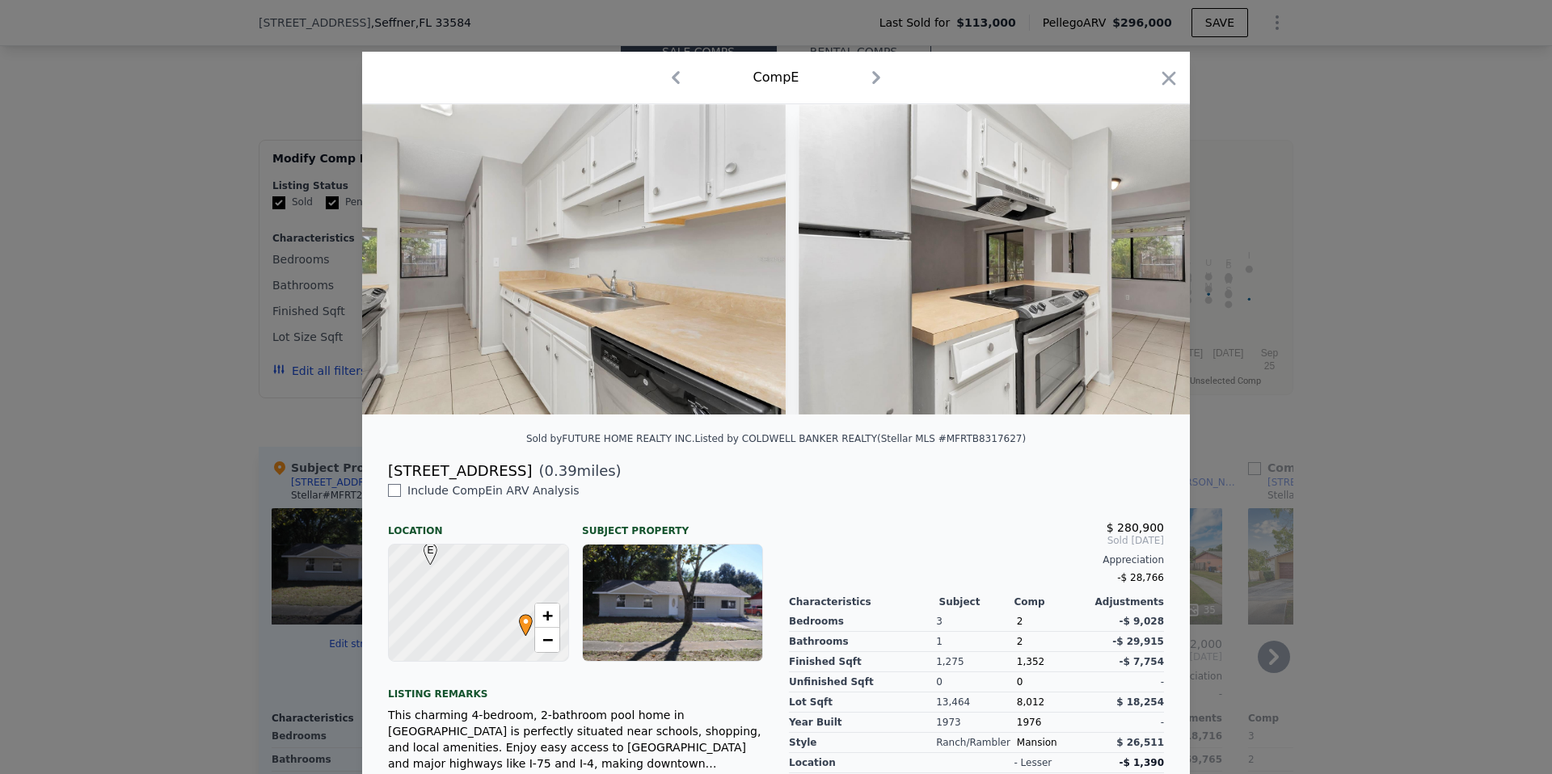
scroll to position [0, 11533]
click at [1170, 86] on icon "button" at bounding box center [1168, 78] width 23 height 23
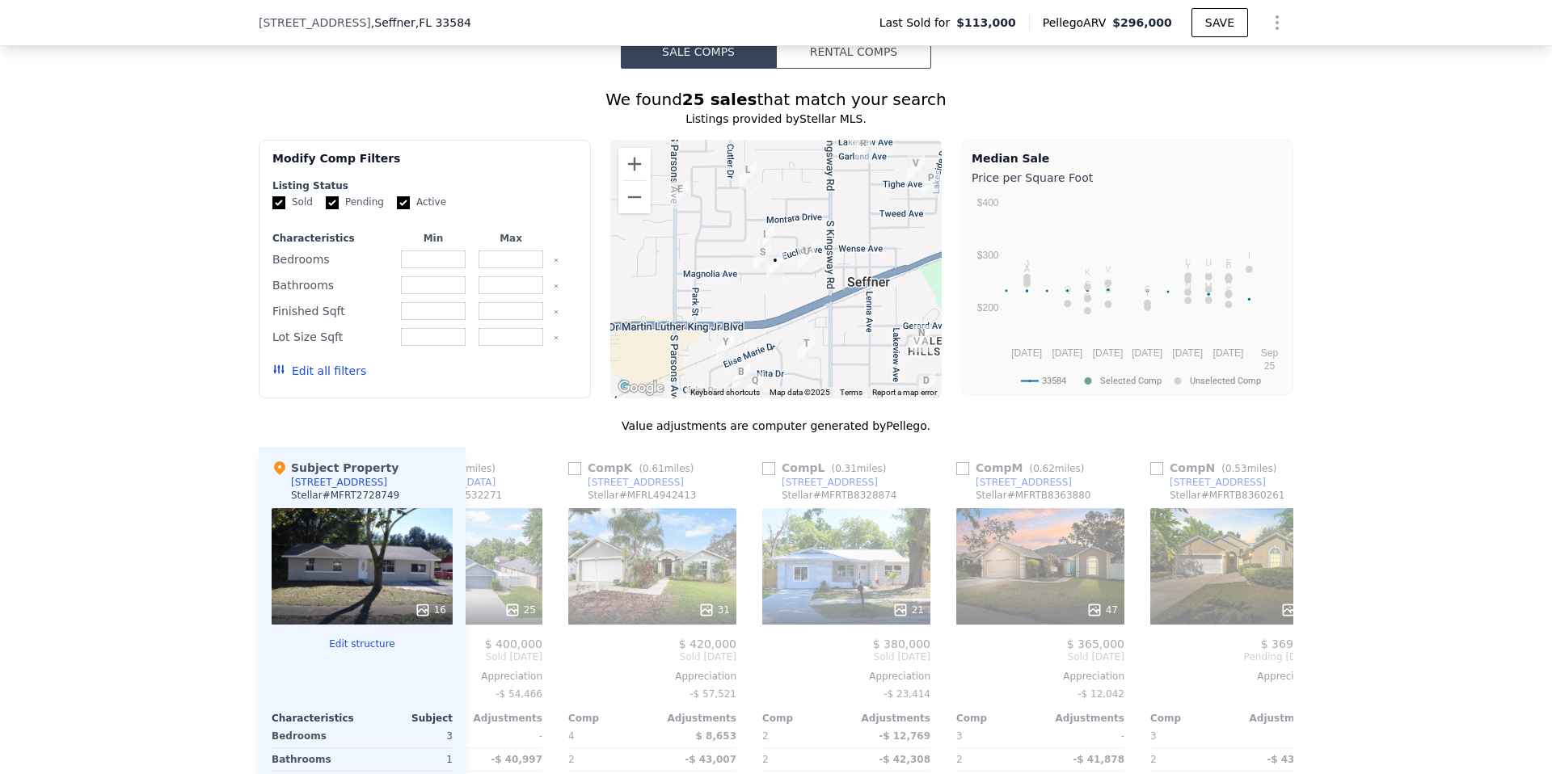
scroll to position [0, 1858]
click at [839, 571] on div "21" at bounding box center [844, 566] width 168 height 116
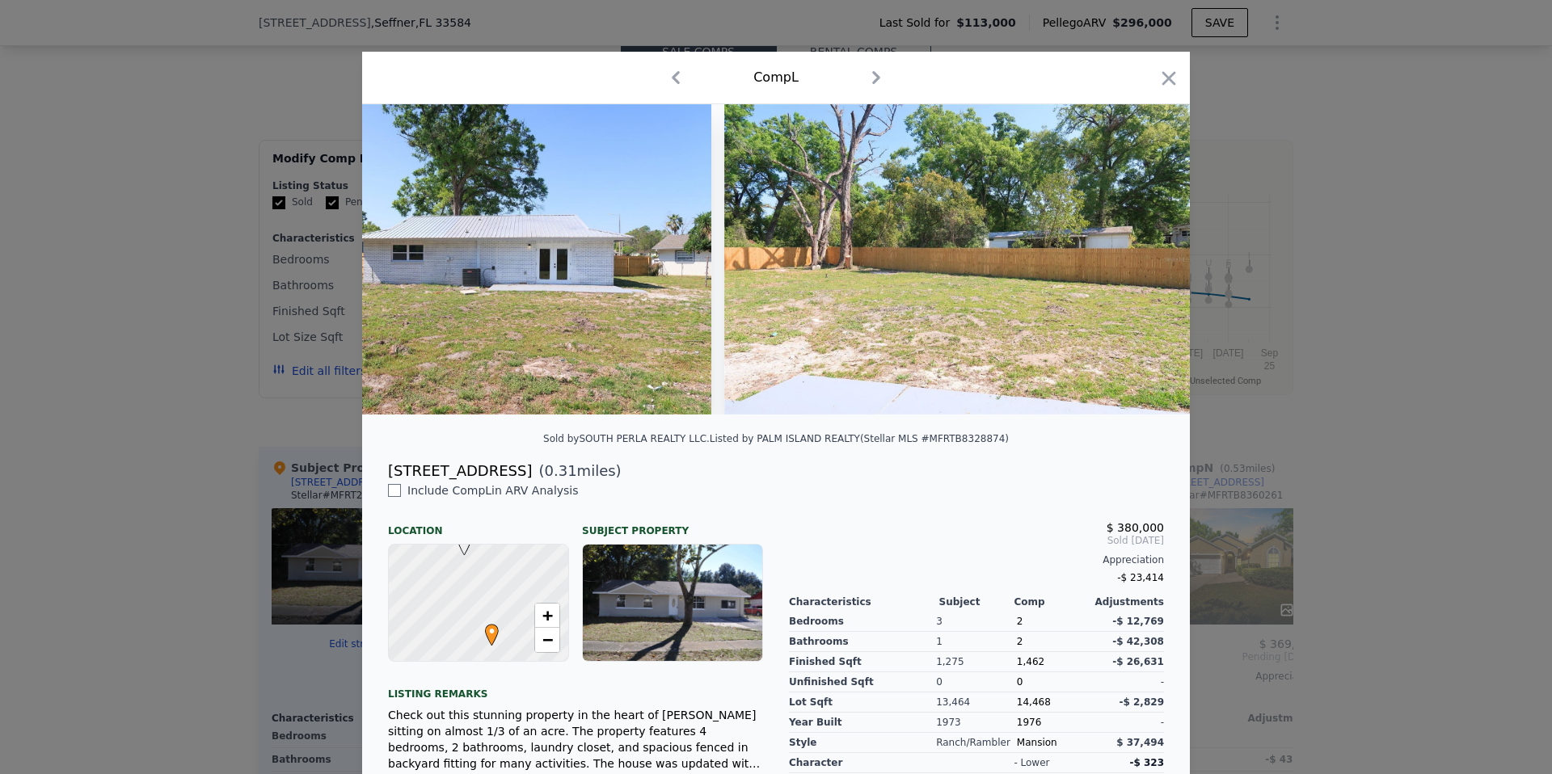
scroll to position [155, 0]
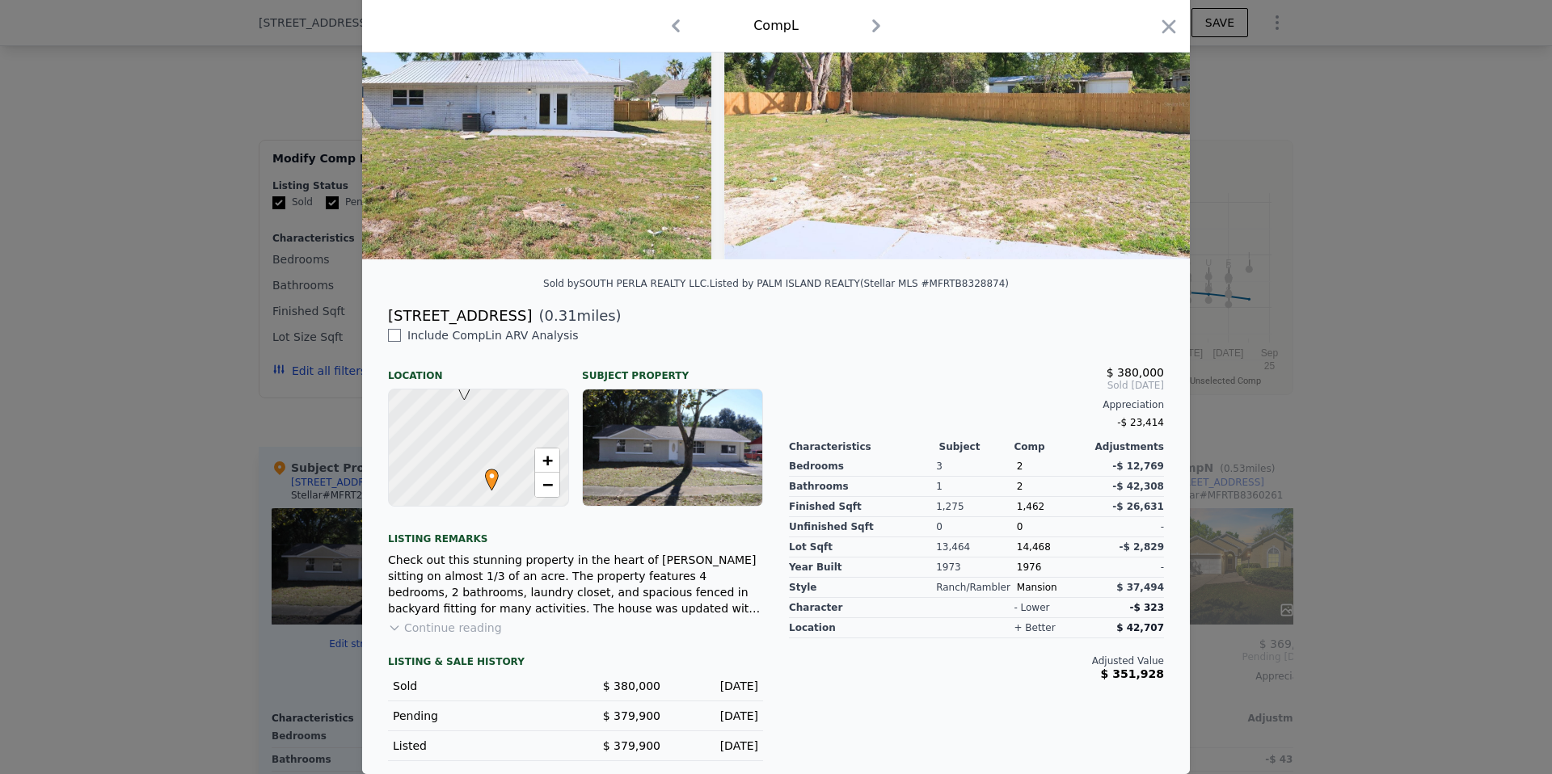
click at [196, 535] on div at bounding box center [776, 387] width 1552 height 774
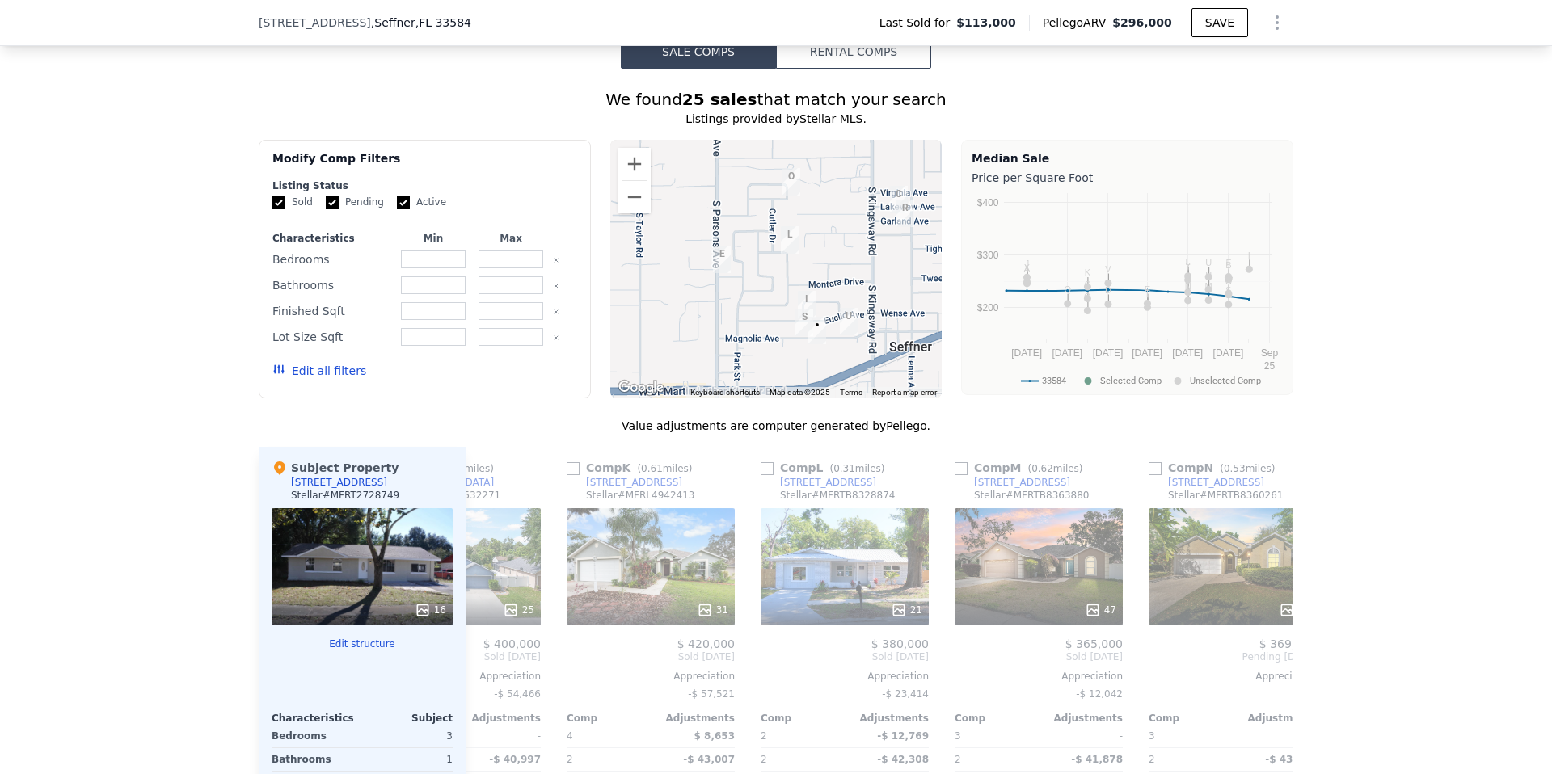
drag, startPoint x: 724, startPoint y: 221, endPoint x: 772, endPoint y: 290, distance: 83.6
click at [772, 290] on div at bounding box center [776, 269] width 332 height 259
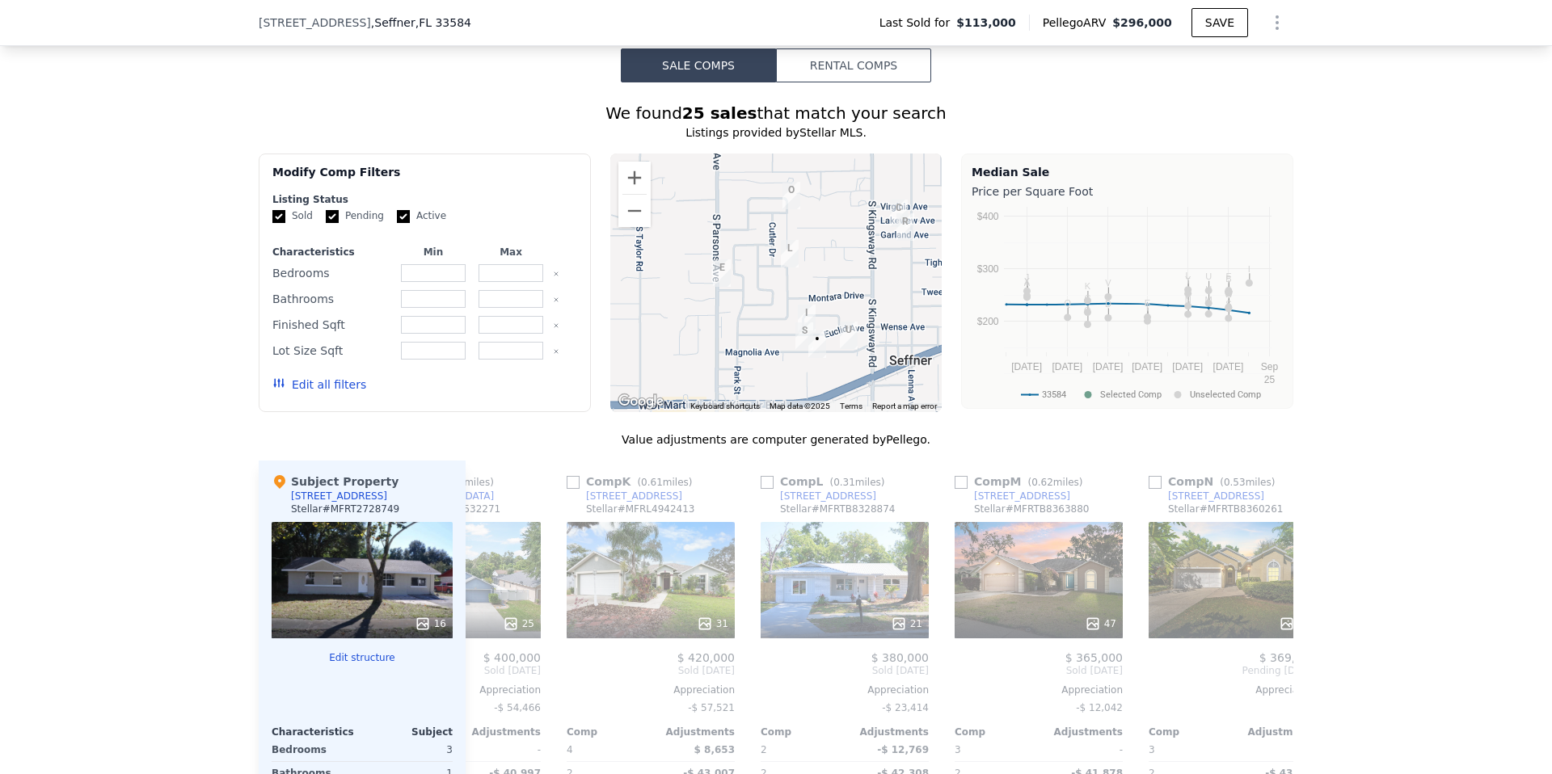
scroll to position [1696, 0]
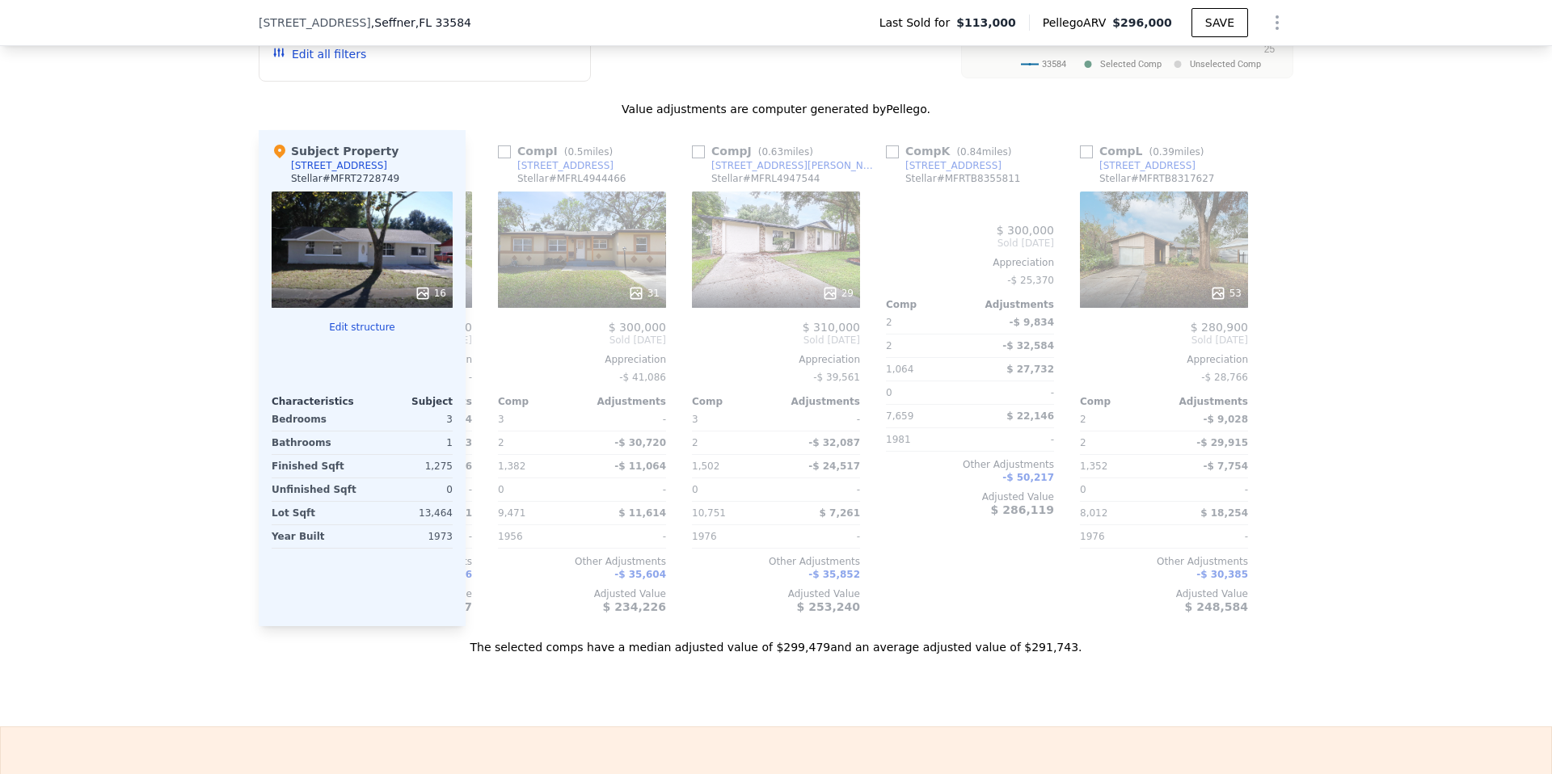
type input "2"
type input "3"
type input "1"
type input "2"
type input "950"
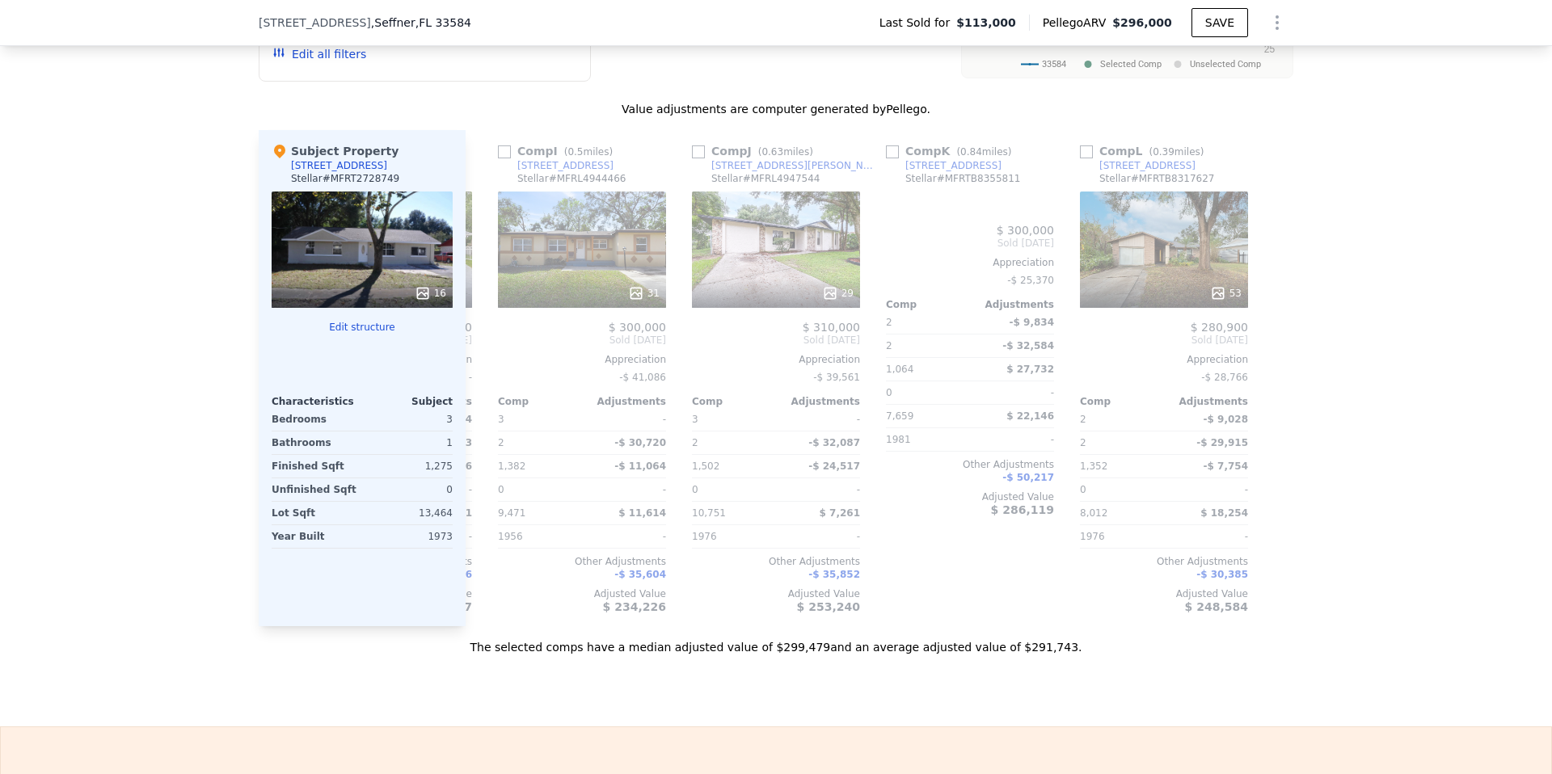
type input "1595"
type input "7659"
type input "22528"
checkbox input "true"
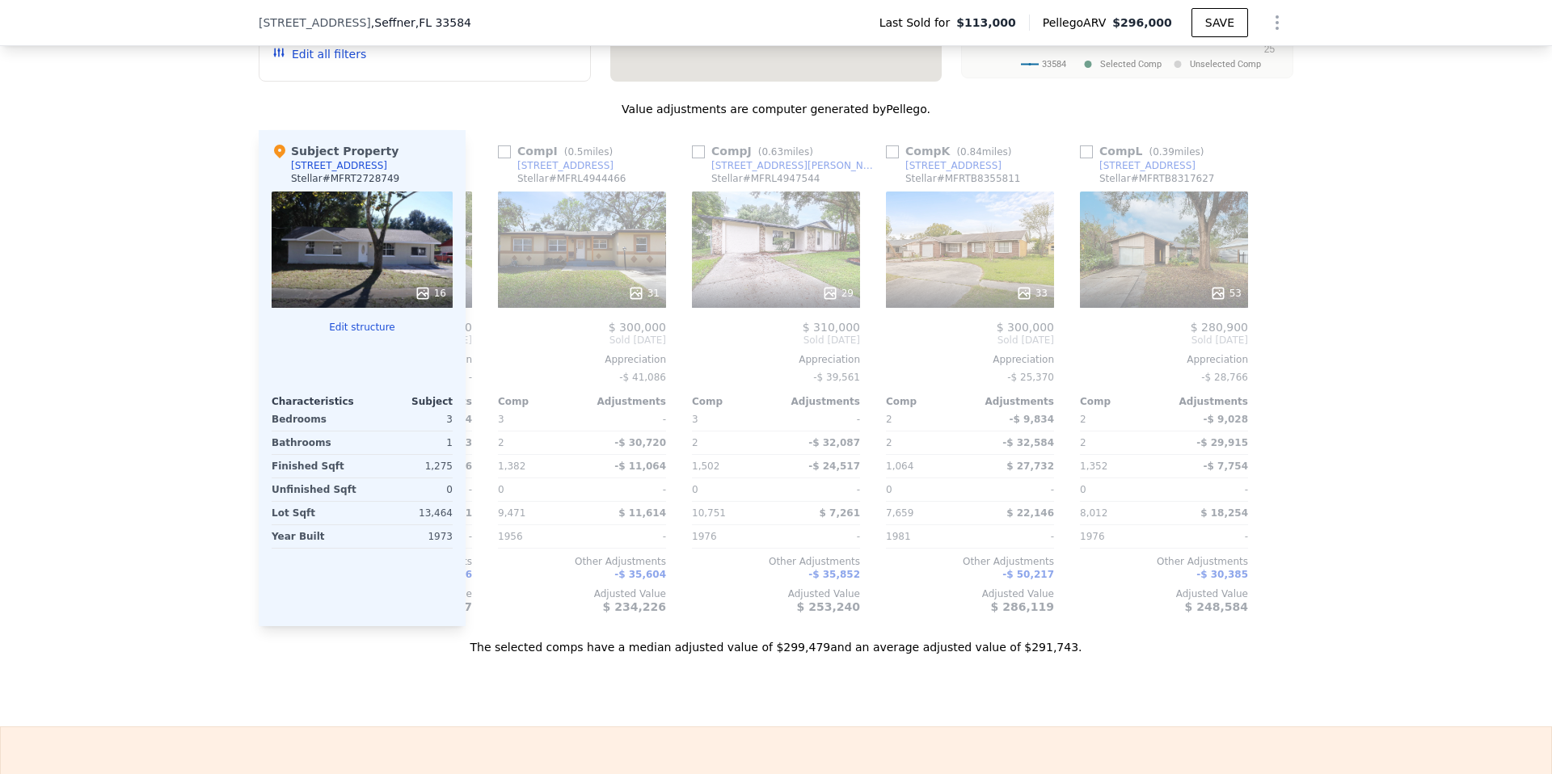
scroll to position [0, 1539]
